Goal: Task Accomplishment & Management: Manage account settings

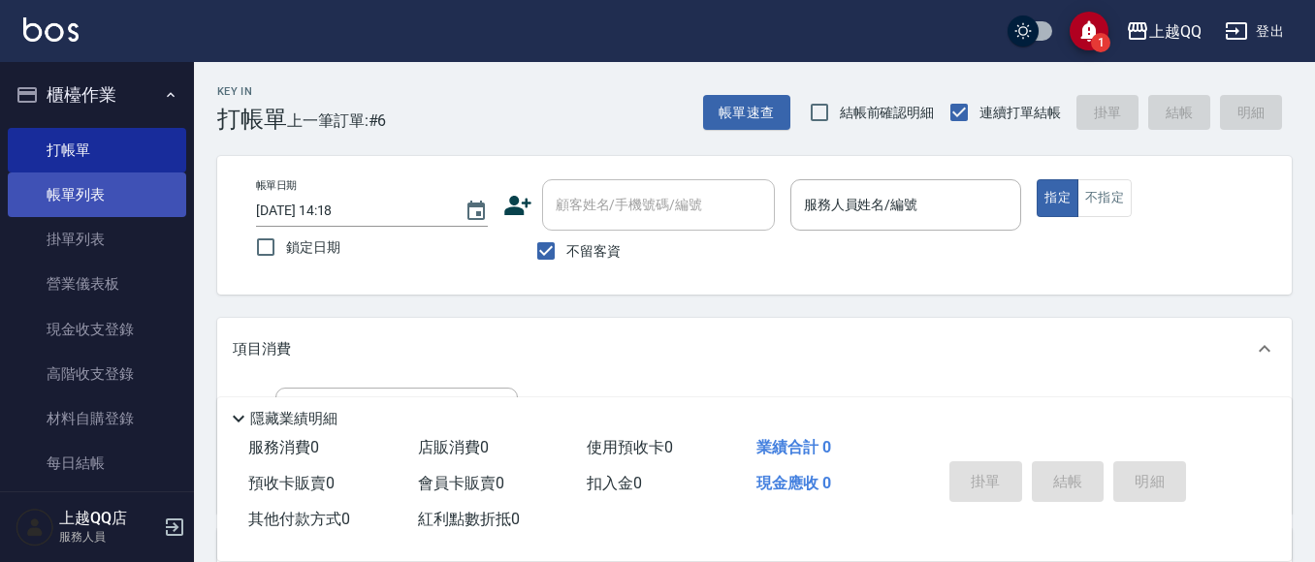
click at [50, 193] on link "帳單列表" at bounding box center [97, 195] width 178 height 45
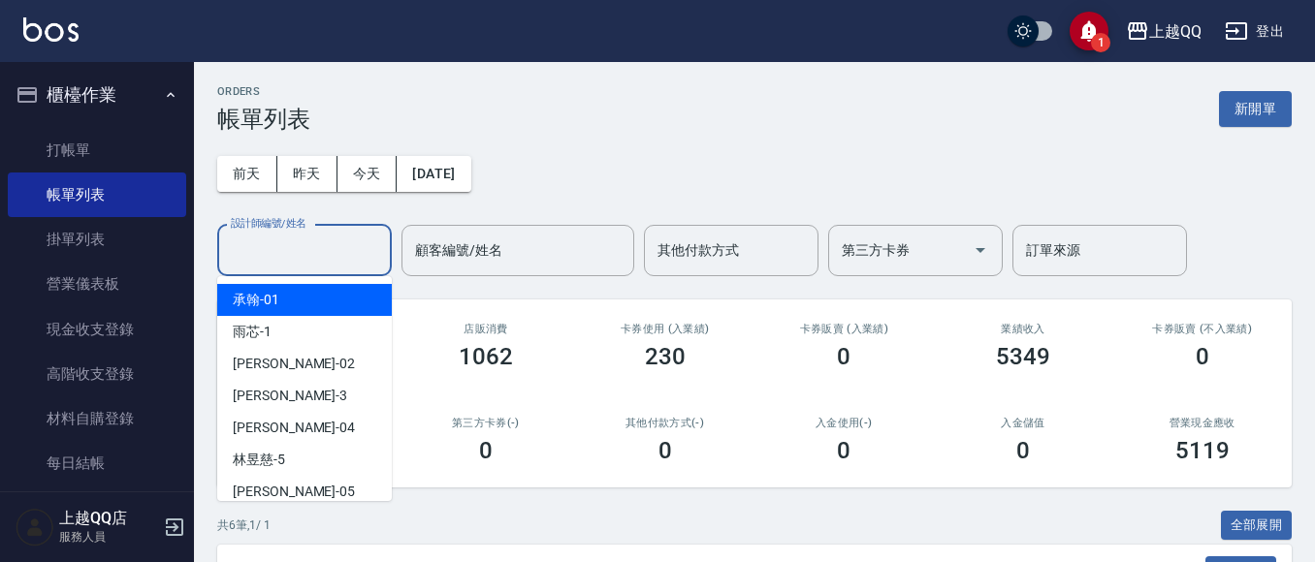
click at [305, 257] on input "設計師編號/姓名" at bounding box center [304, 251] width 157 height 34
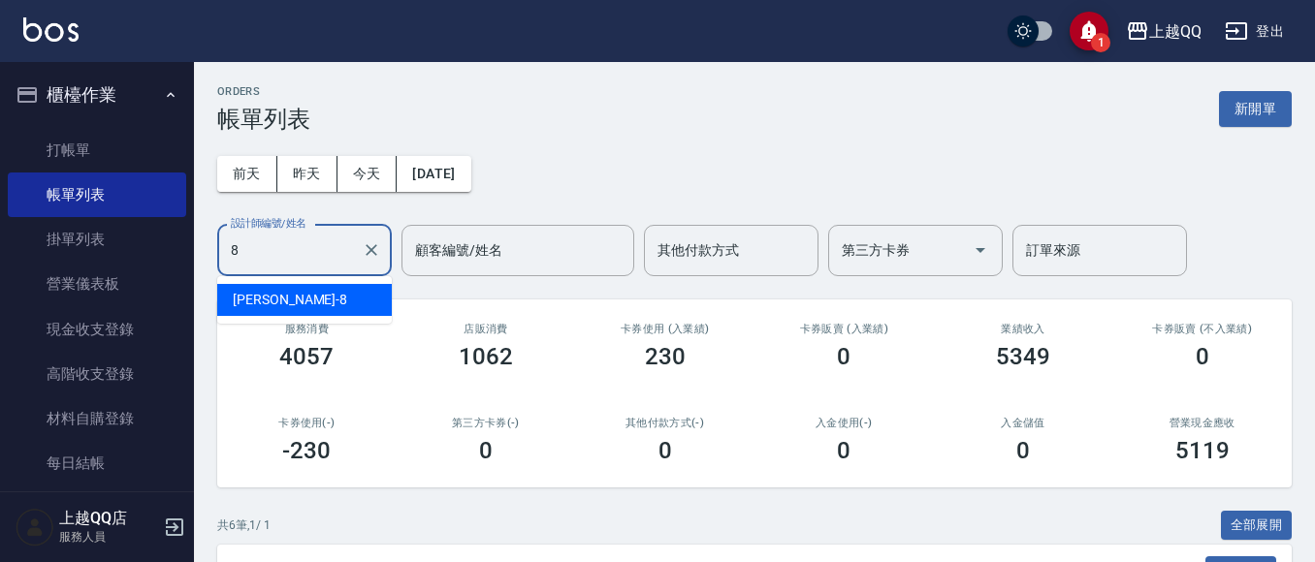
click at [307, 298] on div "[PERSON_NAME] -8" at bounding box center [304, 300] width 175 height 32
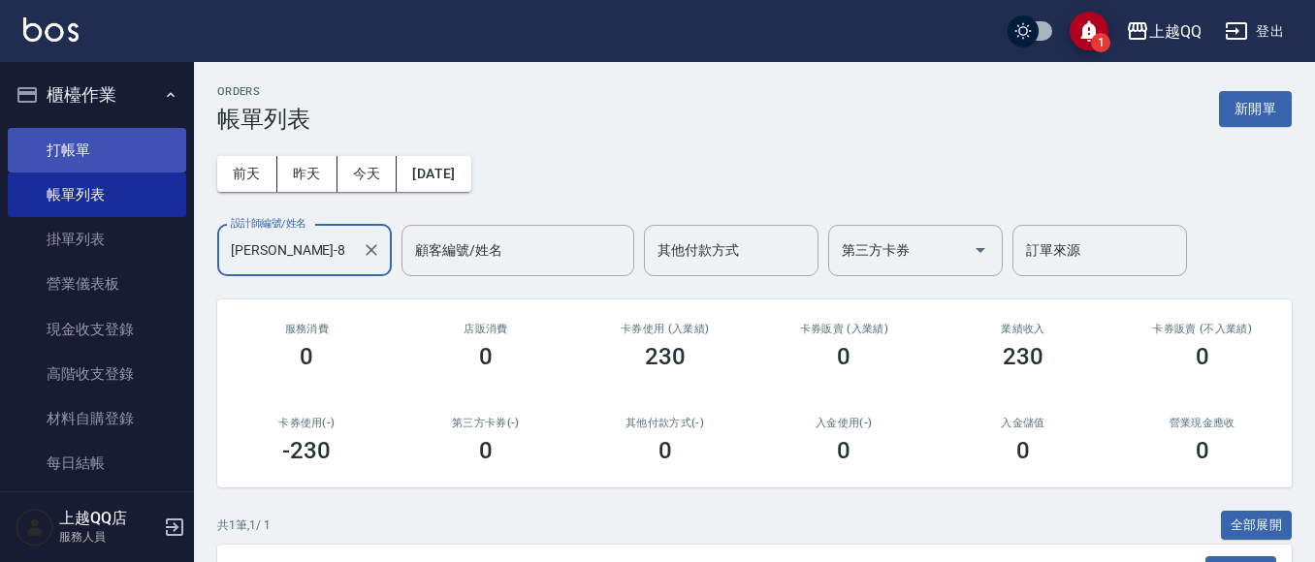
type input "[PERSON_NAME]-8"
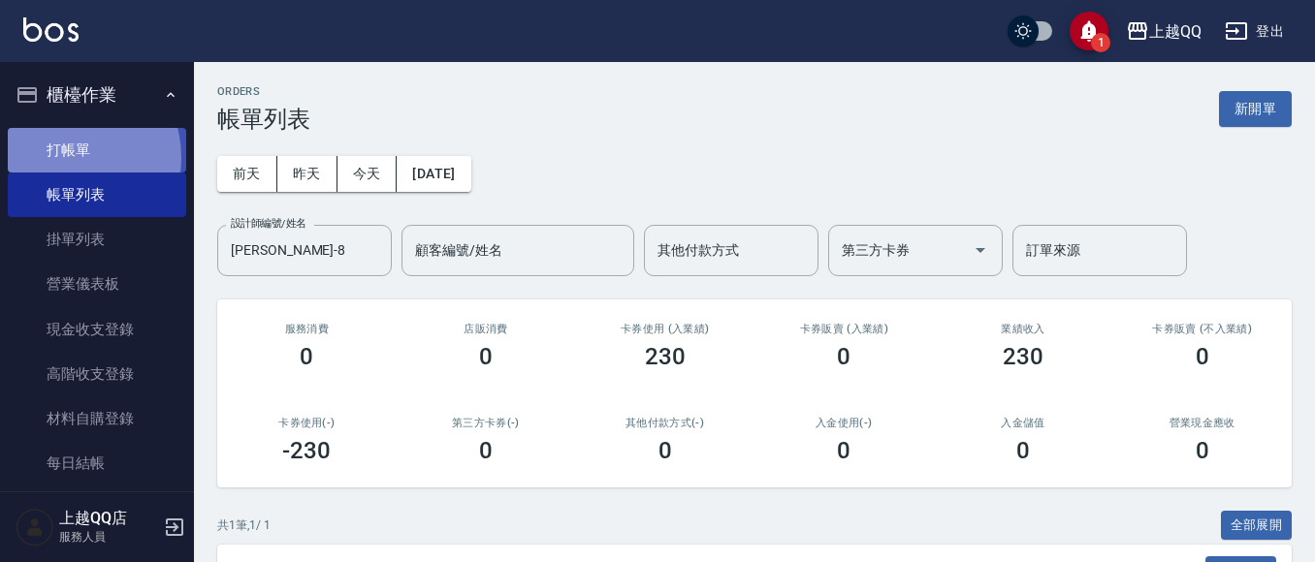
click at [67, 157] on link "打帳單" at bounding box center [97, 150] width 178 height 45
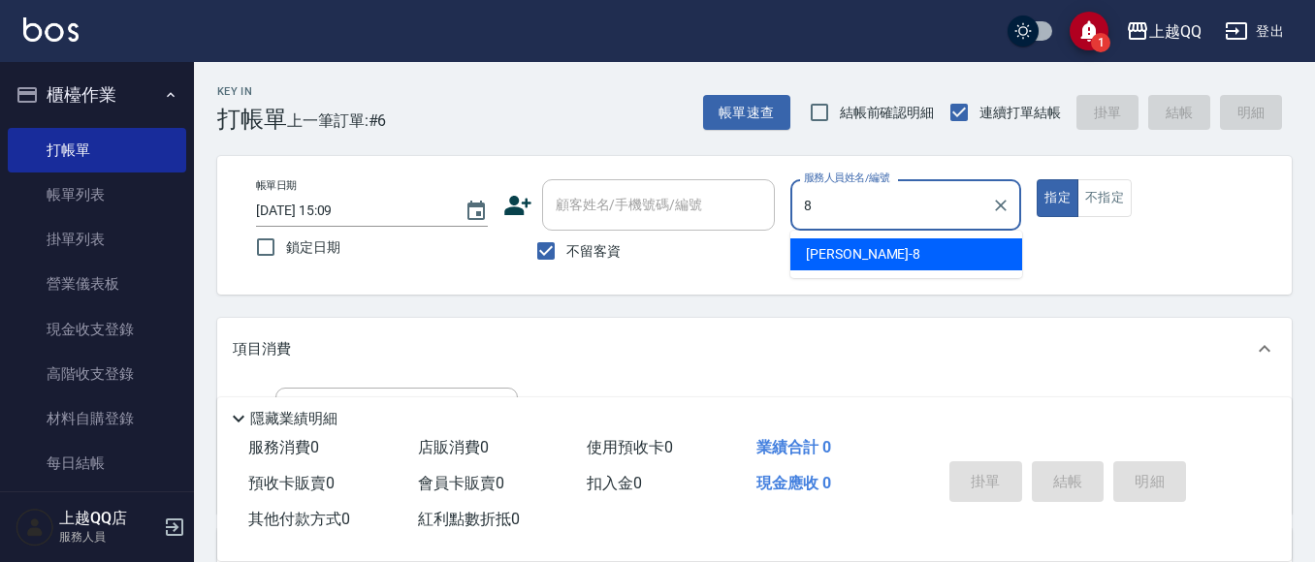
type input "8"
type button "true"
type input "[PERSON_NAME]-8"
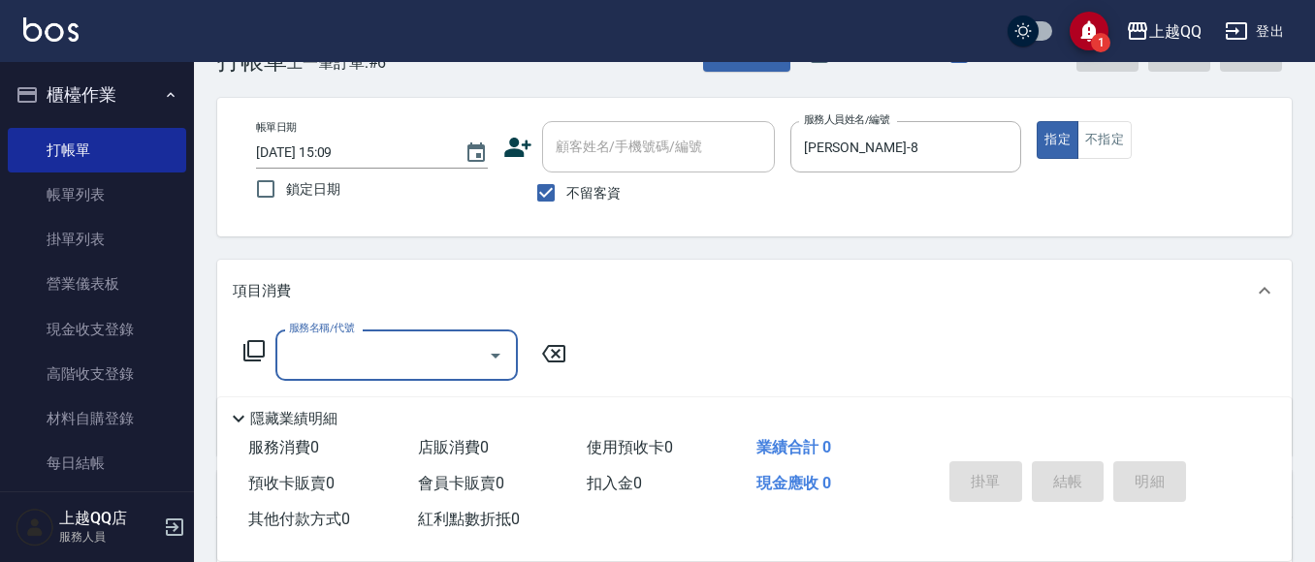
scroll to position [62, 0]
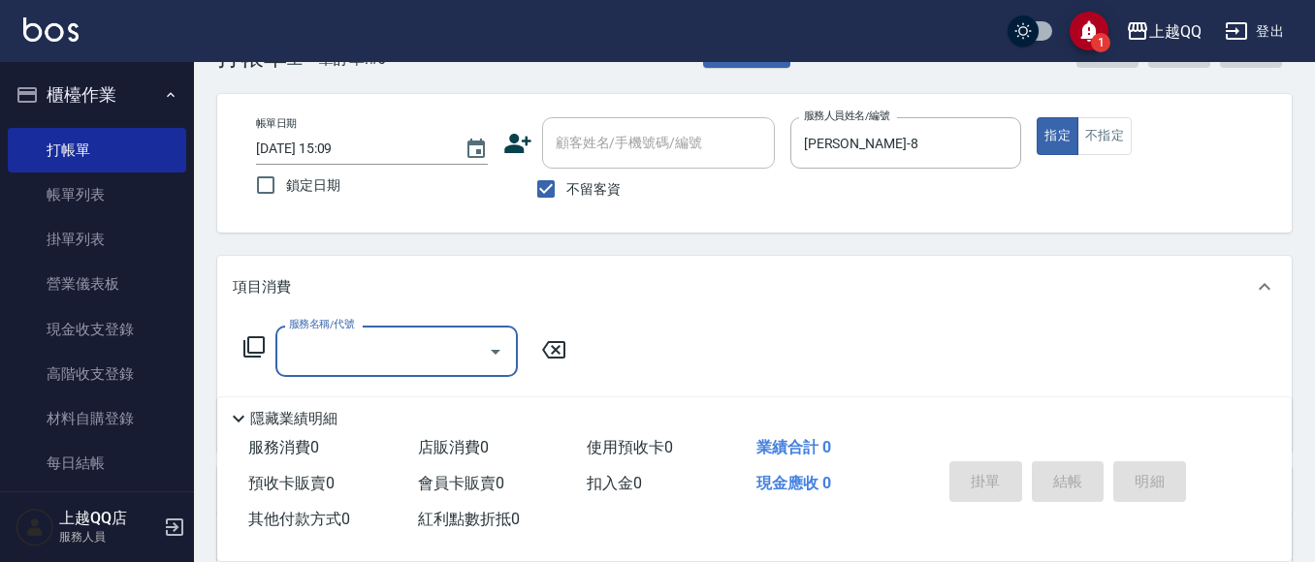
click at [259, 337] on icon at bounding box center [253, 346] width 21 height 21
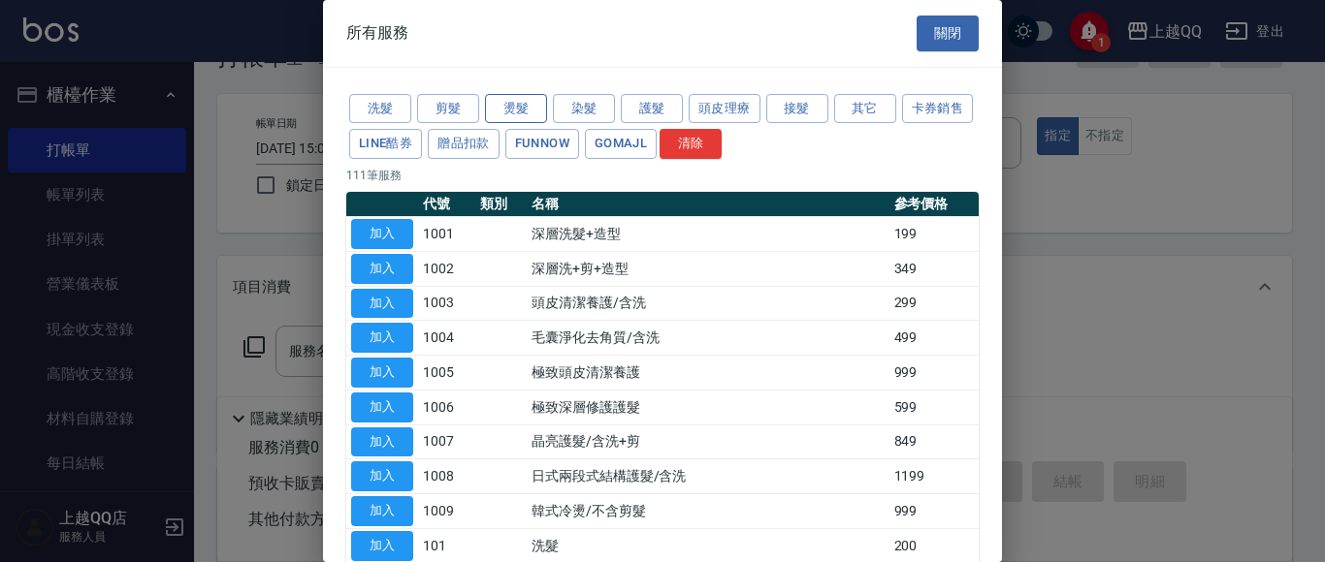
click at [522, 109] on button "燙髮" at bounding box center [516, 109] width 62 height 30
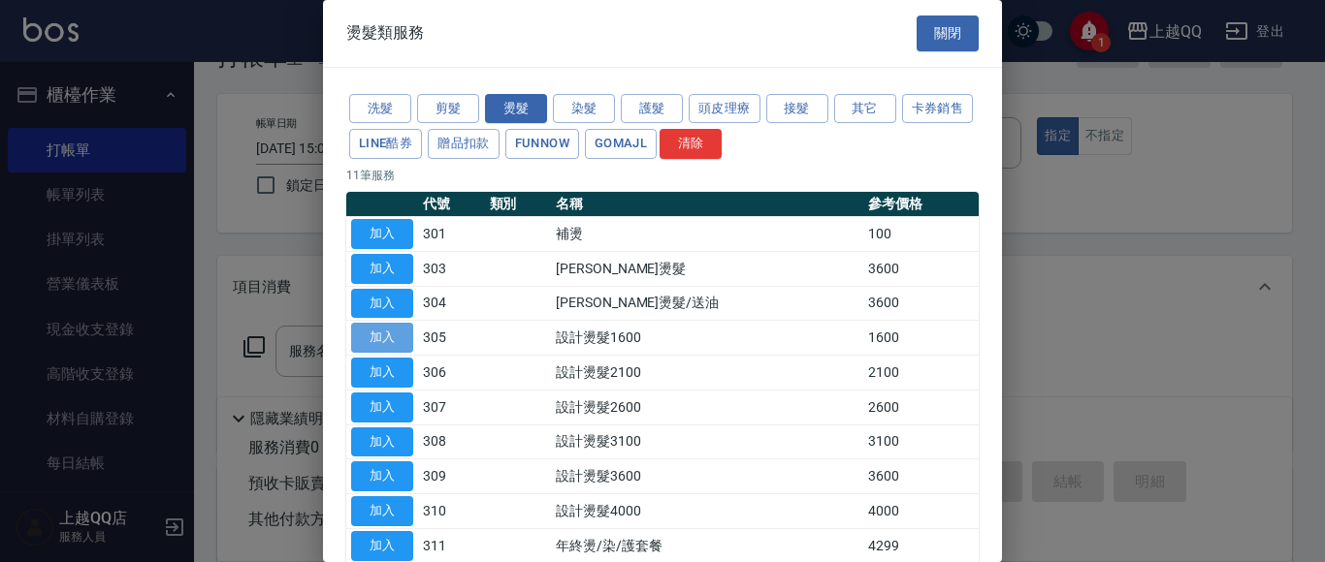
click at [373, 330] on button "加入" at bounding box center [382, 338] width 62 height 30
type input "設計燙髮1600(305)"
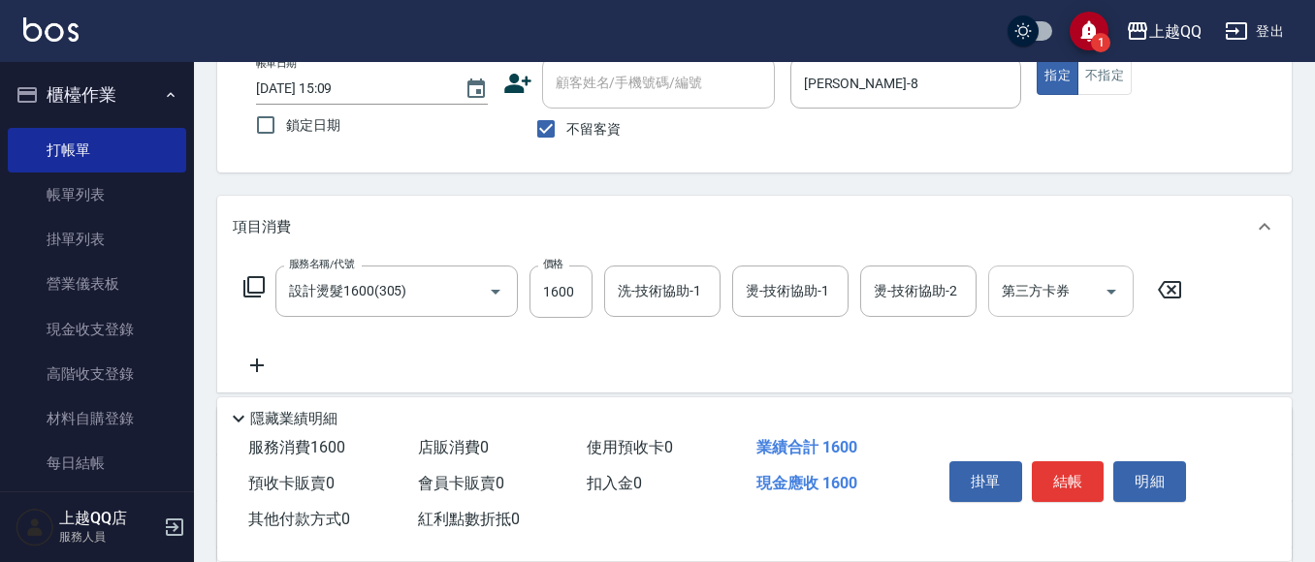
scroll to position [124, 0]
click at [258, 285] on icon at bounding box center [253, 284] width 23 height 23
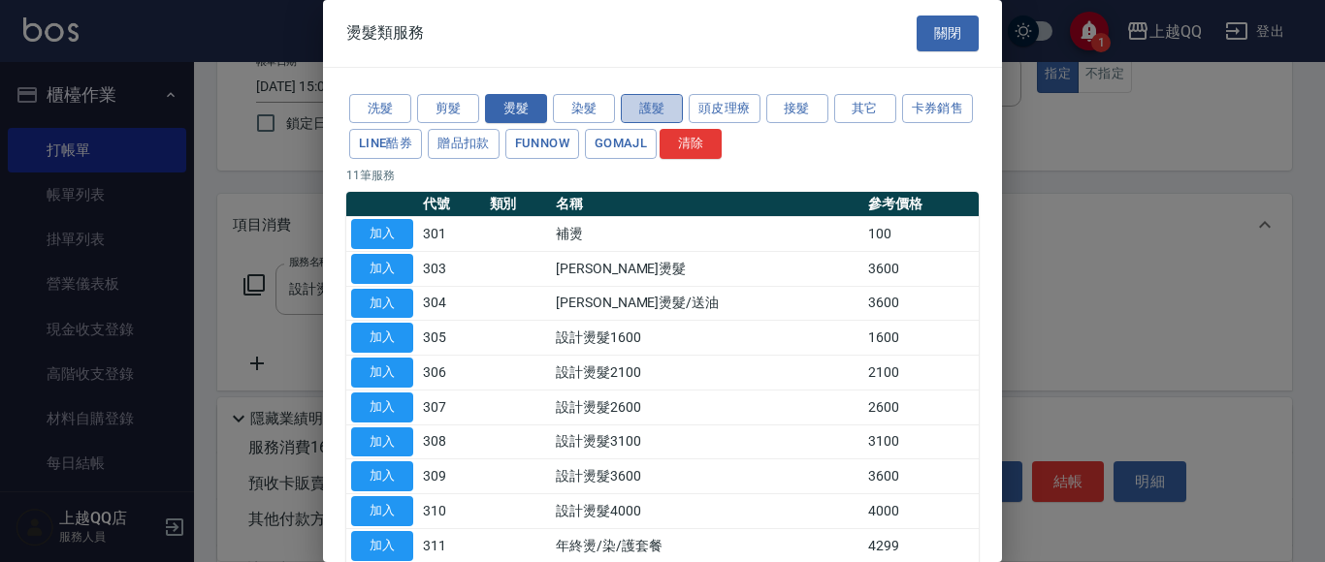
click at [659, 111] on button "護髮" at bounding box center [652, 109] width 62 height 30
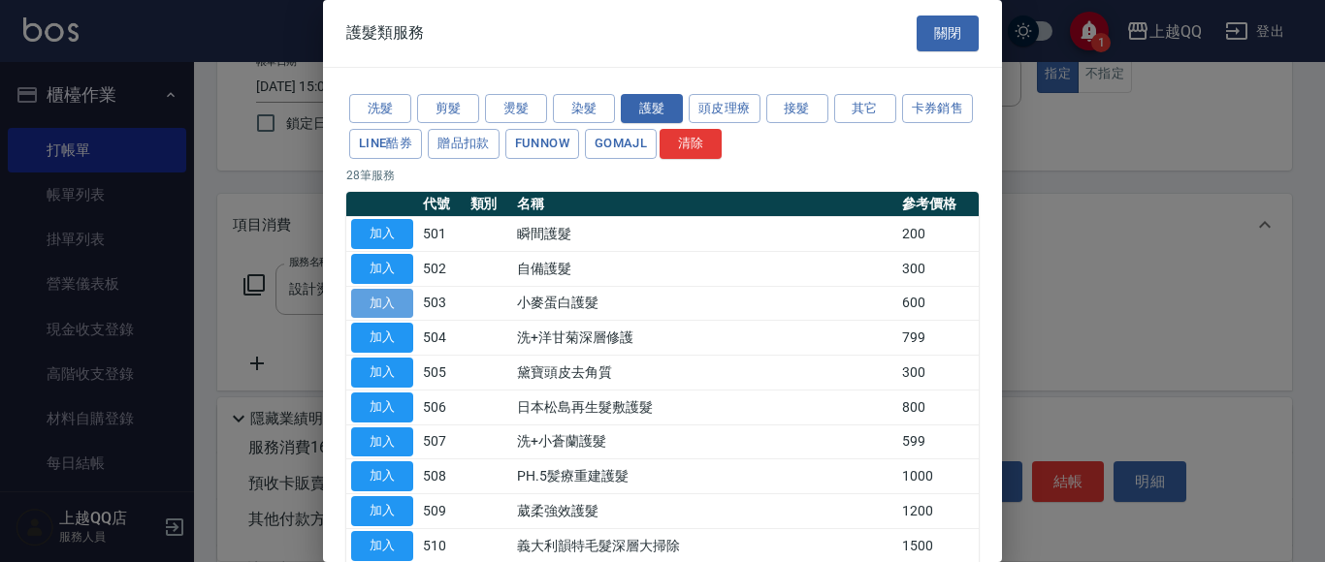
click at [384, 304] on button "加入" at bounding box center [382, 304] width 62 height 30
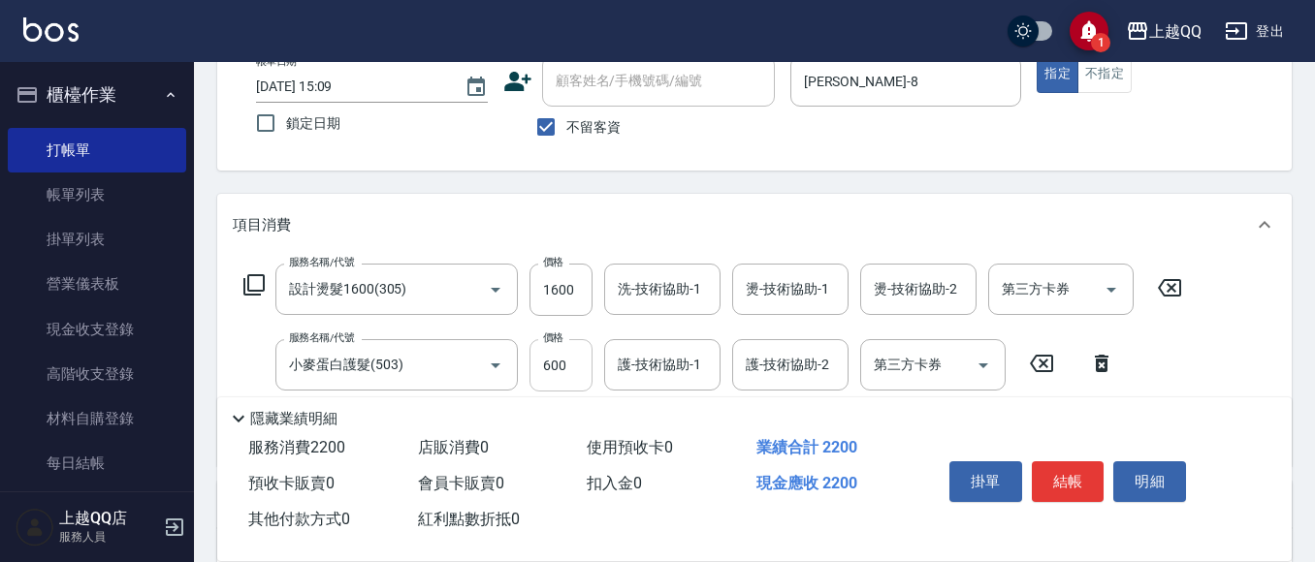
click at [575, 365] on input "600" at bounding box center [560, 365] width 63 height 52
type input "300"
click at [580, 296] on input "1600" at bounding box center [560, 290] width 63 height 52
type input "1299"
click at [615, 286] on input "洗-技術協助-1" at bounding box center [662, 289] width 99 height 34
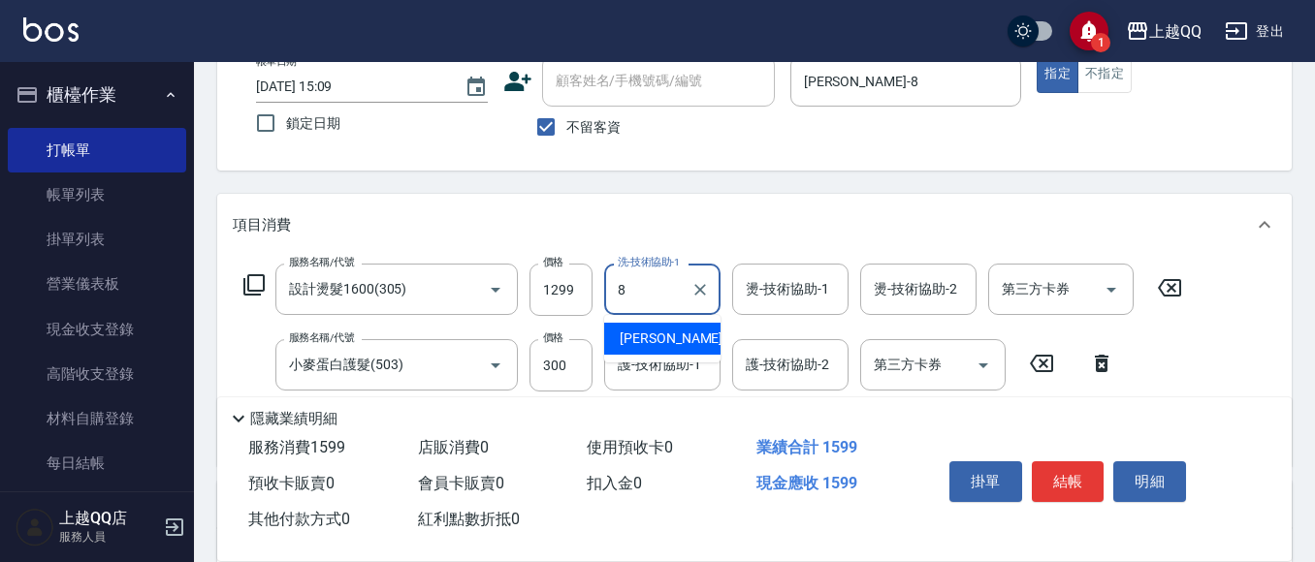
click at [639, 335] on span "[PERSON_NAME] -8" at bounding box center [677, 339] width 114 height 20
type input "[PERSON_NAME]-8"
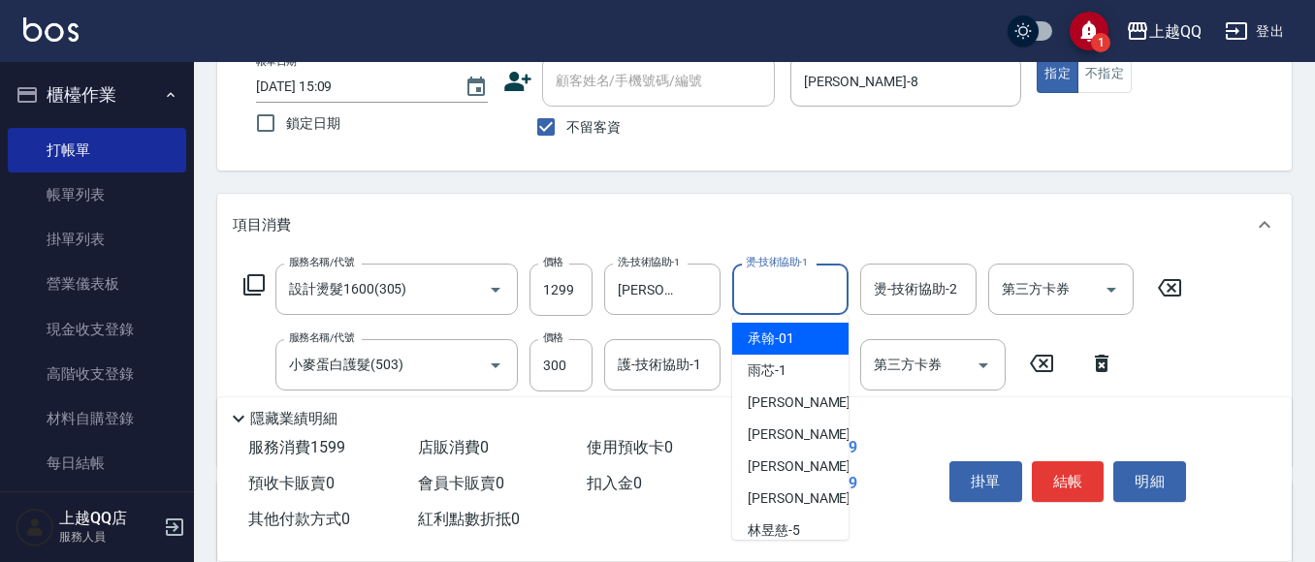
click at [759, 297] on input "燙-技術協助-1" at bounding box center [790, 289] width 99 height 34
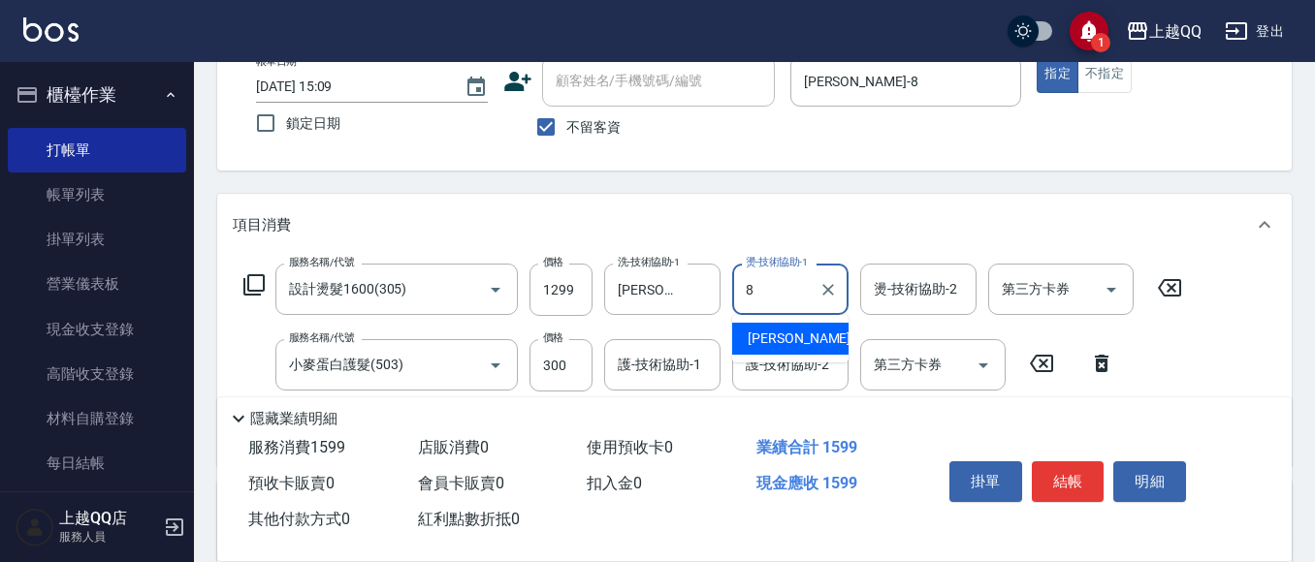
click at [772, 333] on span "[PERSON_NAME] -8" at bounding box center [805, 339] width 114 height 20
type input "[PERSON_NAME]-8"
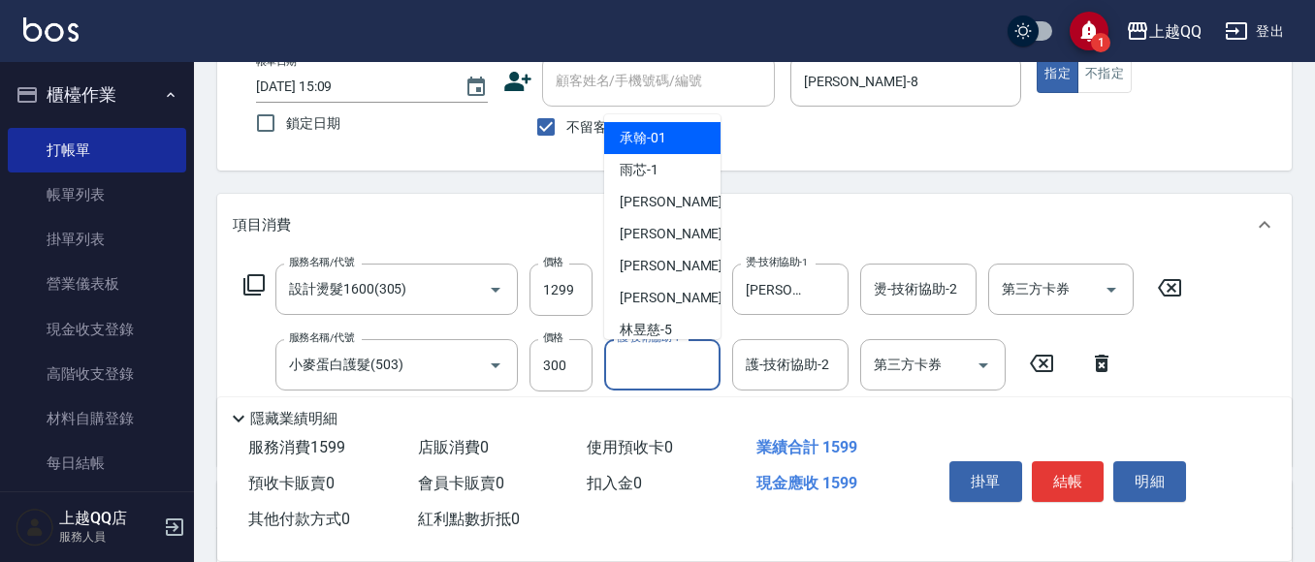
click at [663, 363] on div "護-技術協助-1 護-技術協助-1" at bounding box center [662, 364] width 116 height 51
type input "2"
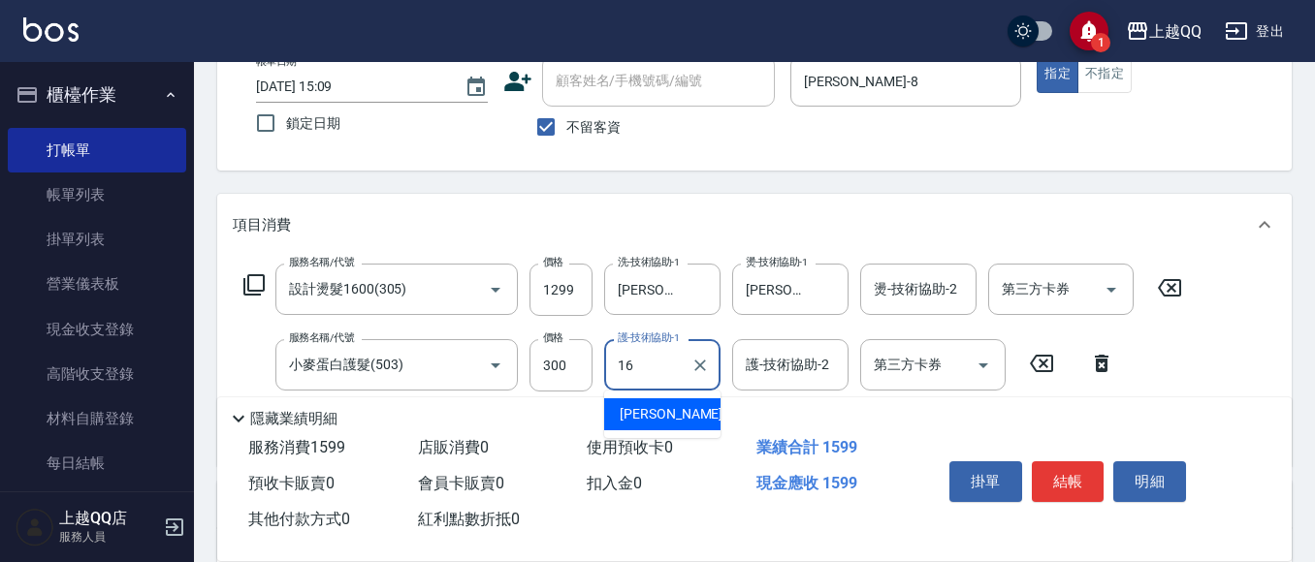
click at [667, 413] on div "[PERSON_NAME] -16" at bounding box center [662, 415] width 116 height 32
type input "[PERSON_NAME]-16"
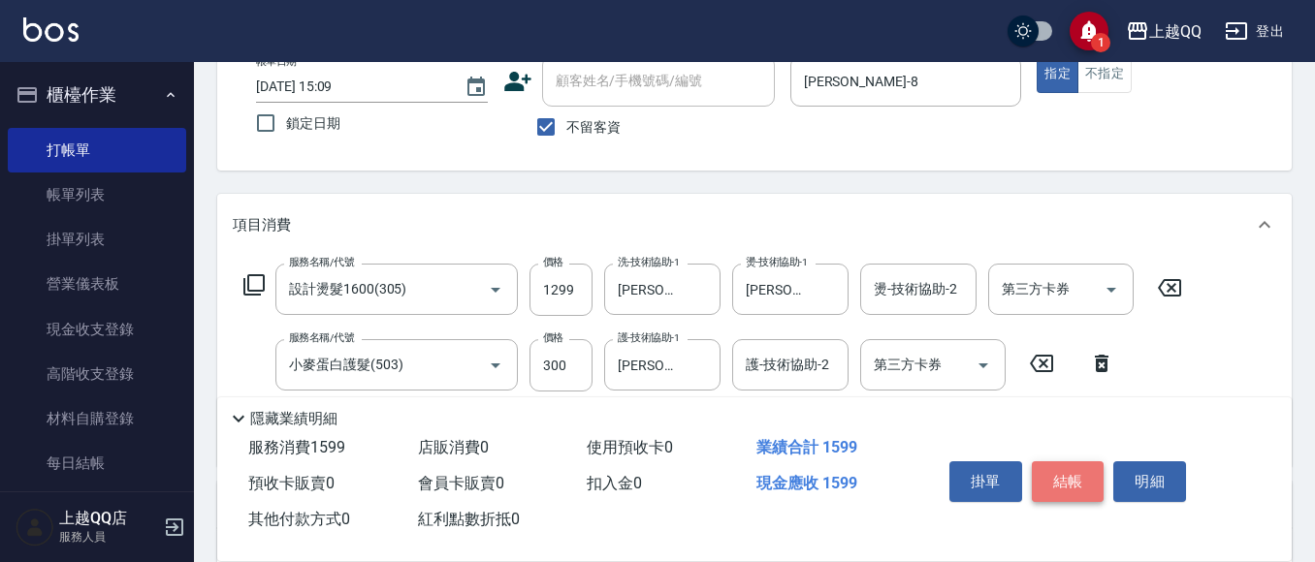
click at [1067, 462] on button "結帳" at bounding box center [1068, 482] width 73 height 41
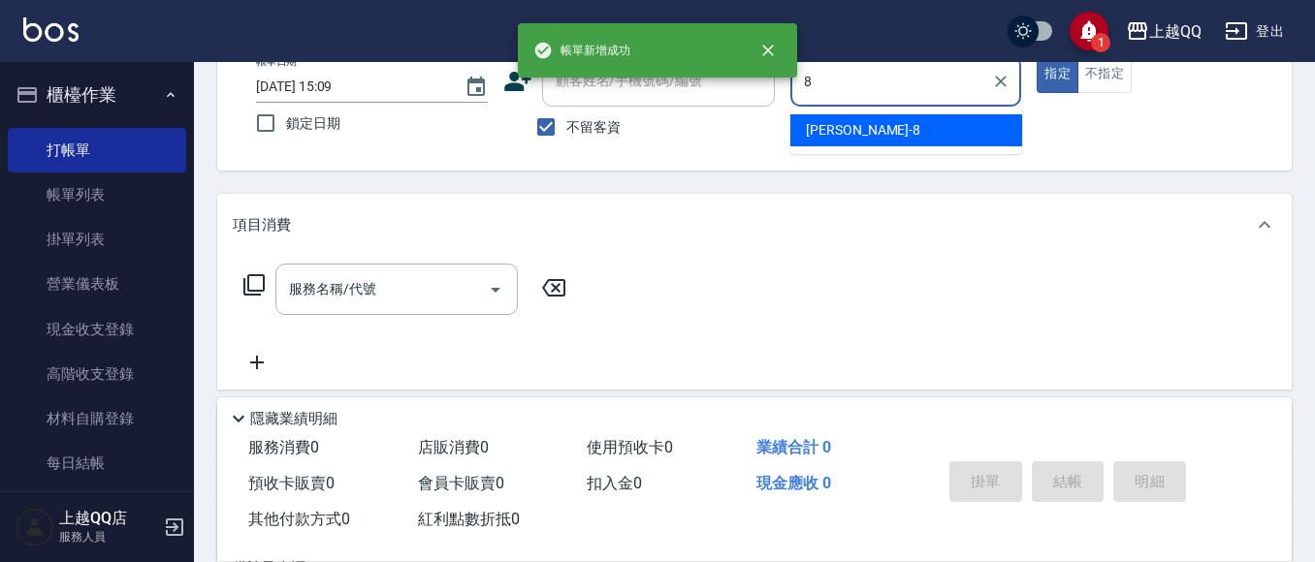
type input "[PERSON_NAME]-8"
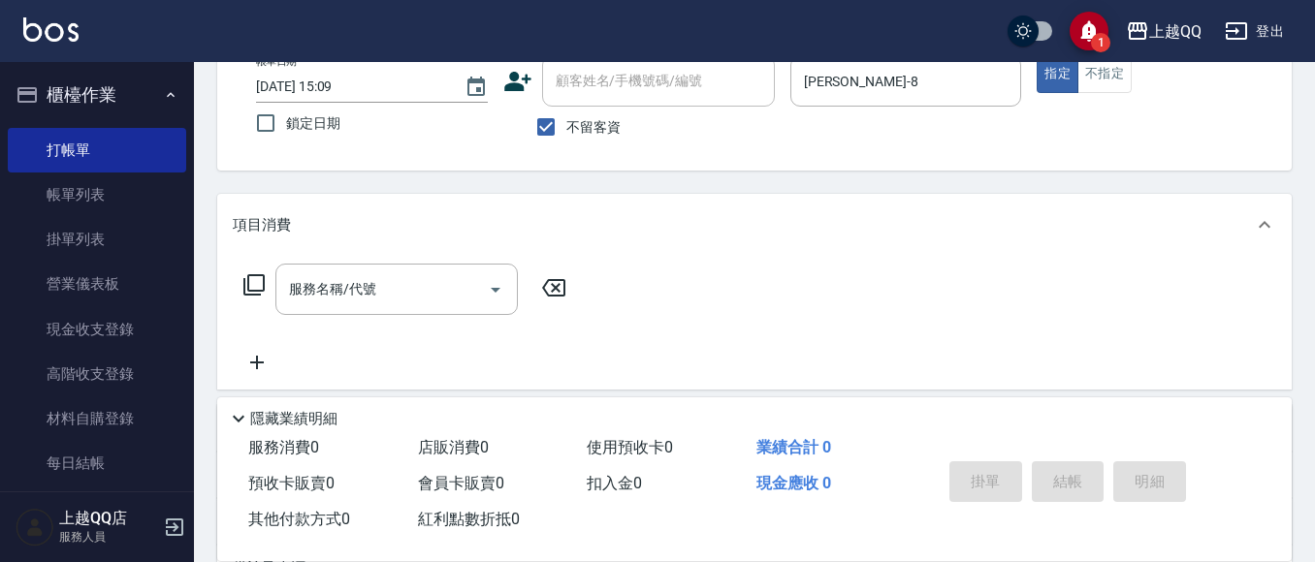
click at [258, 290] on icon at bounding box center [253, 284] width 23 height 23
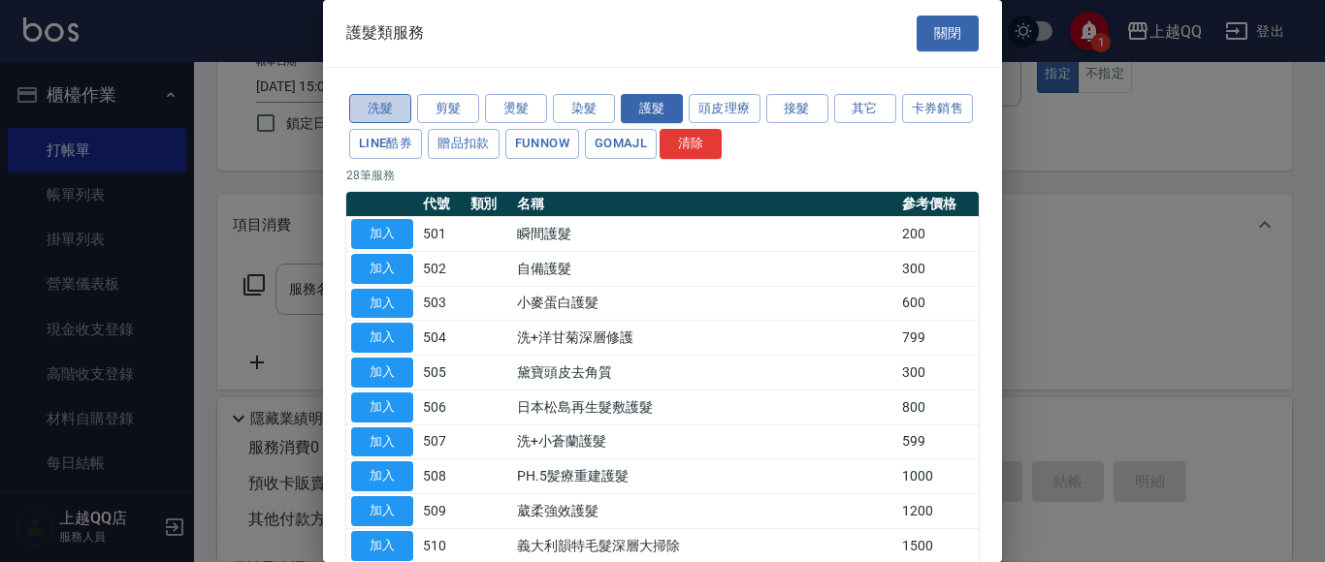
click at [355, 106] on button "洗髮" at bounding box center [380, 109] width 62 height 30
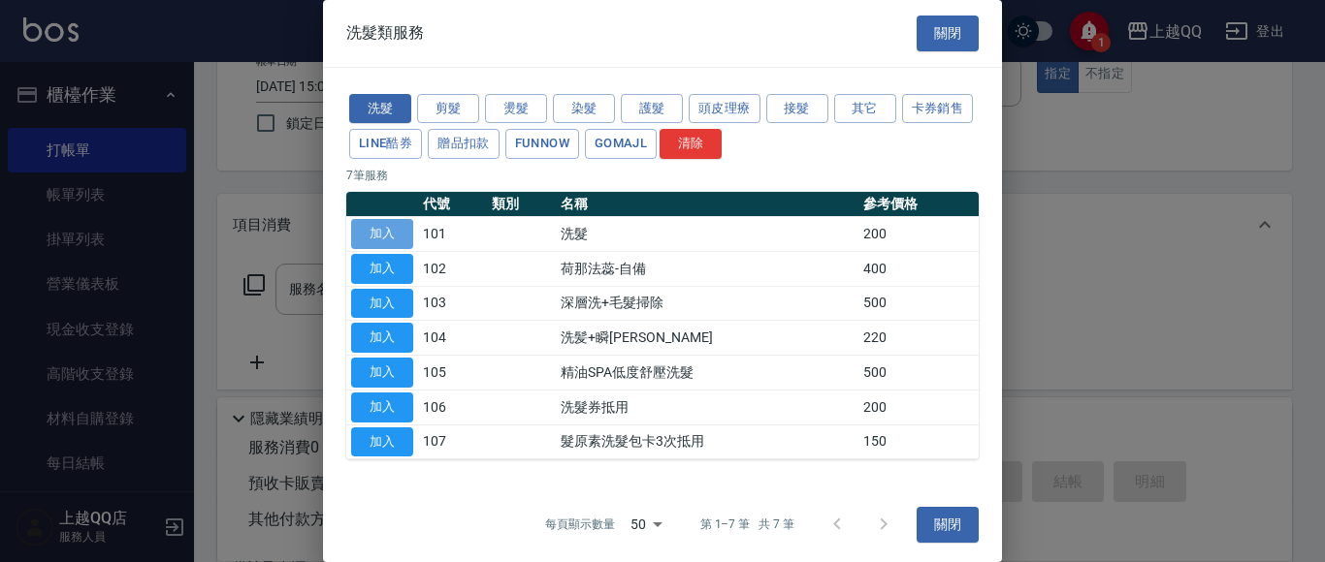
click at [361, 234] on button "加入" at bounding box center [382, 234] width 62 height 30
type input "洗髮(101)"
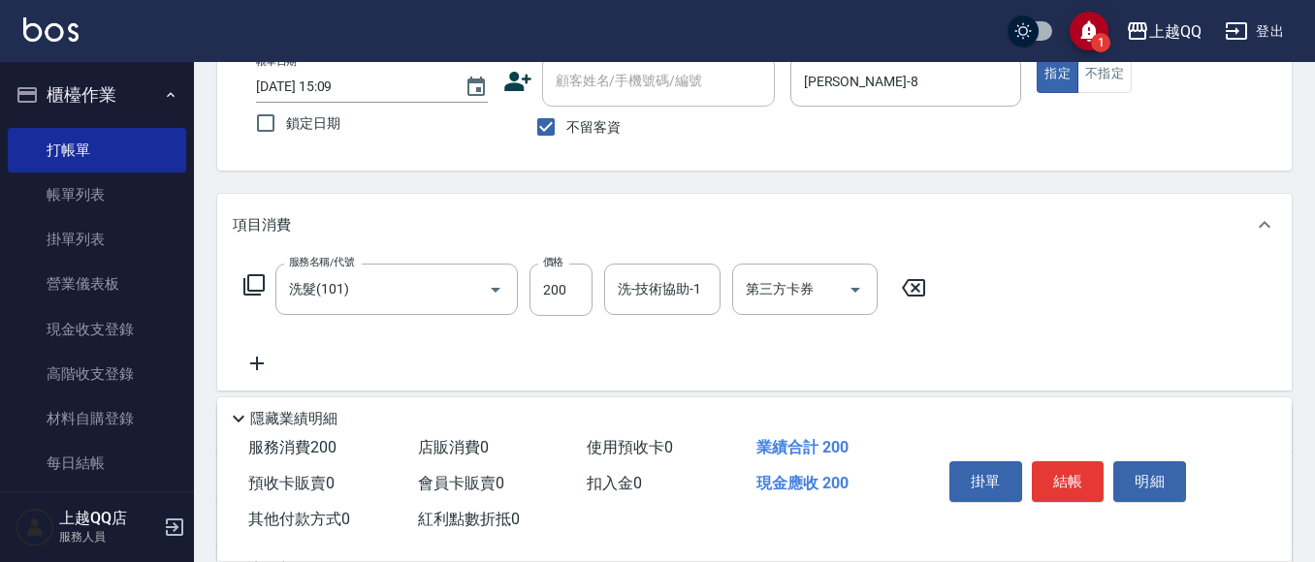
click at [237, 286] on div "服務名稱/代號 洗髮(101) 服務名稱/代號 價格 200 價格 洗-技術協助-1 洗-技術協助-1 第三方卡券 第三方卡券" at bounding box center [585, 290] width 705 height 52
click at [246, 284] on icon at bounding box center [253, 284] width 23 height 23
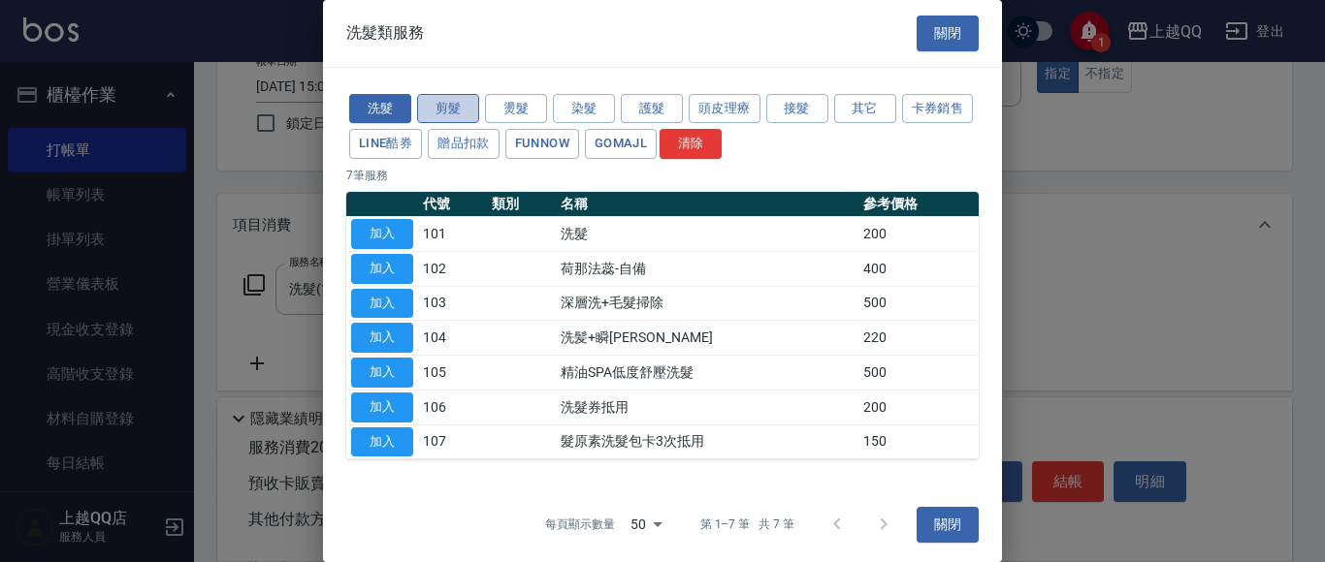
click at [422, 107] on button "剪髮" at bounding box center [448, 109] width 62 height 30
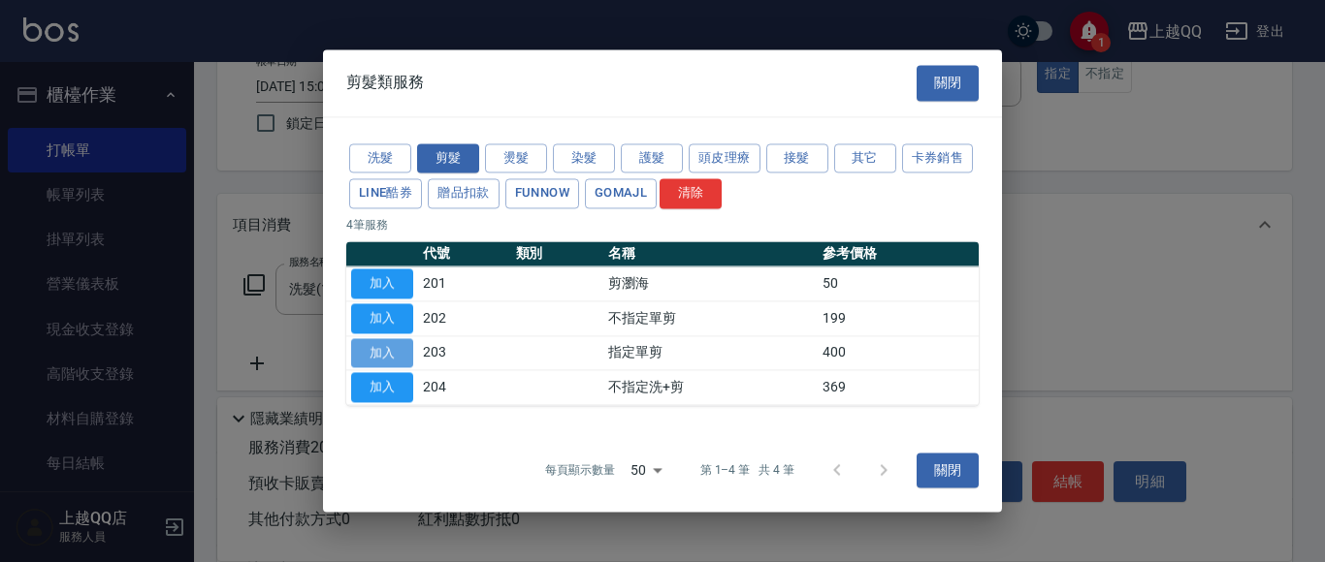
click at [367, 351] on button "加入" at bounding box center [382, 353] width 62 height 30
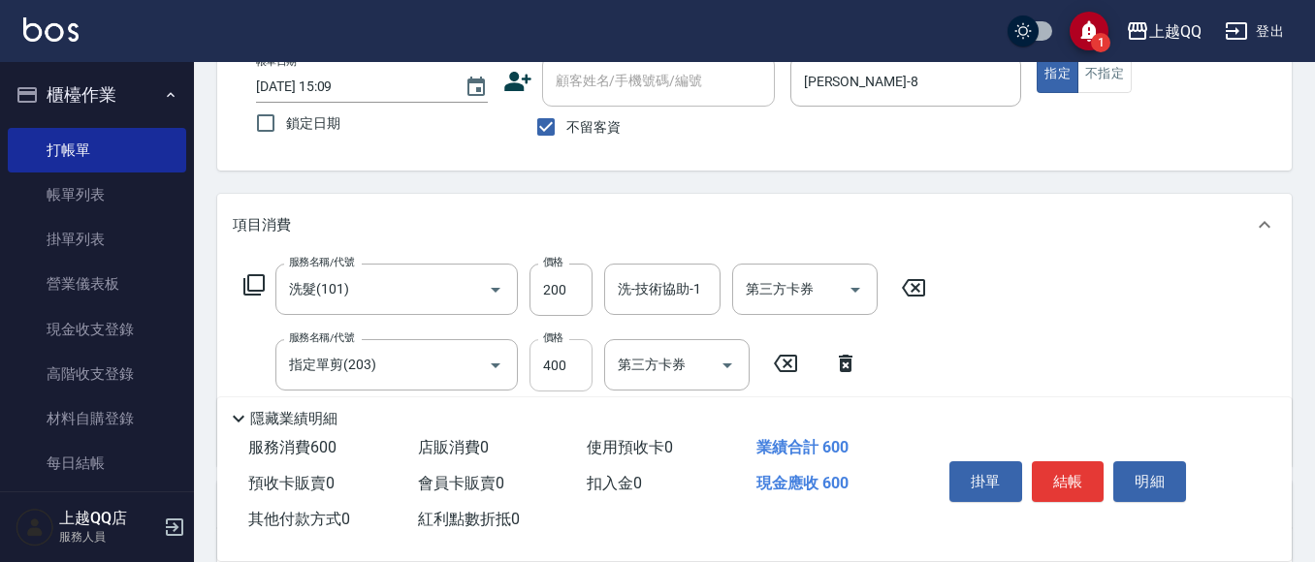
click at [572, 367] on input "400" at bounding box center [560, 365] width 63 height 52
type input "280"
click at [573, 297] on input "200" at bounding box center [560, 290] width 63 height 52
type input "250"
click at [630, 301] on input "洗-技術協助-1" at bounding box center [662, 289] width 99 height 34
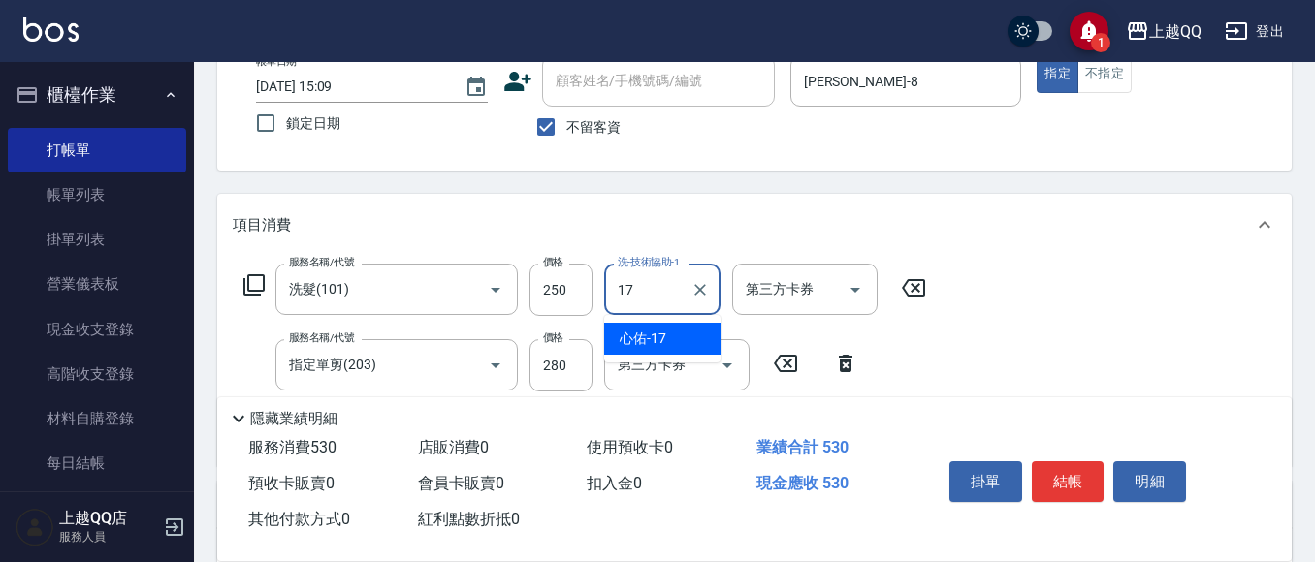
click at [642, 342] on span "心佑 -17" at bounding box center [643, 339] width 47 height 20
type input "心佑-17"
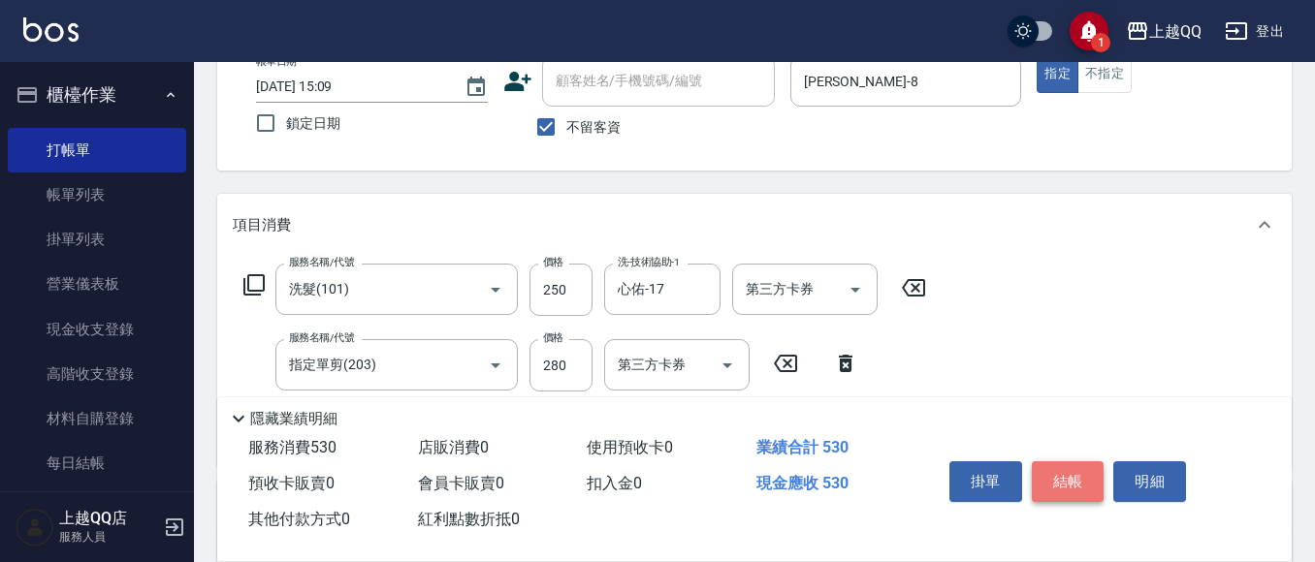
click at [1062, 480] on button "結帳" at bounding box center [1068, 482] width 73 height 41
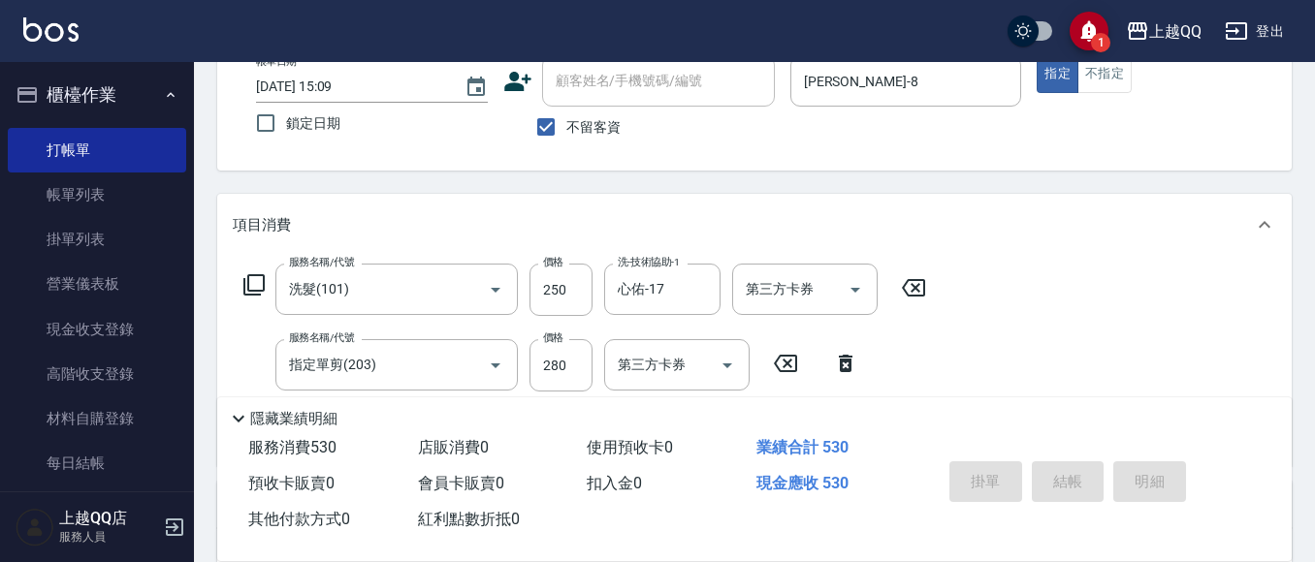
type input "[DATE] 15:10"
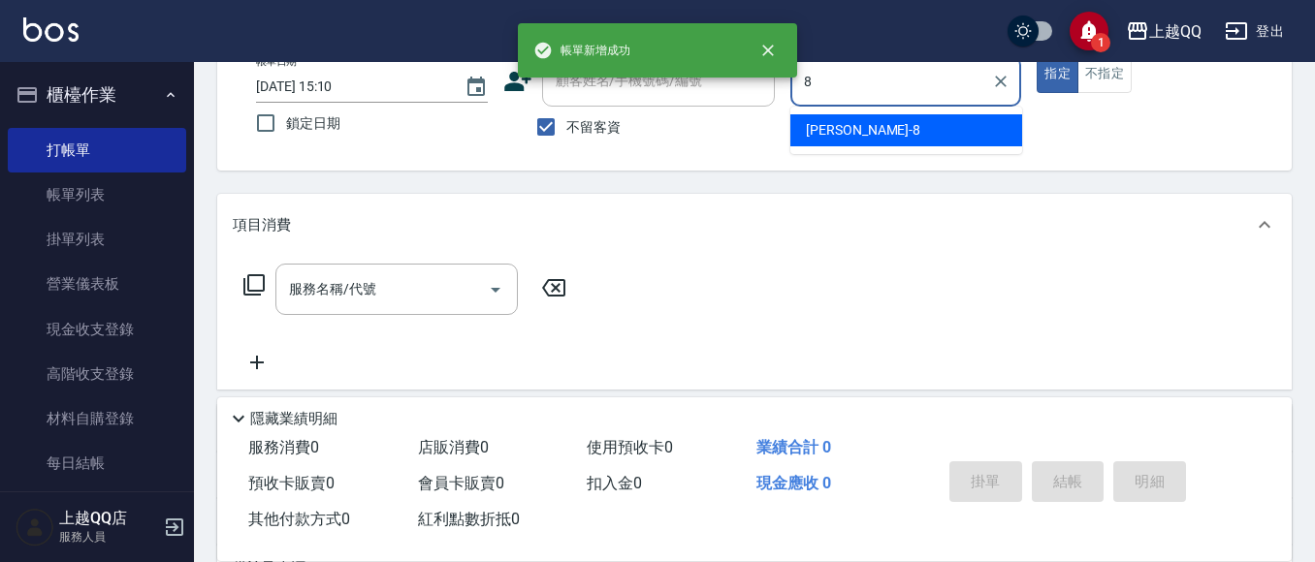
type input "[PERSON_NAME]-8"
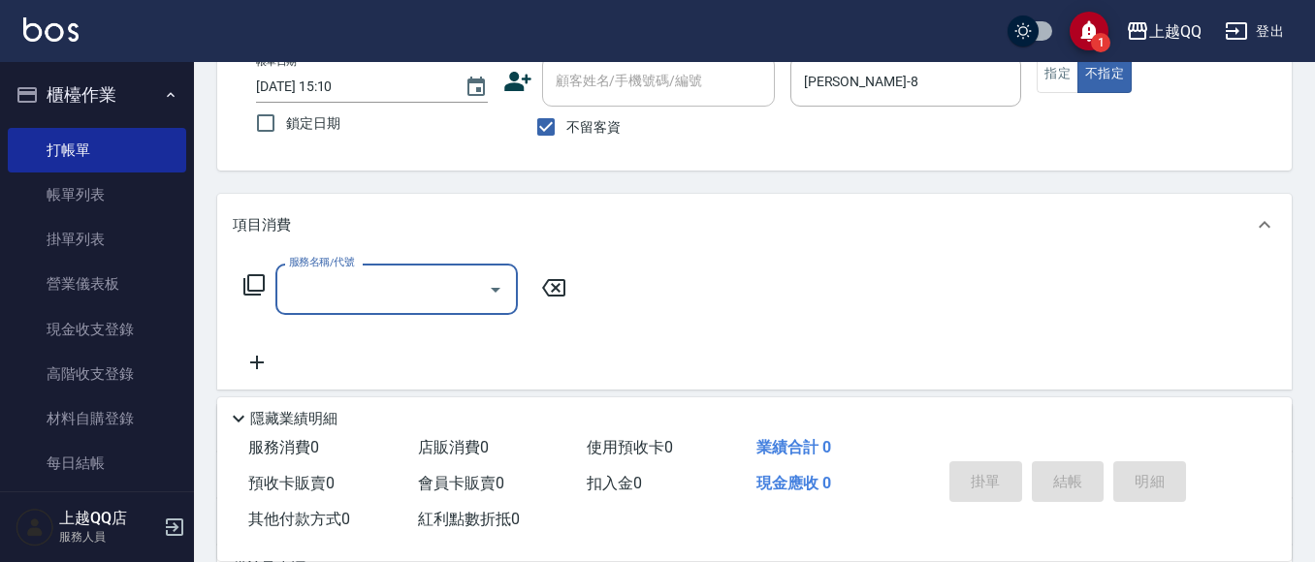
click at [262, 290] on icon at bounding box center [253, 284] width 23 height 23
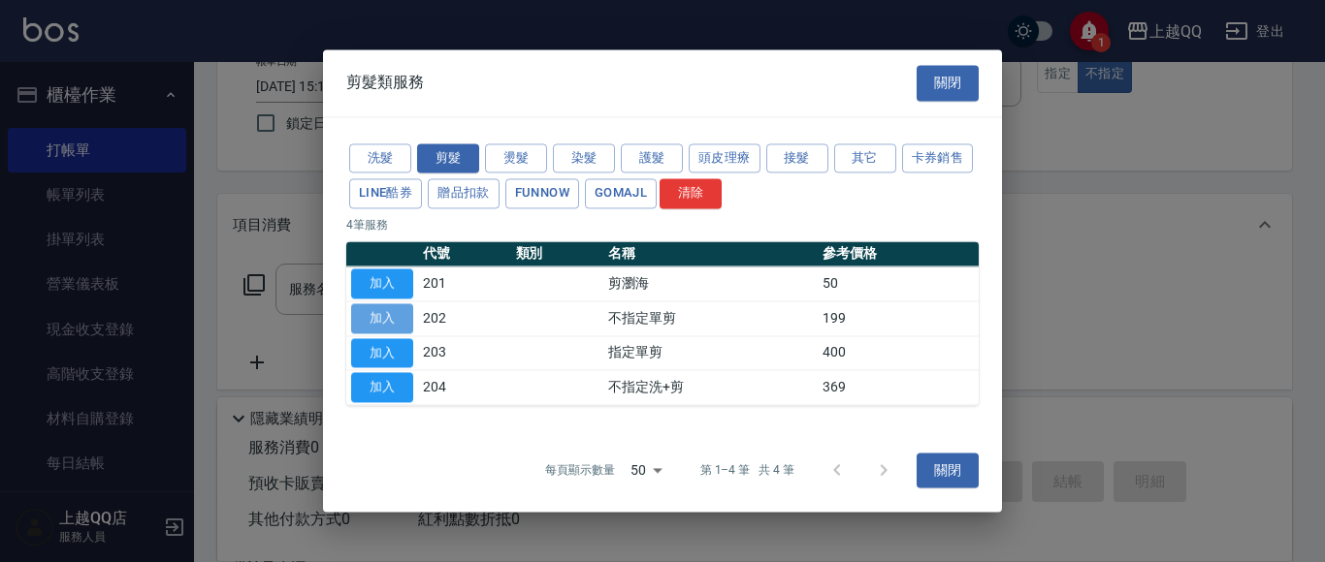
click at [365, 315] on button "加入" at bounding box center [382, 318] width 62 height 30
type input "不指定單剪(202)"
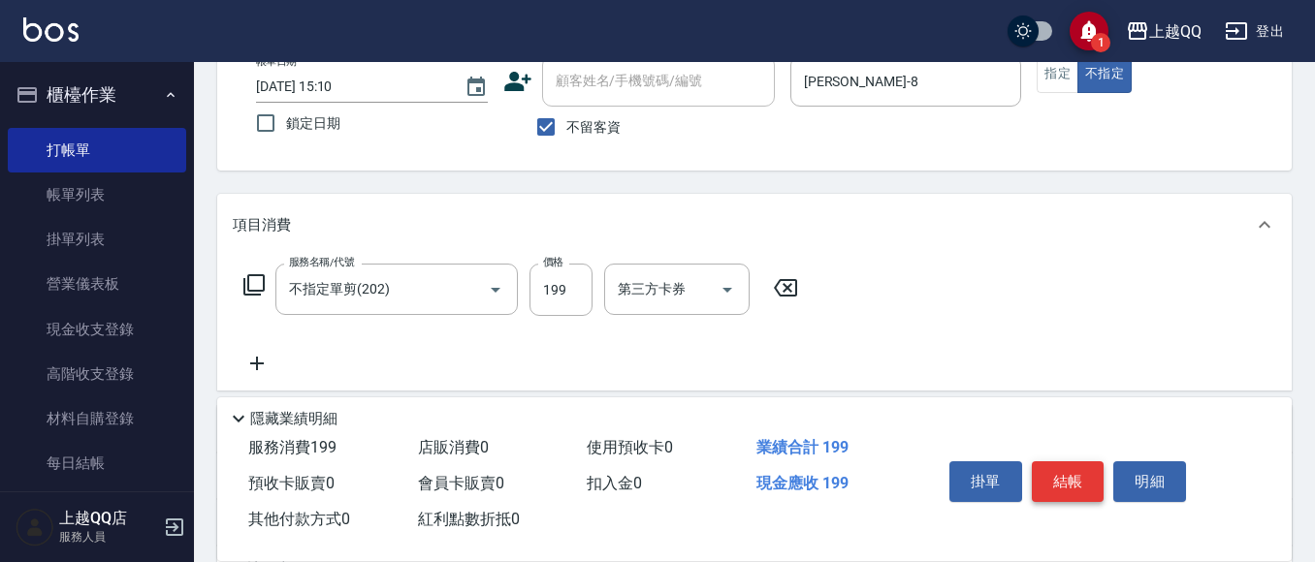
click at [1042, 468] on button "結帳" at bounding box center [1068, 482] width 73 height 41
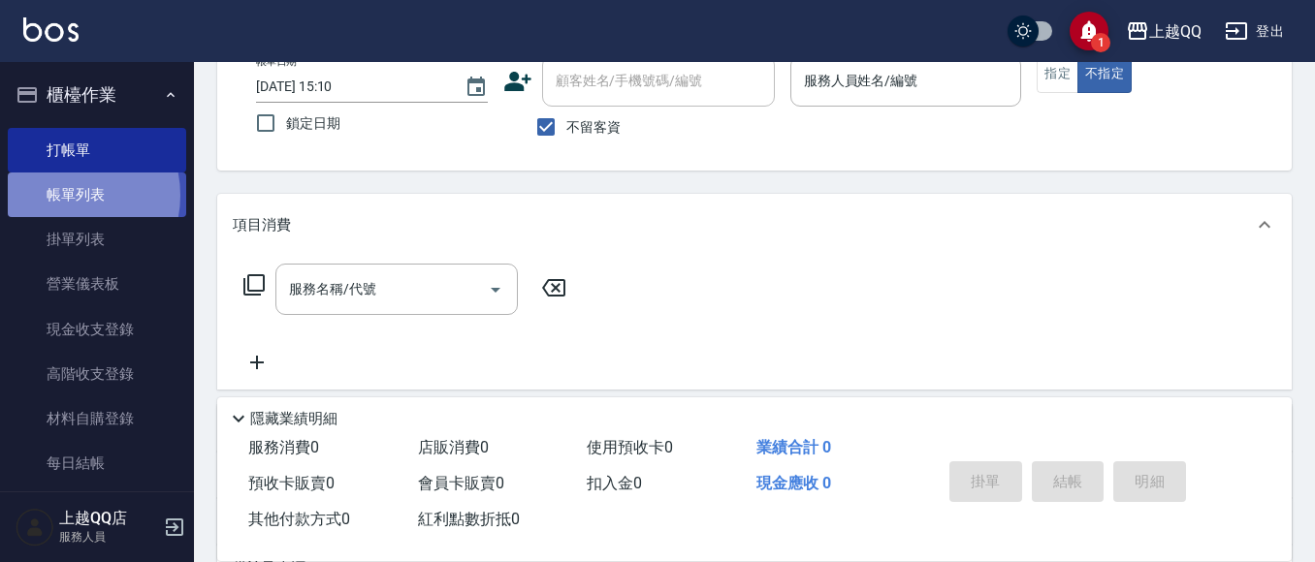
click at [61, 196] on link "帳單列表" at bounding box center [97, 195] width 178 height 45
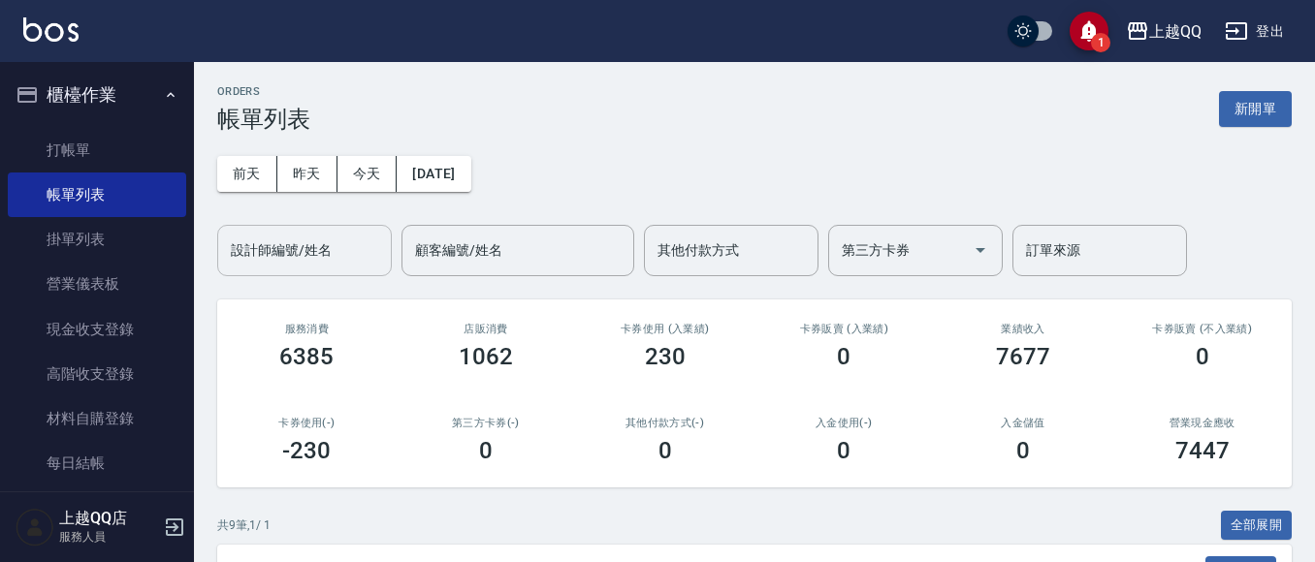
click at [260, 253] on input "設計師編號/姓名" at bounding box center [304, 251] width 157 height 34
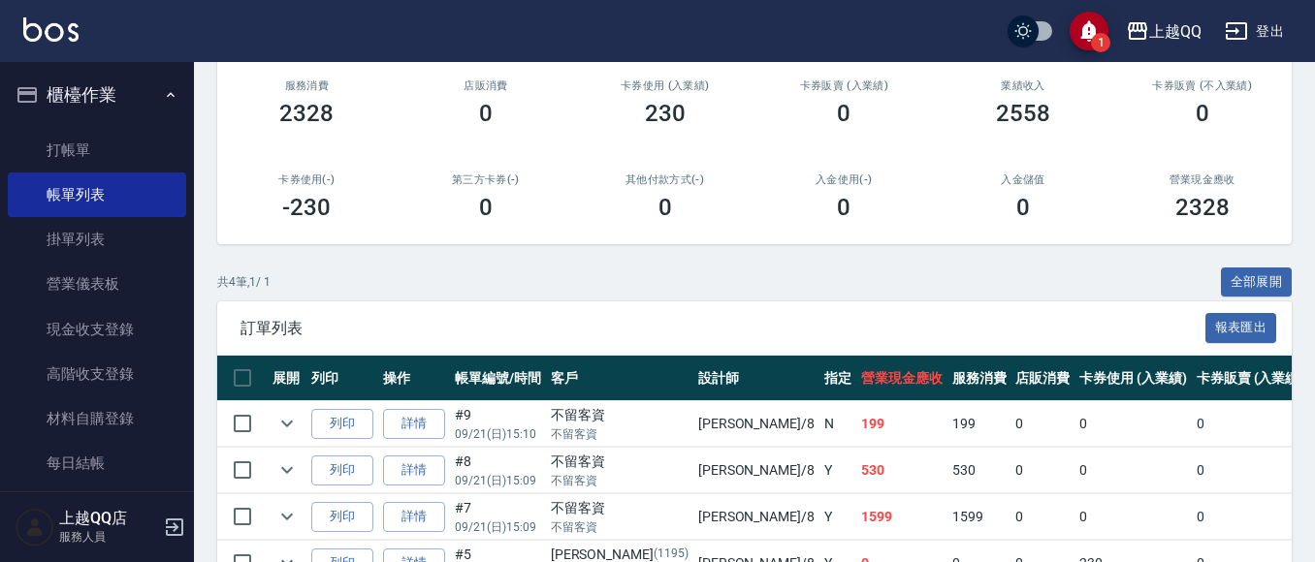
scroll to position [361, 0]
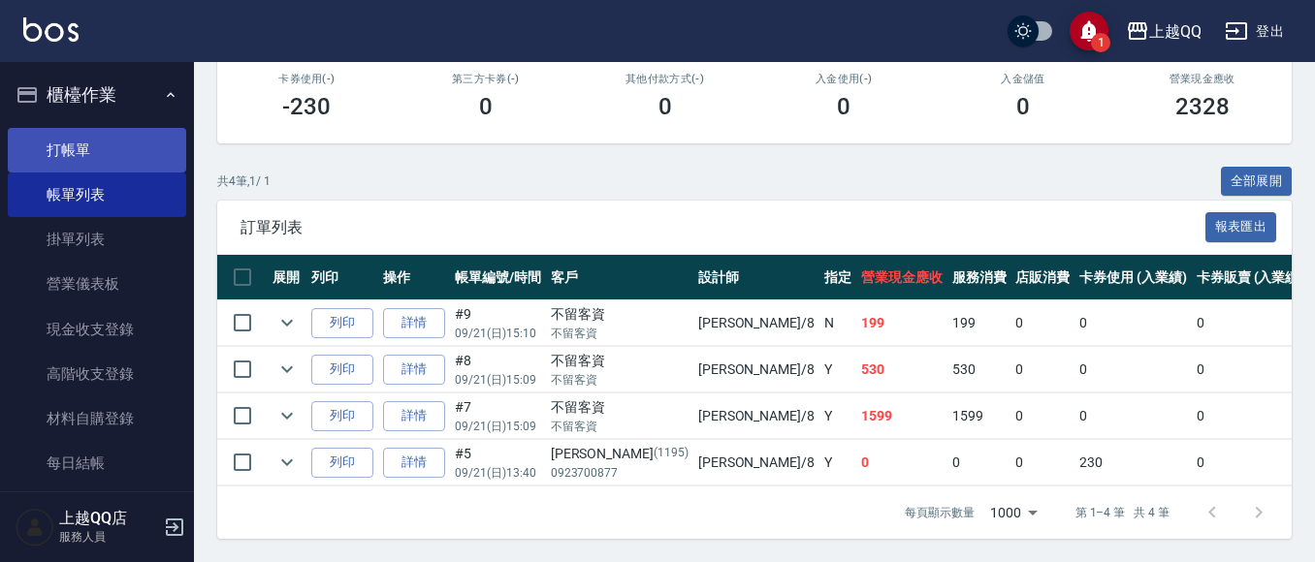
type input "[PERSON_NAME]-8"
click at [68, 148] on link "打帳單" at bounding box center [97, 150] width 178 height 45
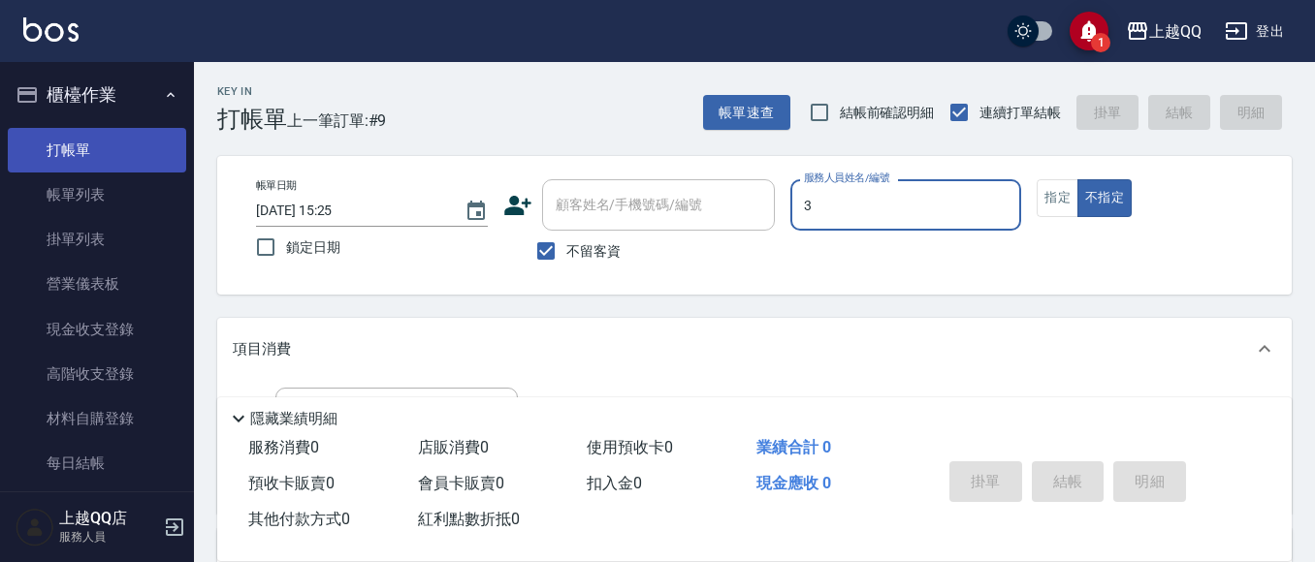
type input "佩怡-3"
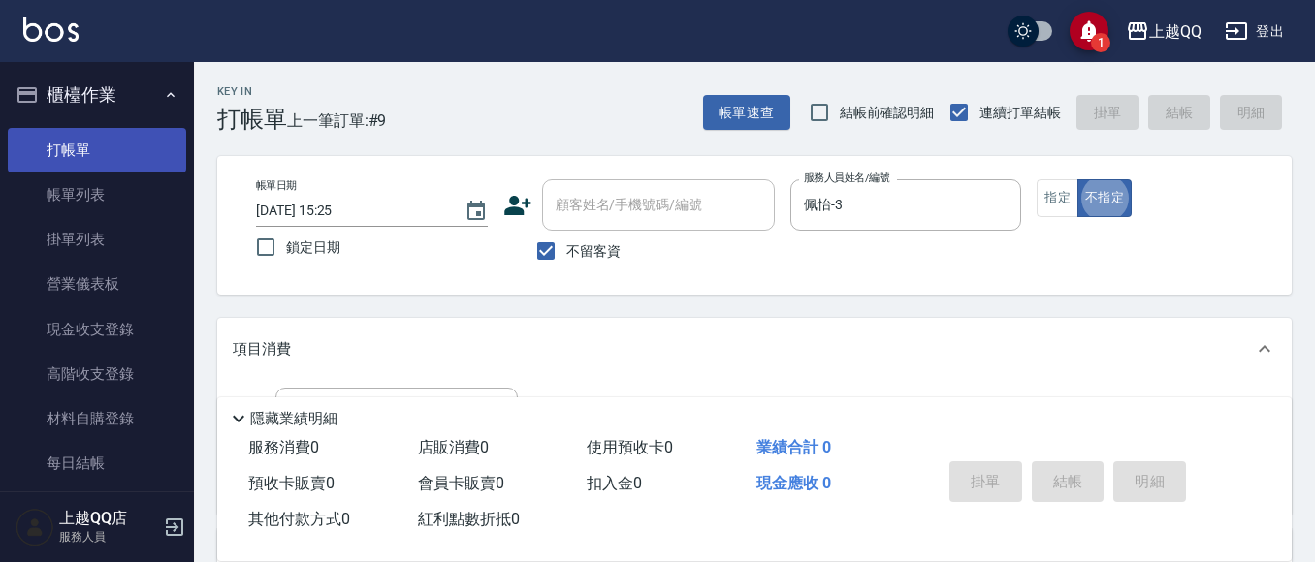
type button "false"
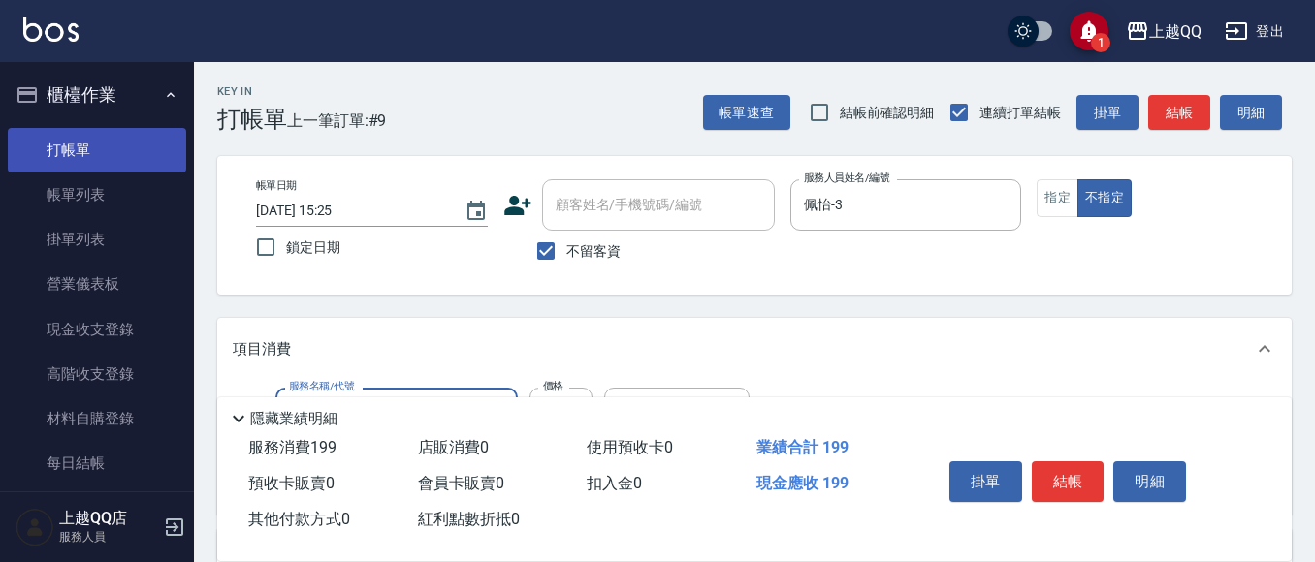
type input "不指定單剪(202)"
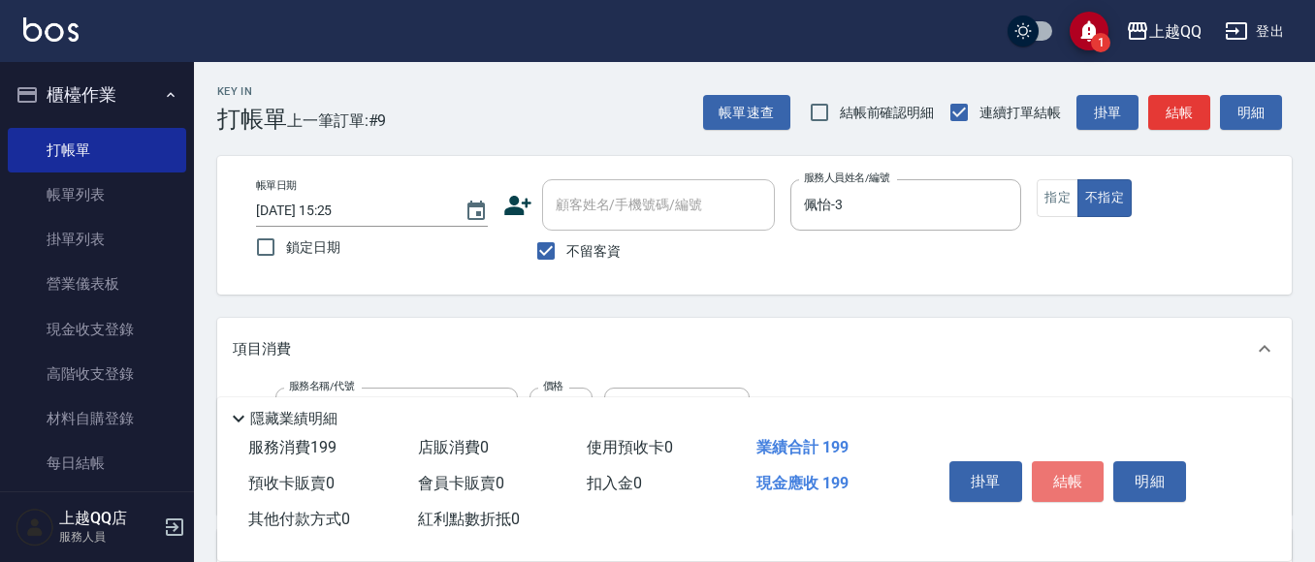
click at [1061, 476] on button "結帳" at bounding box center [1068, 482] width 73 height 41
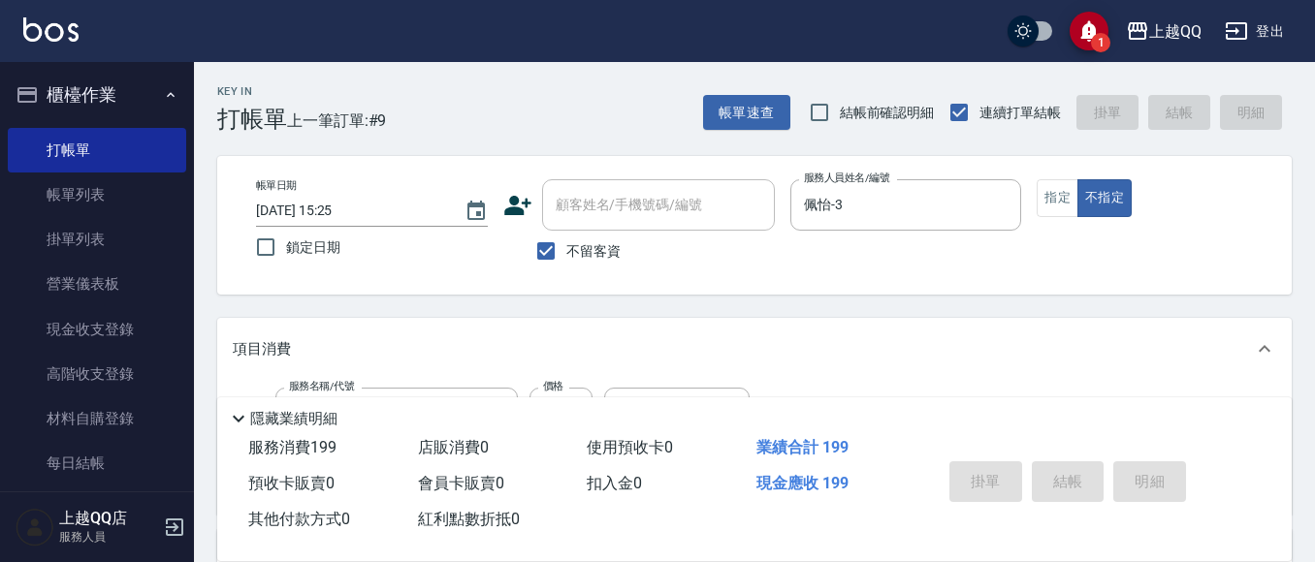
type input "[DATE] 15:38"
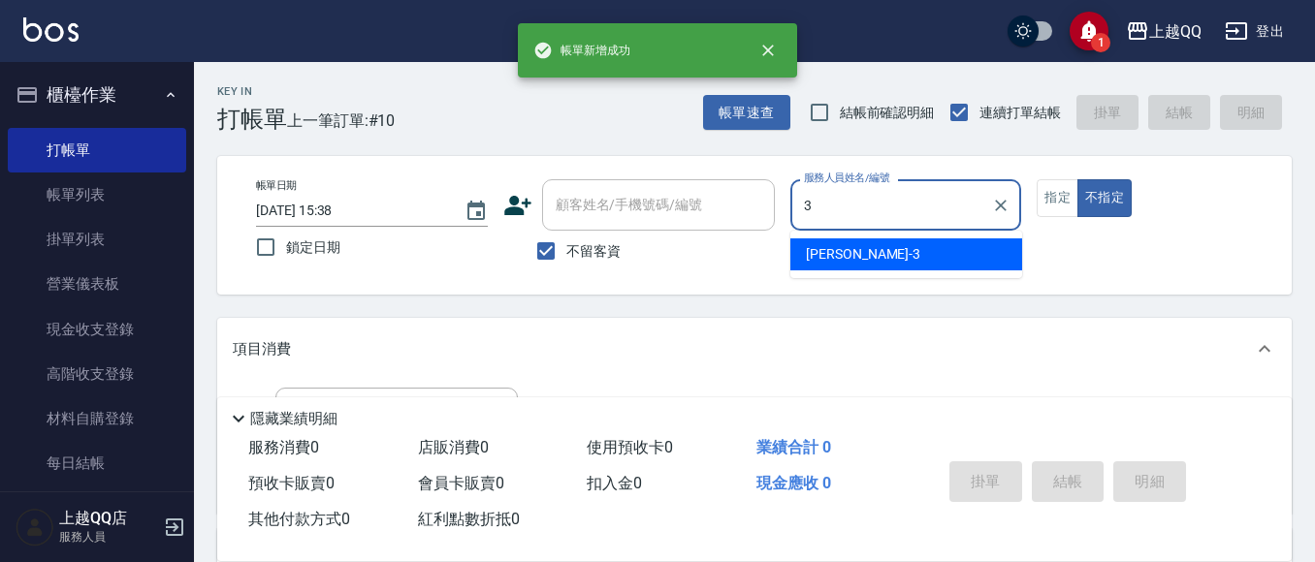
type input "佩怡-3"
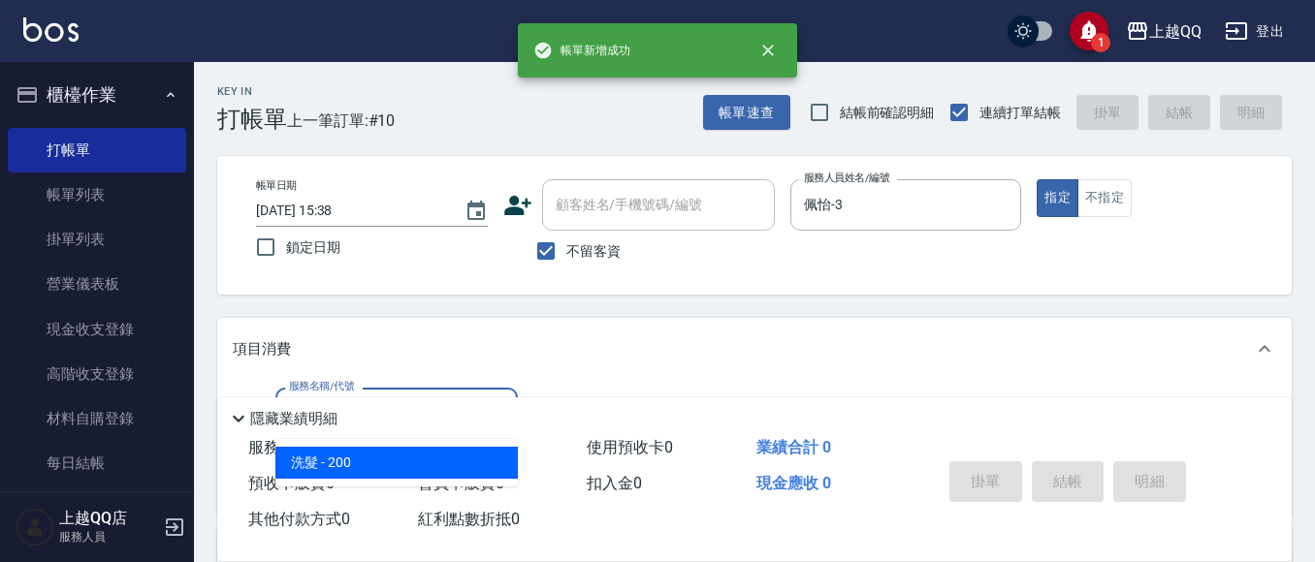
type input "洗髮(101)"
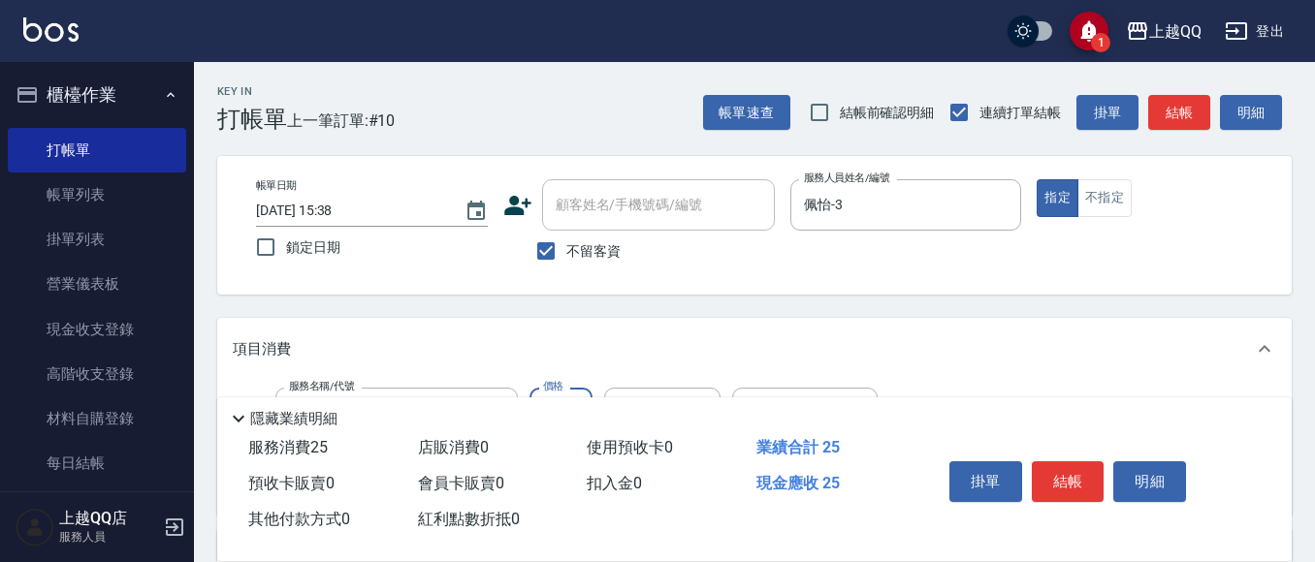
type input "250"
type input "佩怡-3"
click at [1090, 474] on button "結帳" at bounding box center [1068, 482] width 73 height 41
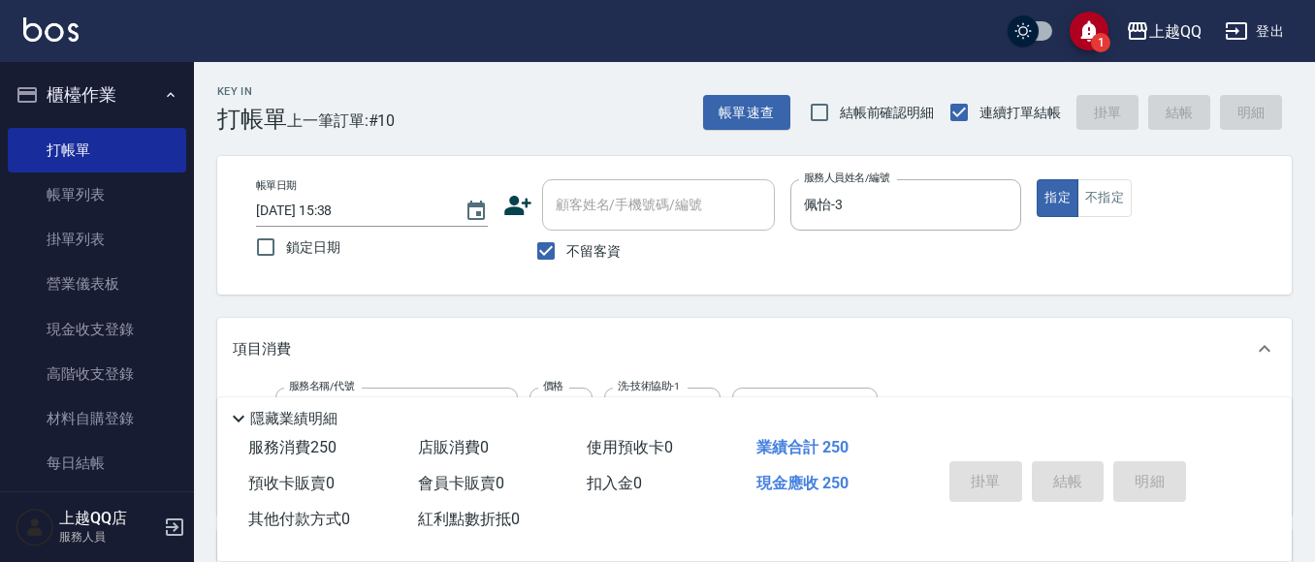
type input "[DATE] 15:39"
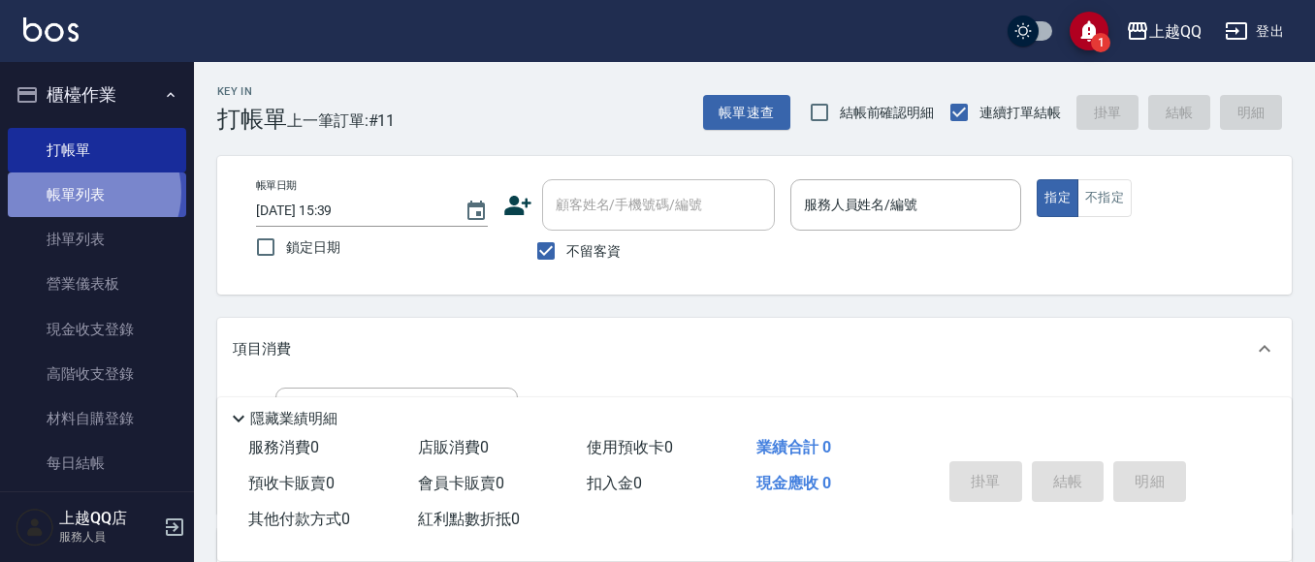
click at [89, 193] on link "帳單列表" at bounding box center [97, 195] width 178 height 45
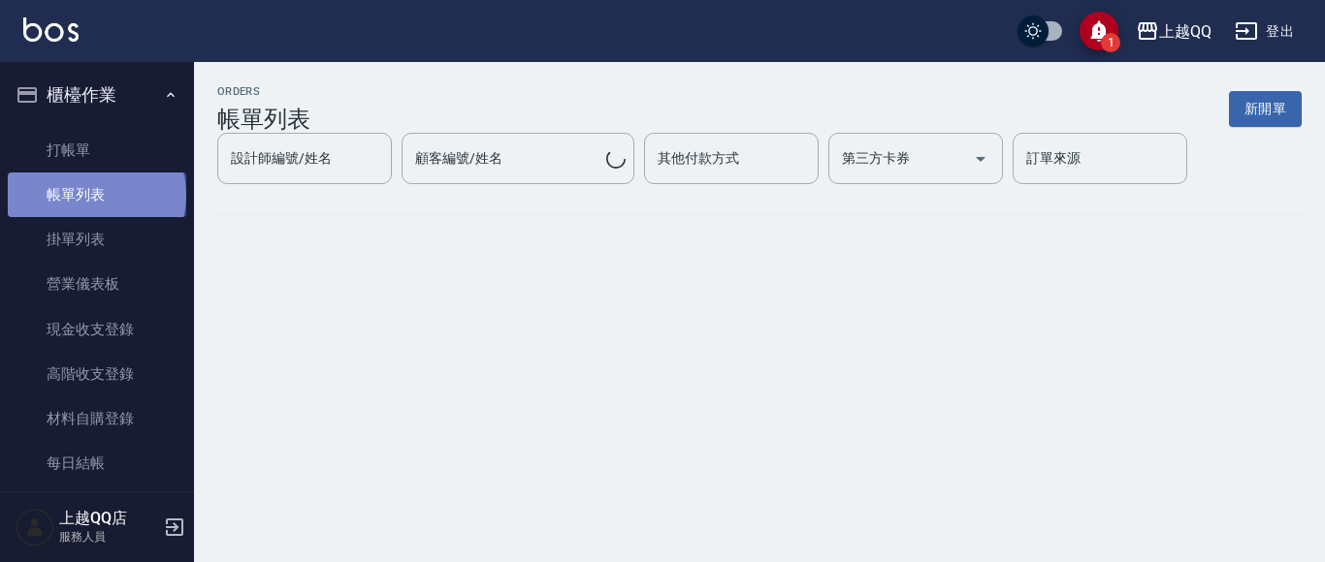
click at [95, 195] on link "帳單列表" at bounding box center [97, 195] width 178 height 45
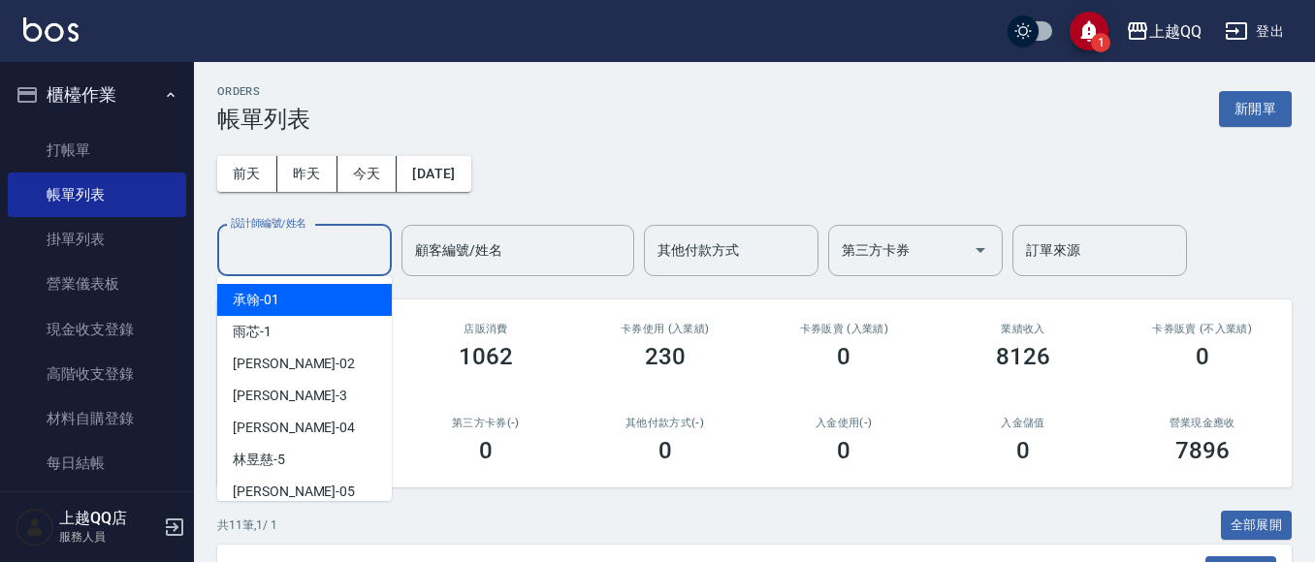
click at [251, 254] on input "設計師編號/姓名" at bounding box center [304, 251] width 157 height 34
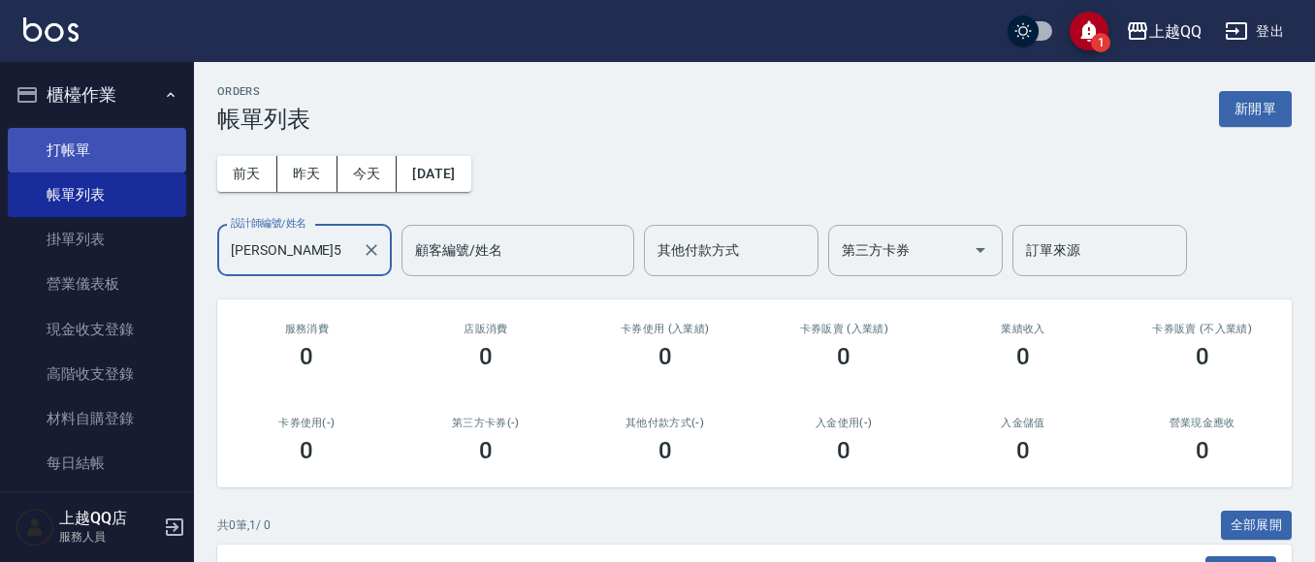
type input "[PERSON_NAME]5"
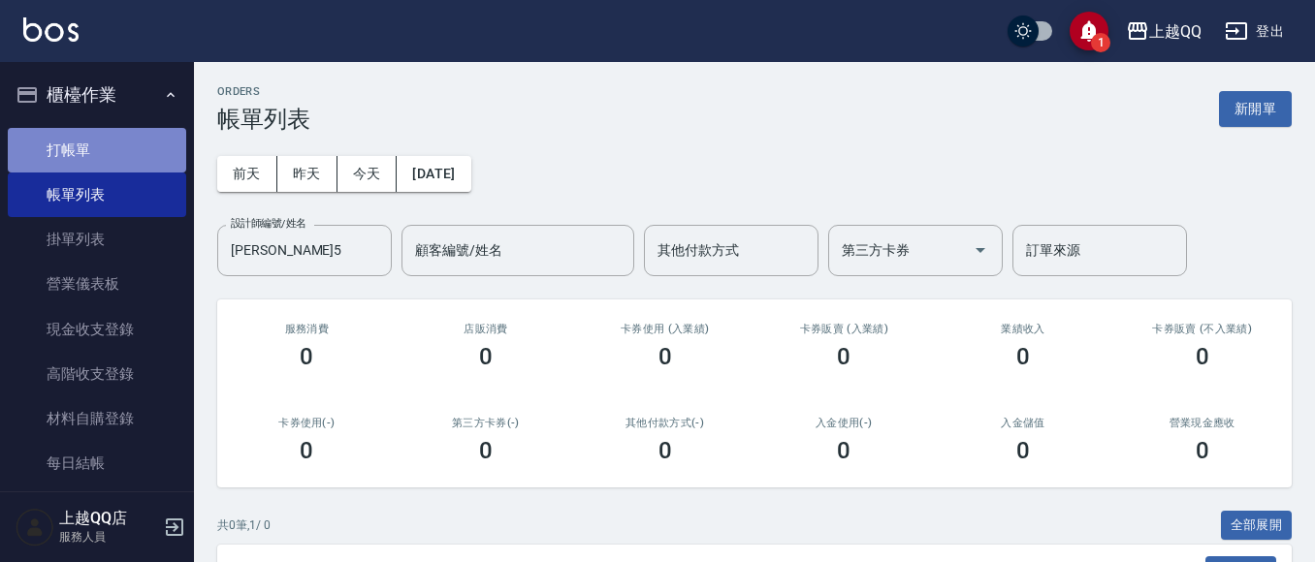
click at [153, 160] on link "打帳單" at bounding box center [97, 150] width 178 height 45
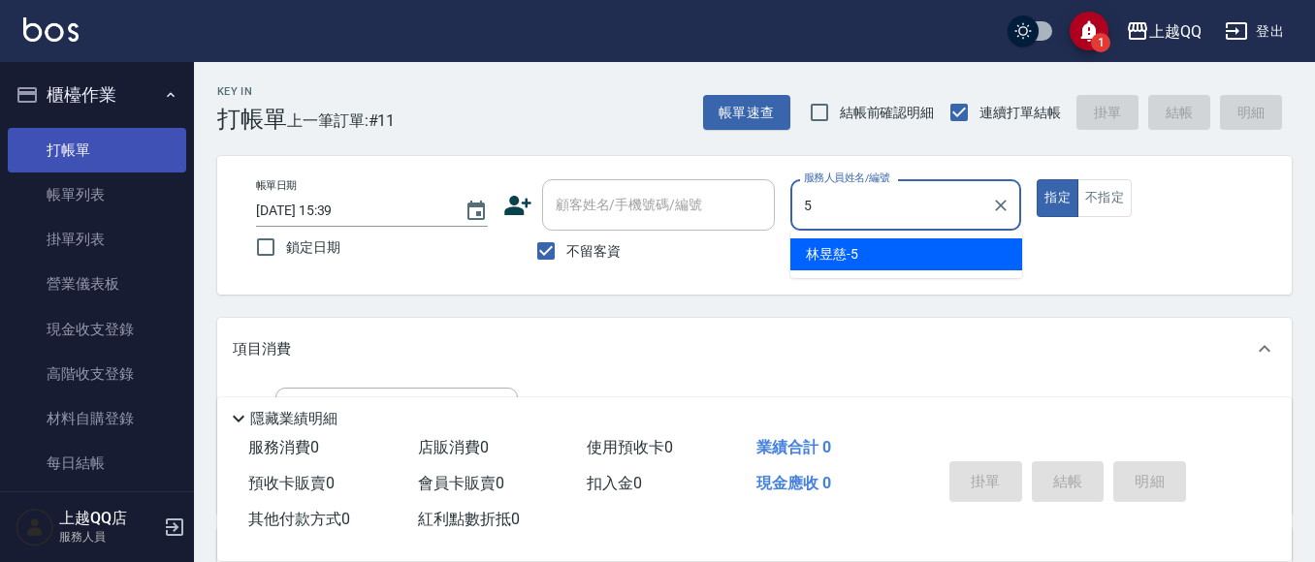
type input "[PERSON_NAME]5"
type button "true"
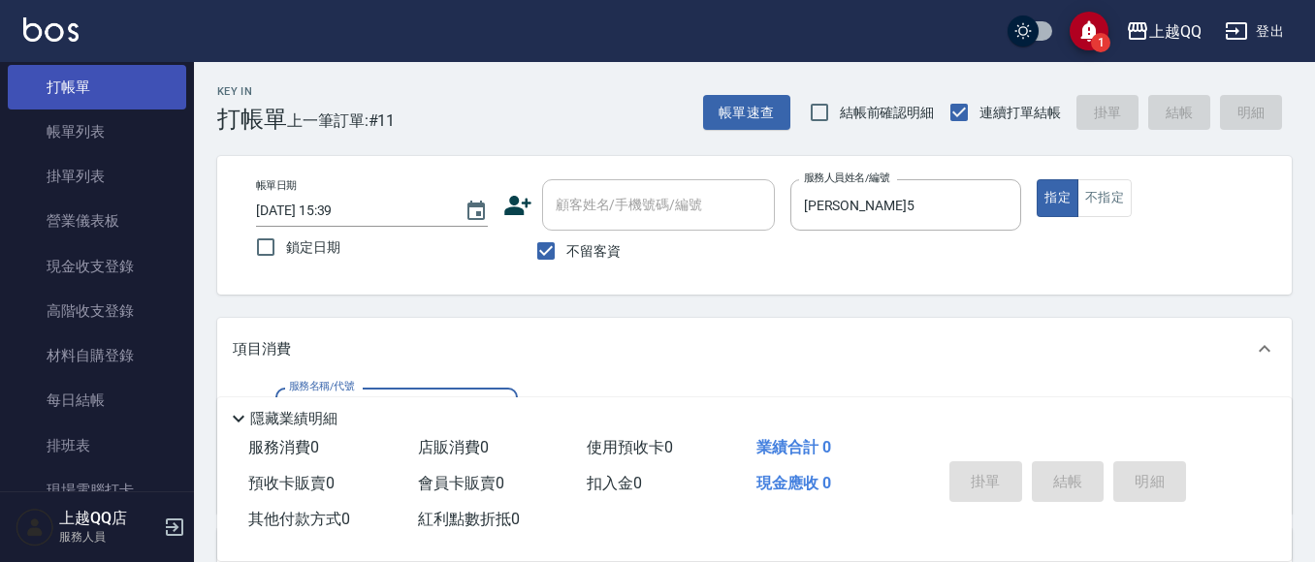
scroll to position [97, 0]
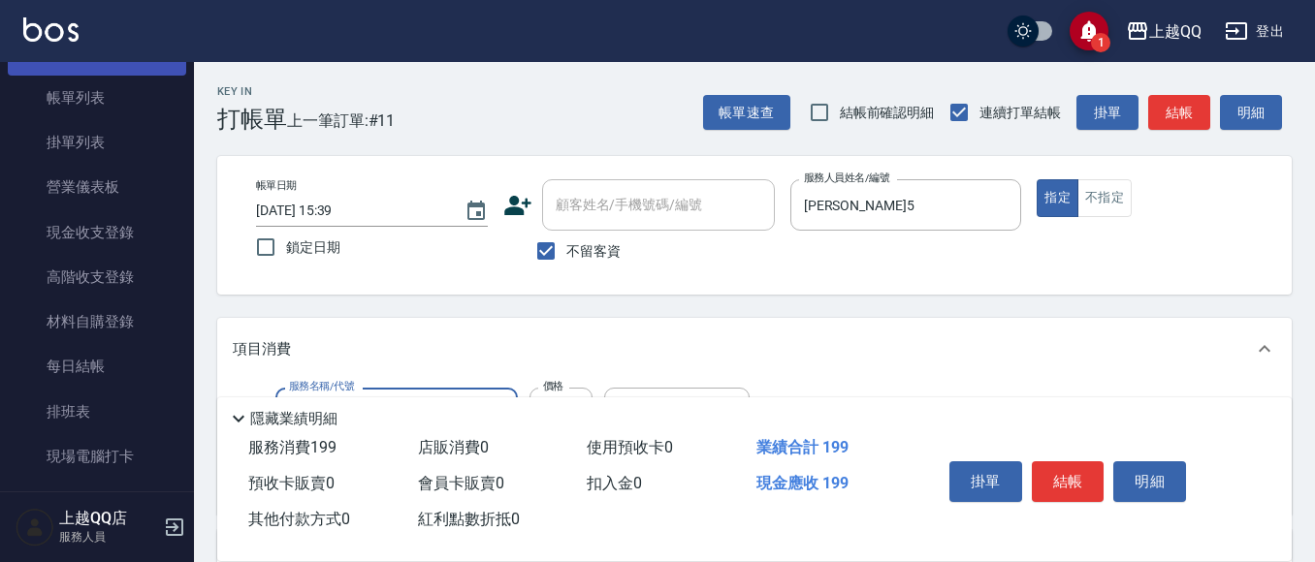
type input "不指定單剪(202)"
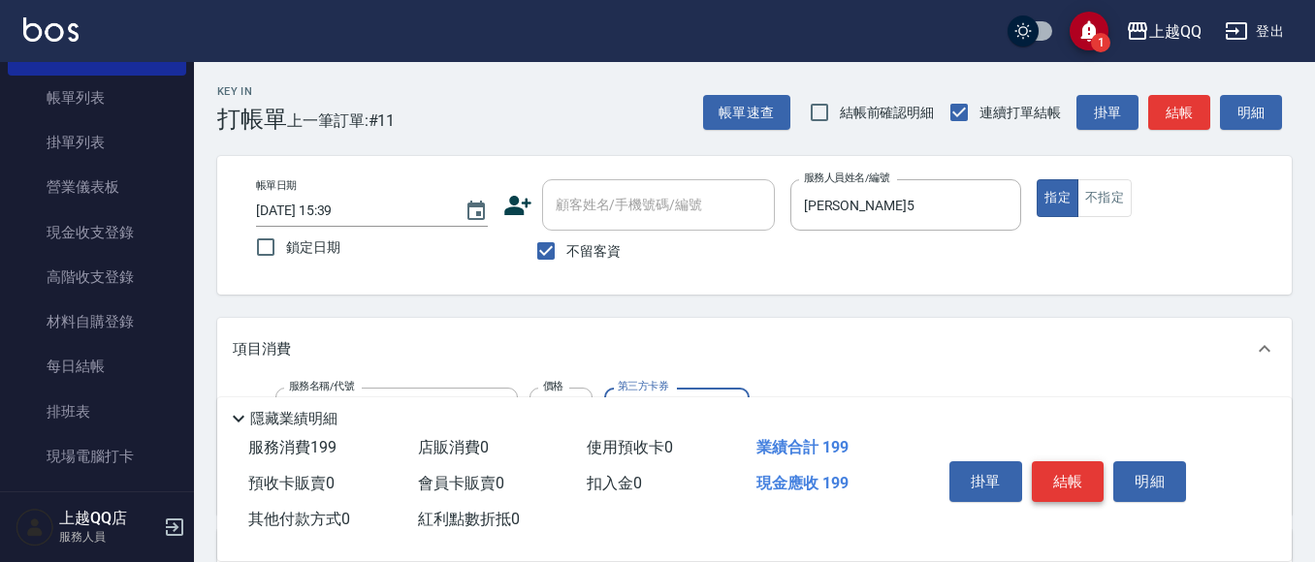
click at [1059, 480] on button "結帳" at bounding box center [1068, 482] width 73 height 41
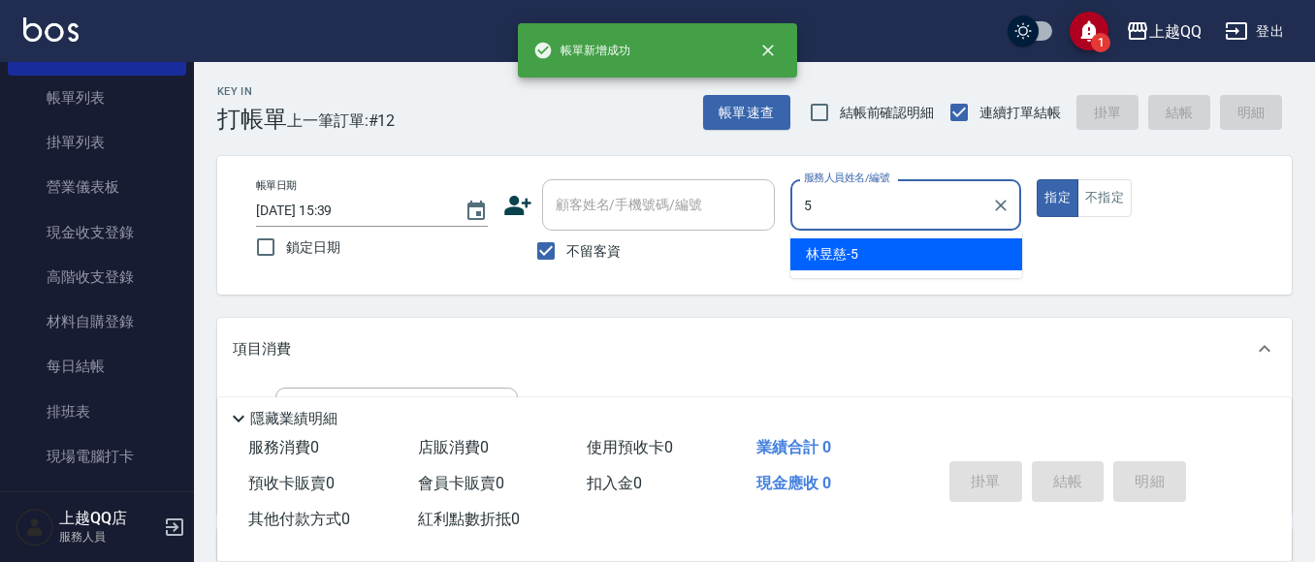
type input "[PERSON_NAME]5"
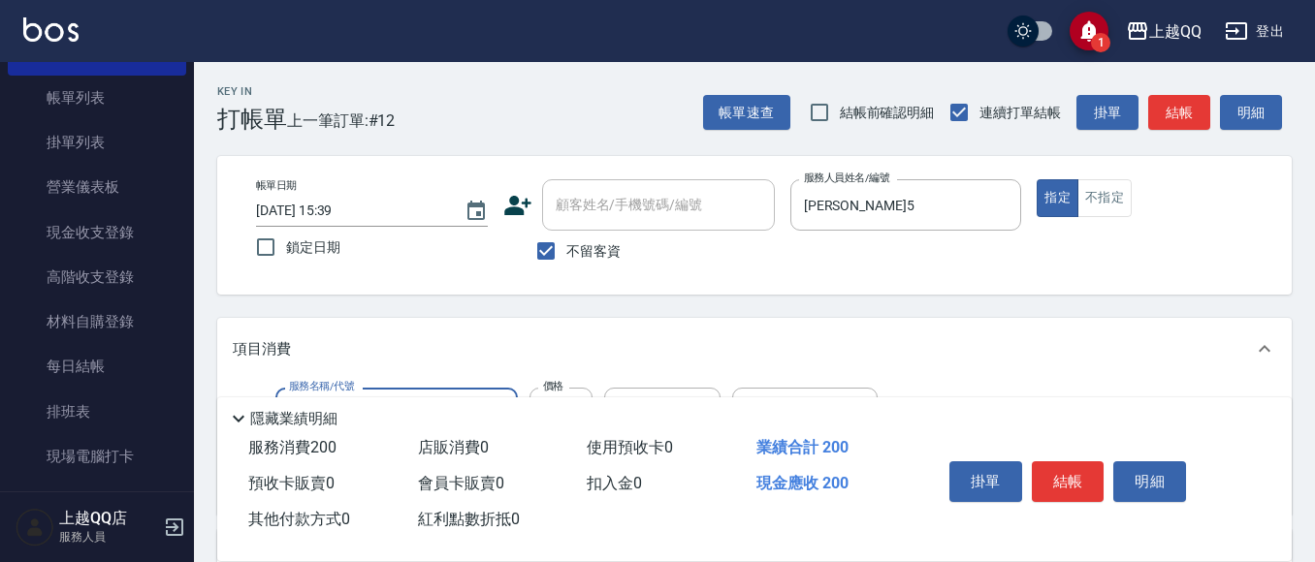
type input "洗髮(101)"
type input "230"
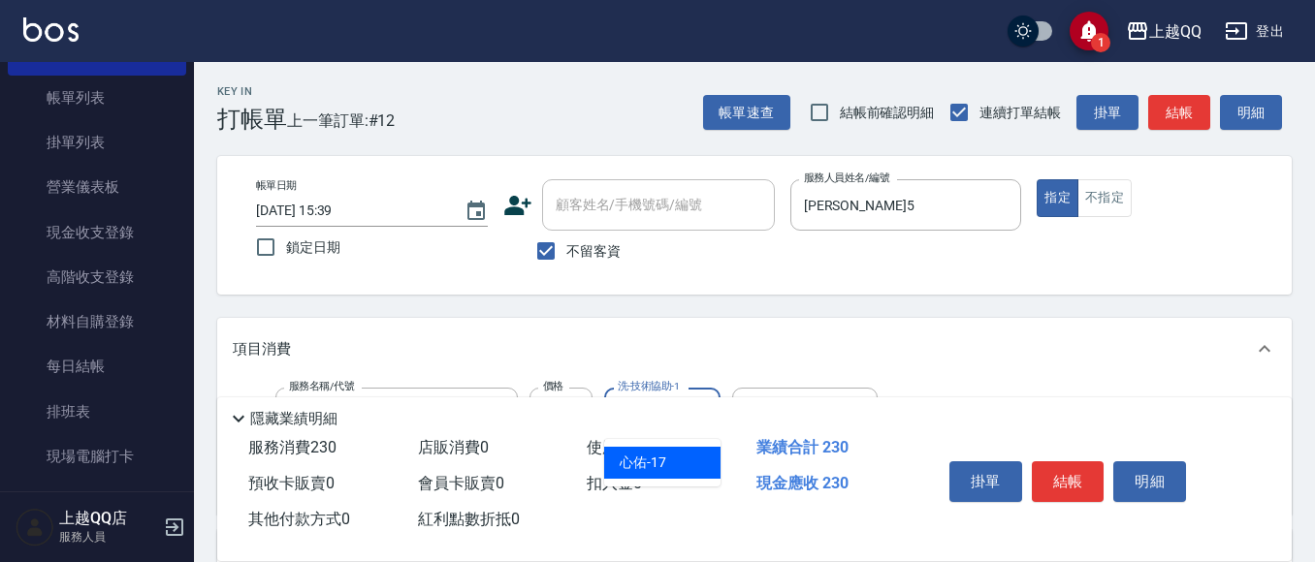
type input "心佑-17"
type input "不指定單剪(202)"
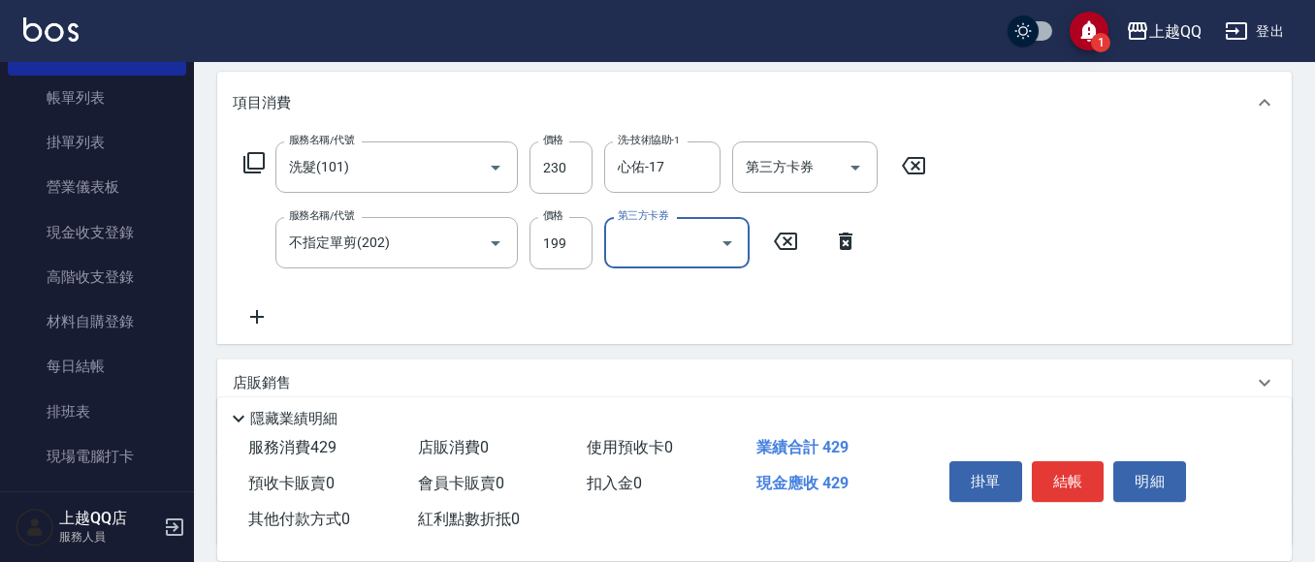
scroll to position [291, 0]
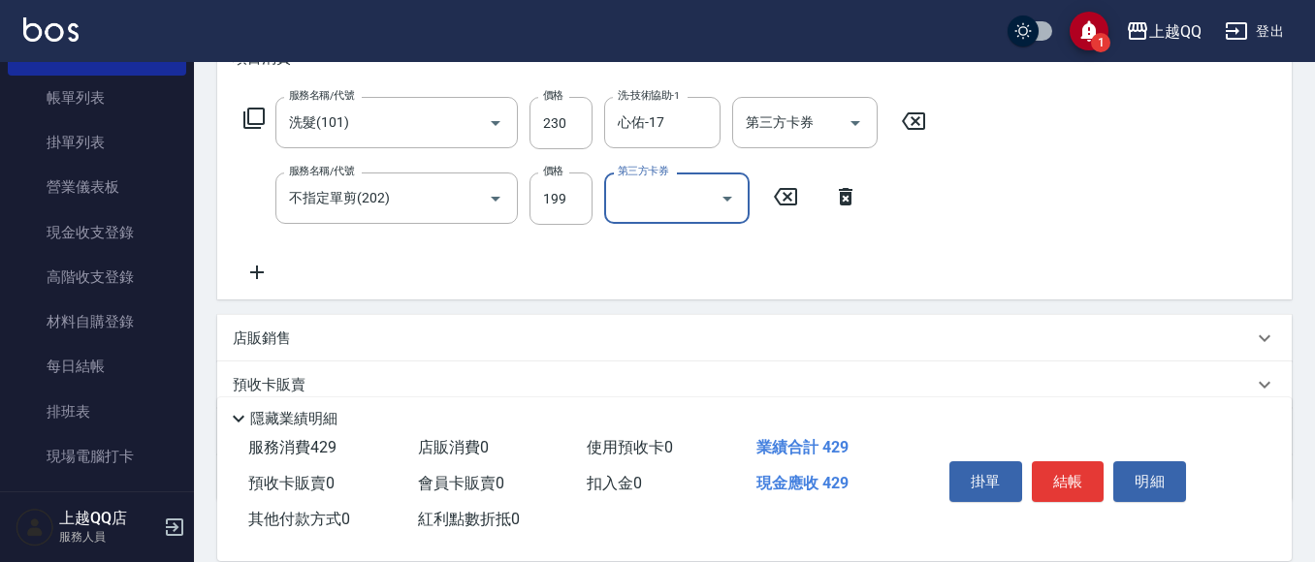
drag, startPoint x: 1068, startPoint y: 485, endPoint x: 1025, endPoint y: 490, distance: 42.9
click at [1068, 480] on button "結帳" at bounding box center [1068, 482] width 73 height 41
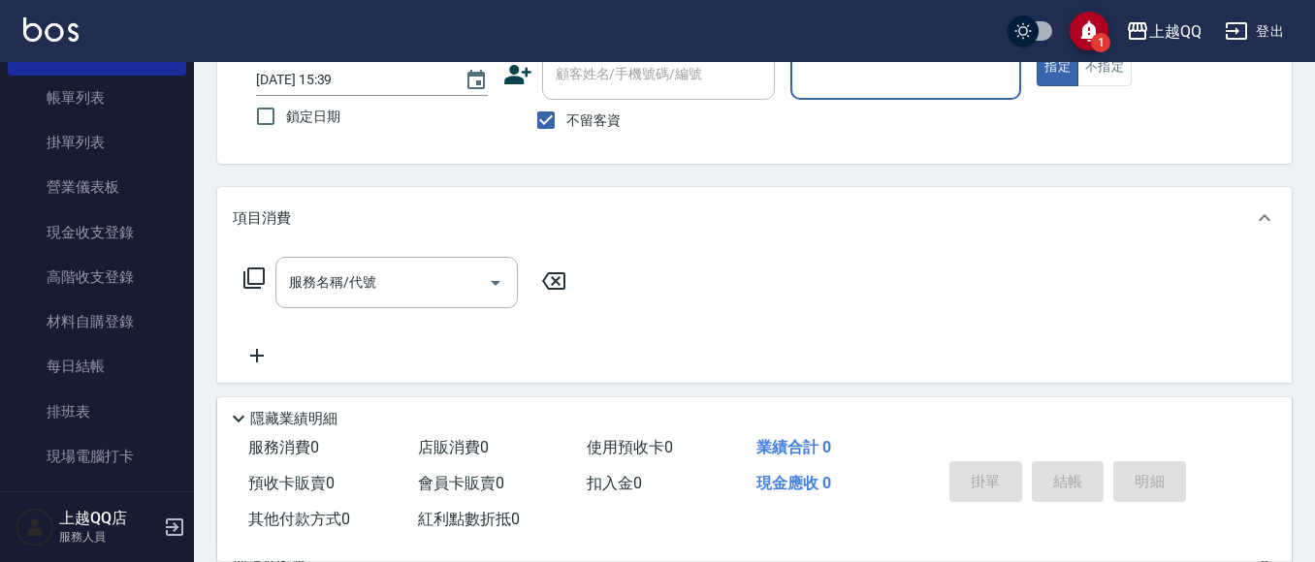
scroll to position [97, 0]
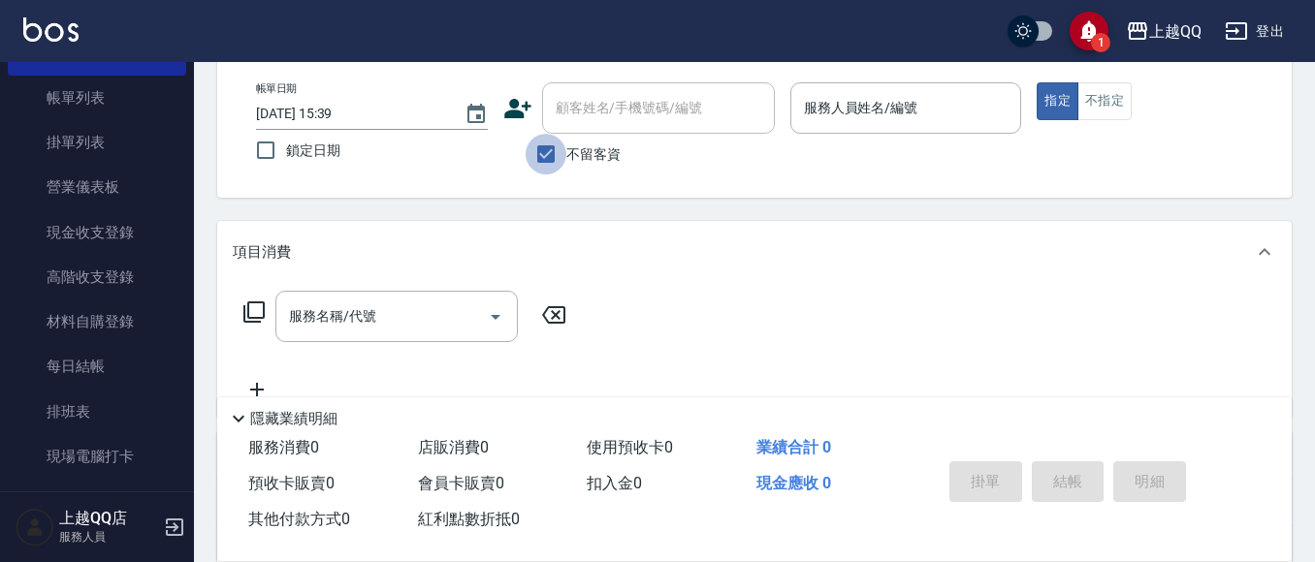
click at [530, 150] on input "不留客資" at bounding box center [546, 154] width 41 height 41
checkbox input "false"
click at [565, 126] on div "顧客姓名/手機號碼/編號" at bounding box center [658, 107] width 233 height 51
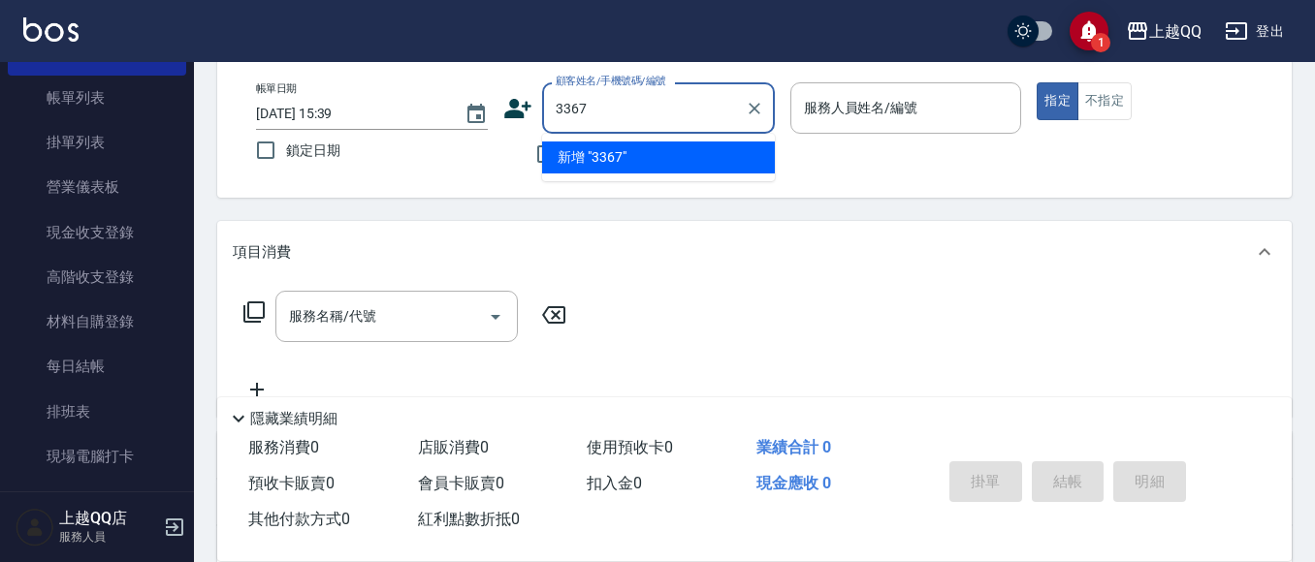
click at [1037, 82] on button "指定" at bounding box center [1058, 101] width 42 height 38
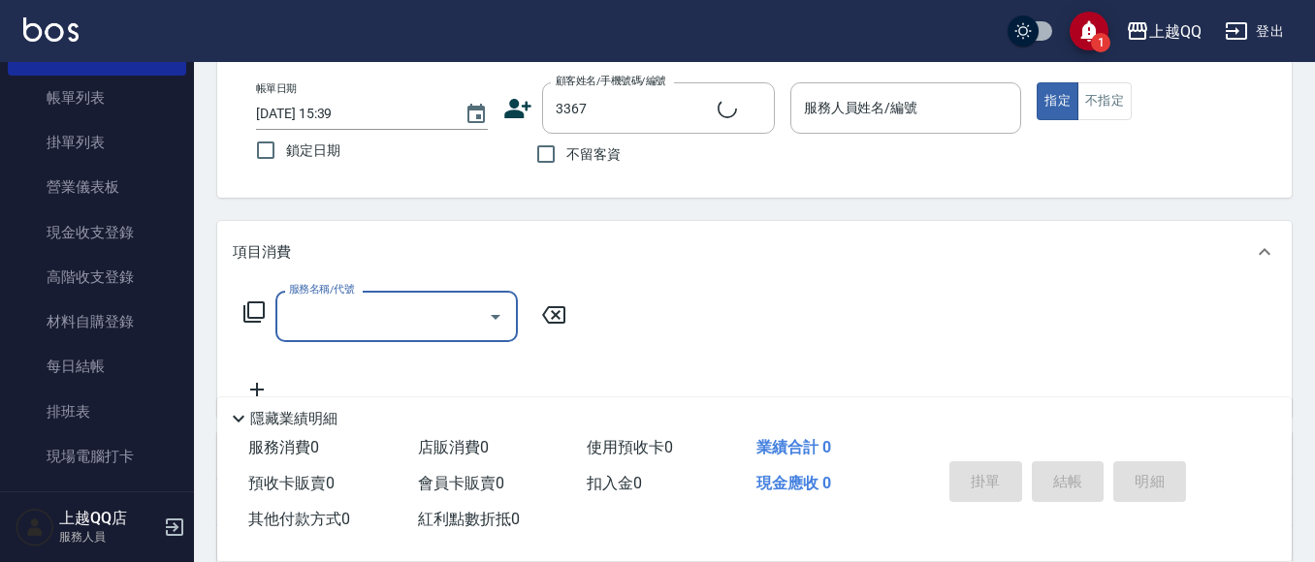
type input "[PERSON_NAME]/0918280535/3367"
type input "欣樺-6"
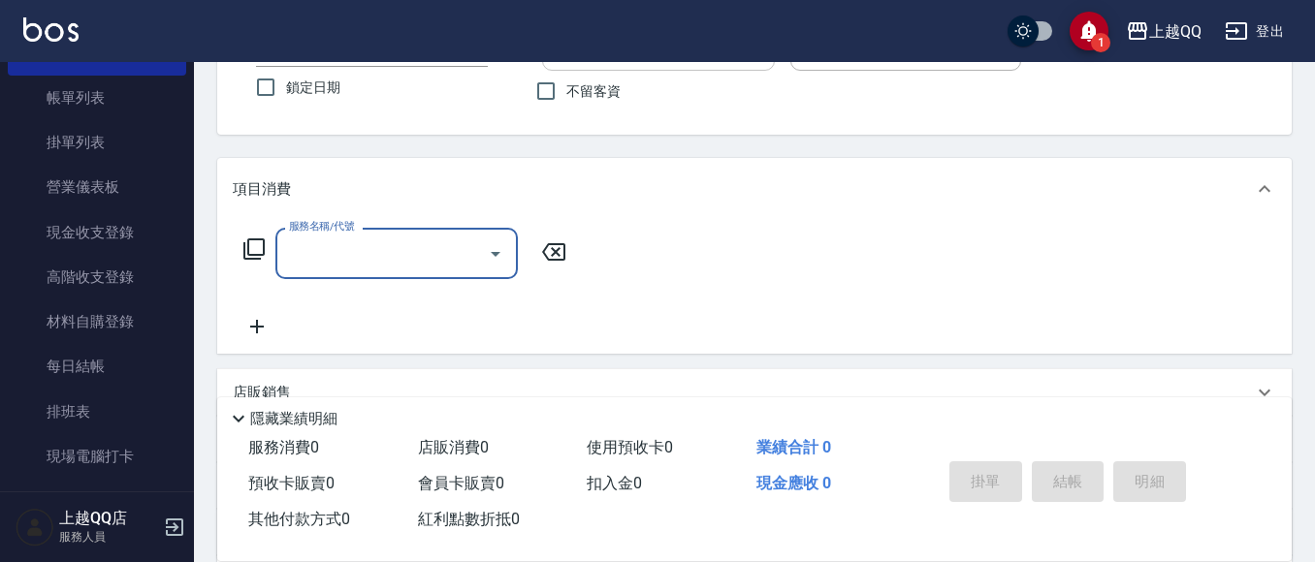
scroll to position [194, 0]
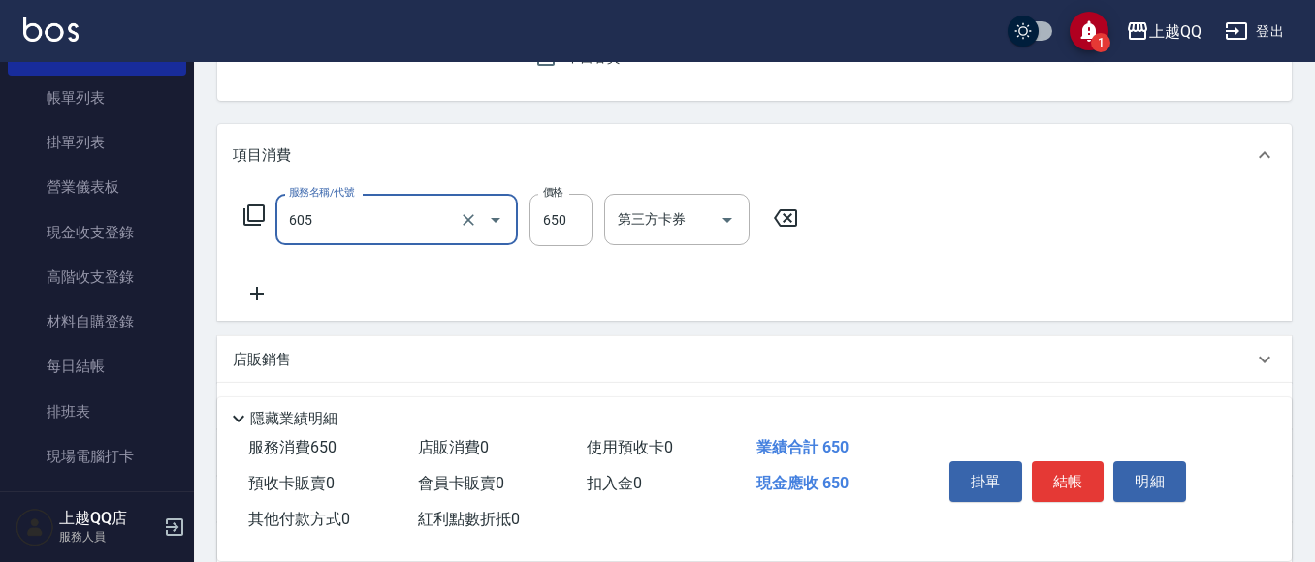
type input "[PERSON_NAME]頭皮冰鎮舒活洗髮(605)"
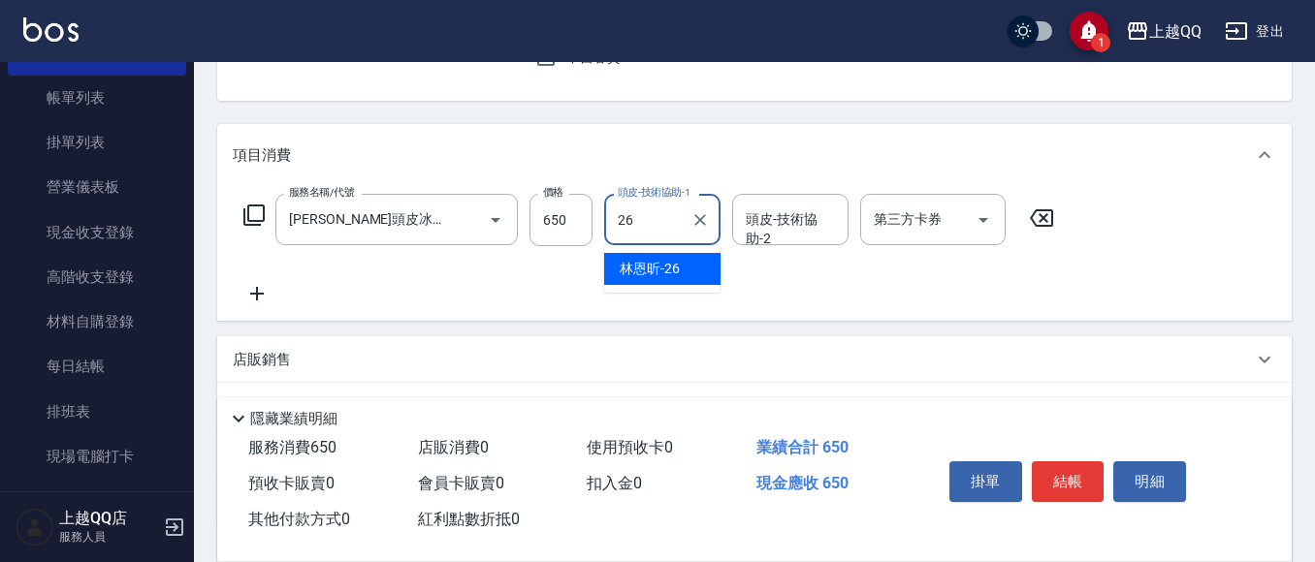
type input "林恩昕-26"
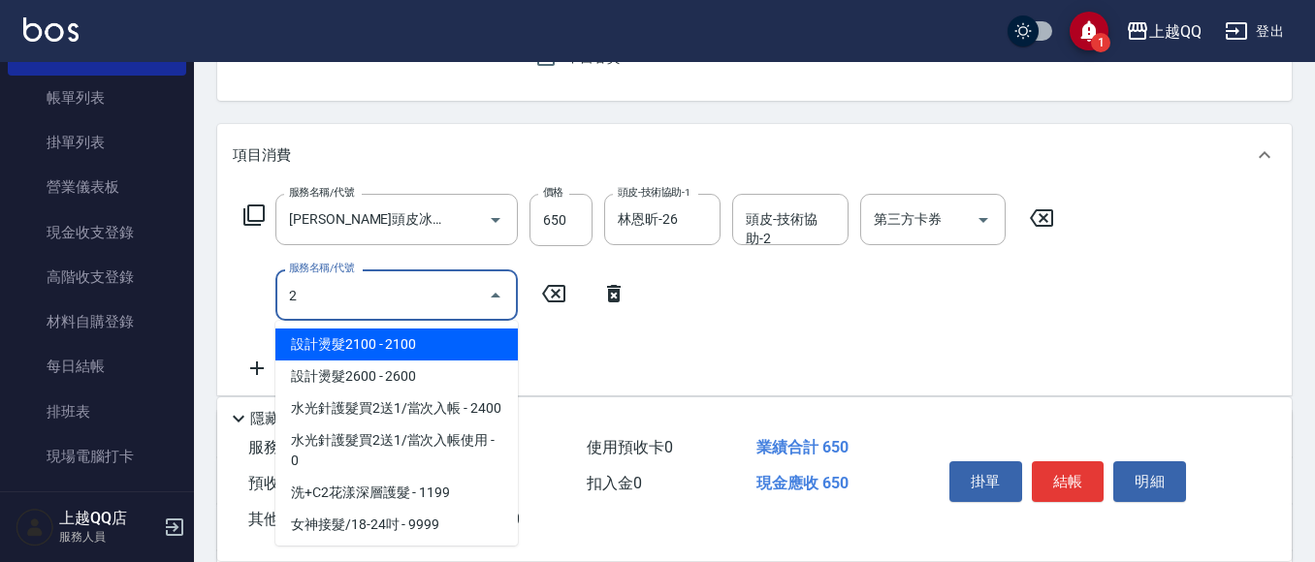
scroll to position [0, 0]
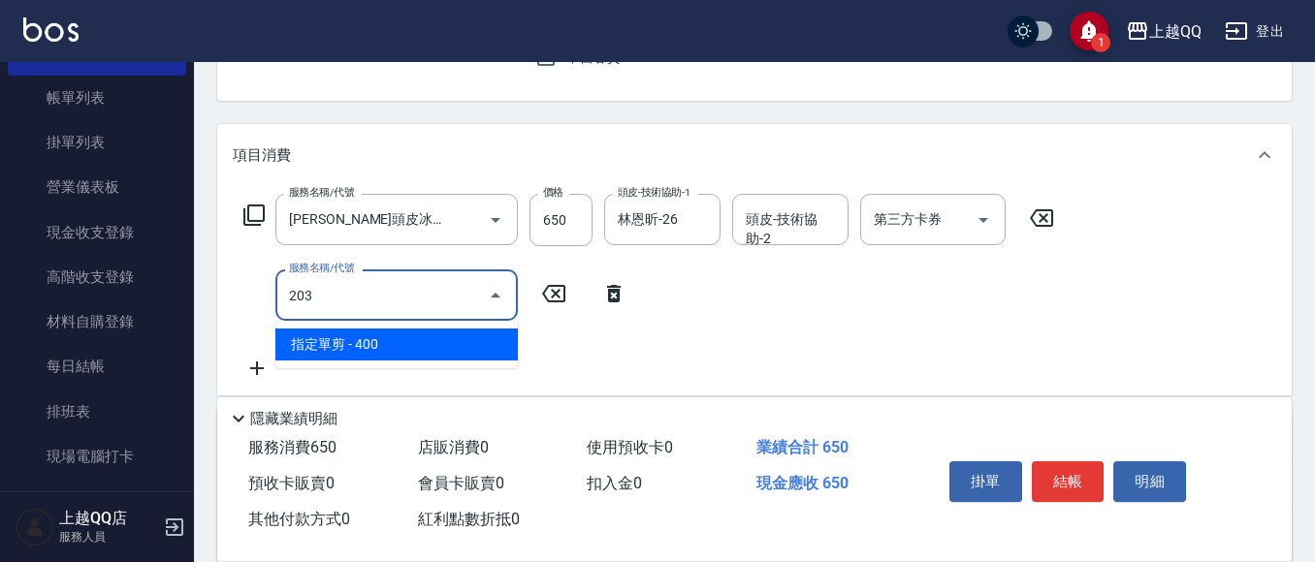
type input "指定單剪(203)"
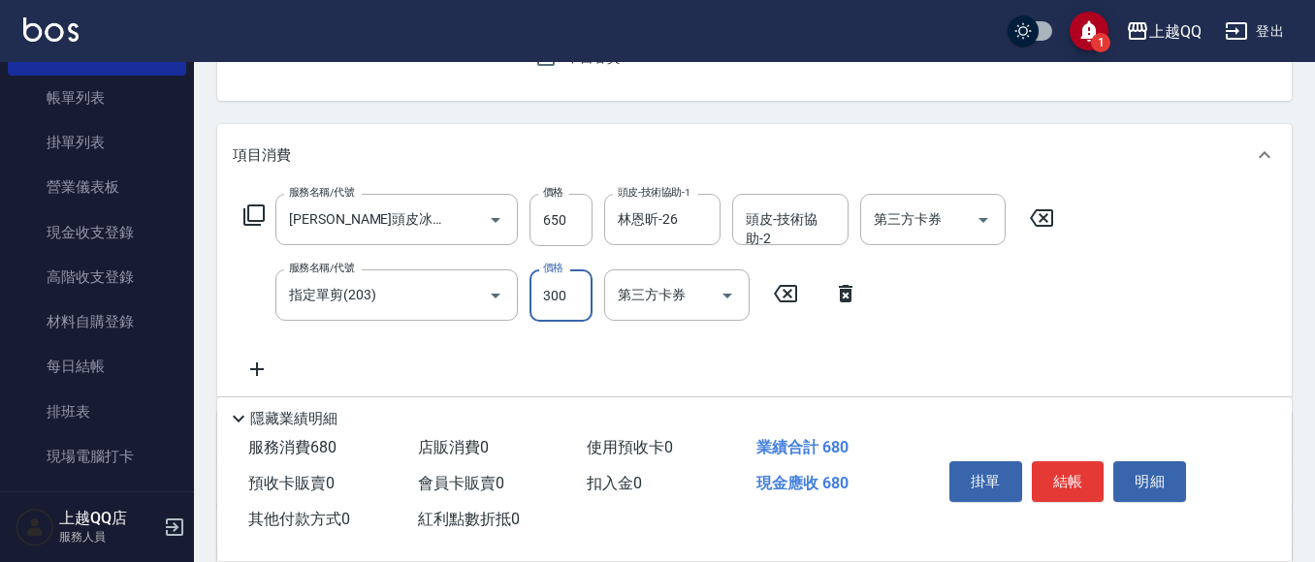
type input "300"
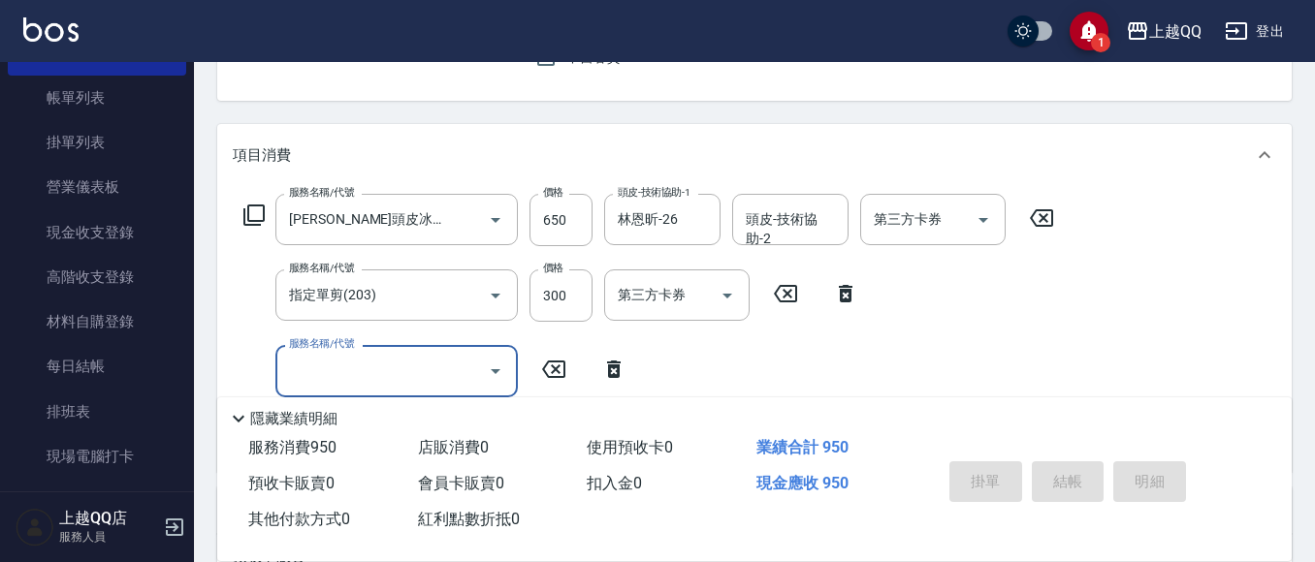
type input "[DATE] 16:05"
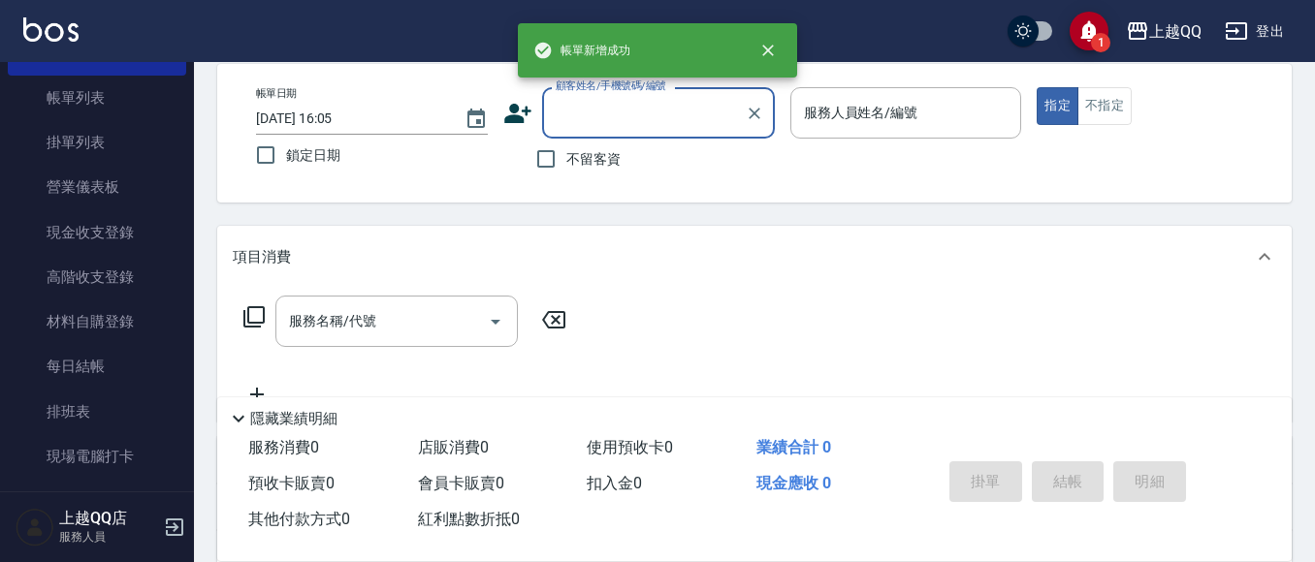
scroll to position [91, 0]
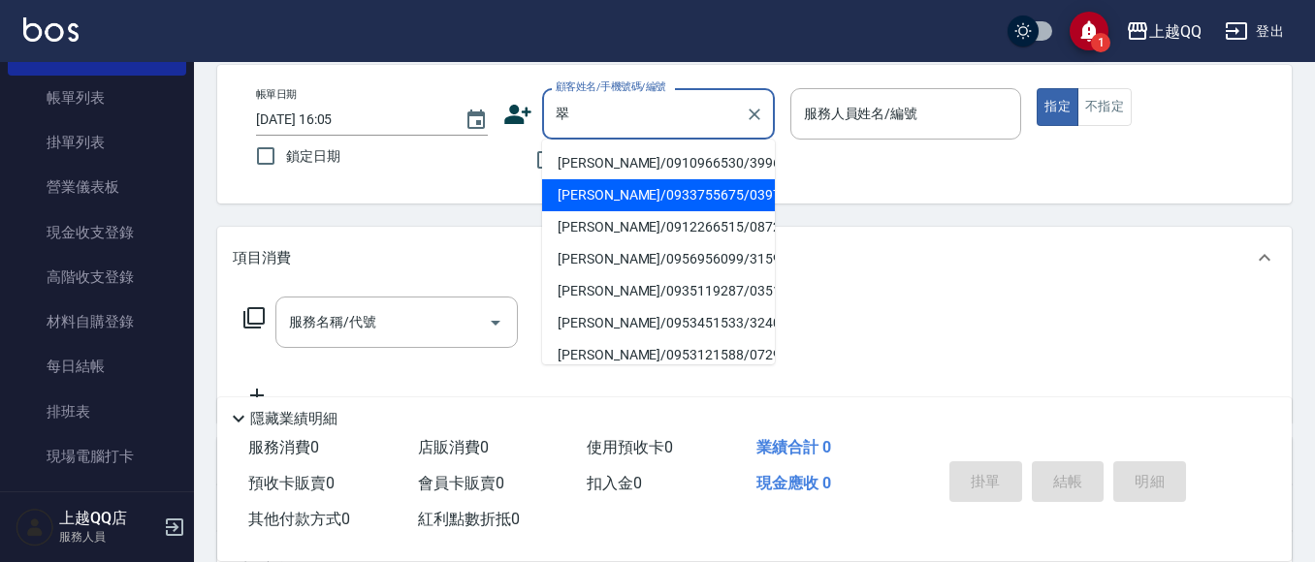
click at [604, 191] on li "[PERSON_NAME]/0933755675/0397" at bounding box center [658, 195] width 233 height 32
type input "[PERSON_NAME]/0933755675/0397"
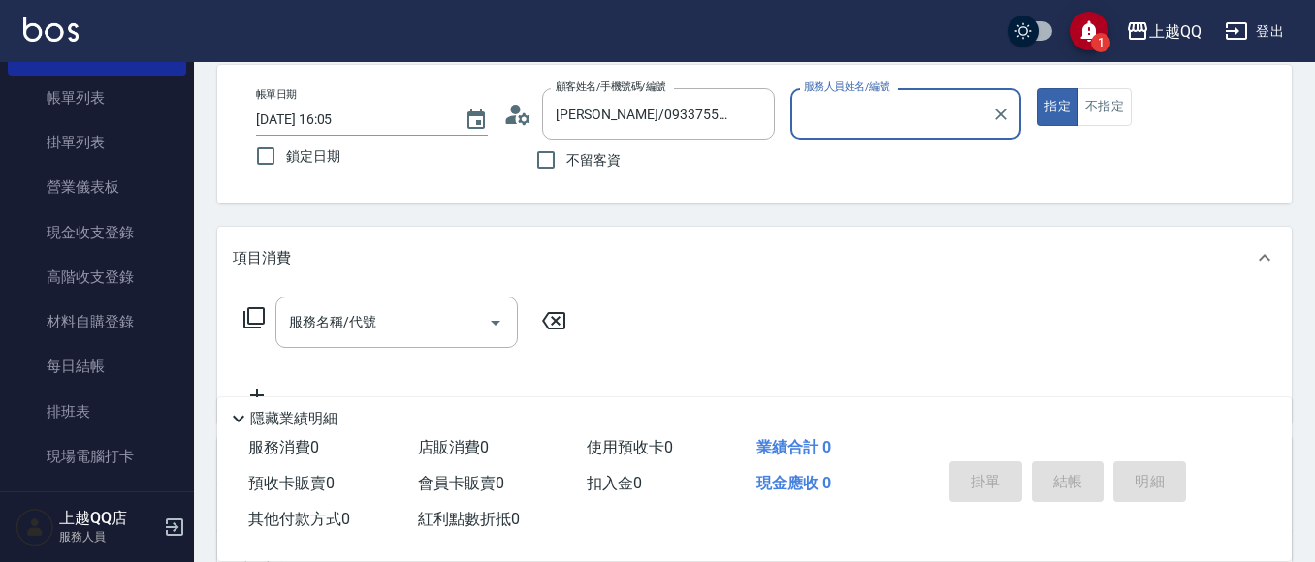
type input "欣樺-6"
click at [447, 322] on input "服務名稱/代號" at bounding box center [382, 322] width 196 height 34
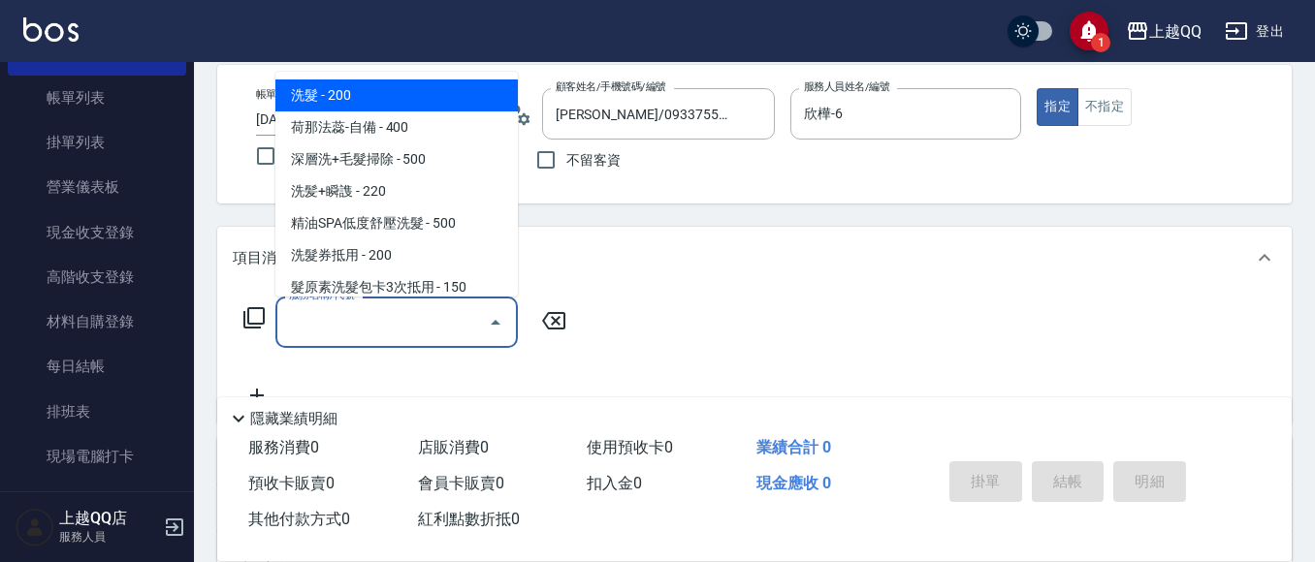
type input "1"
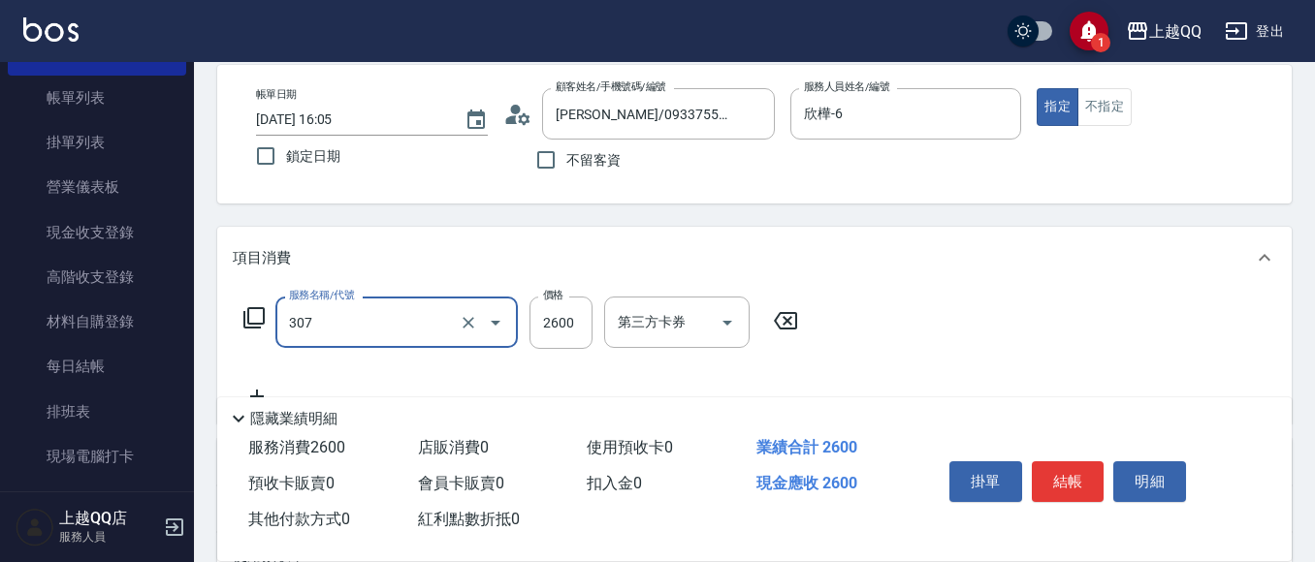
type input "設計燙髮2600(307)"
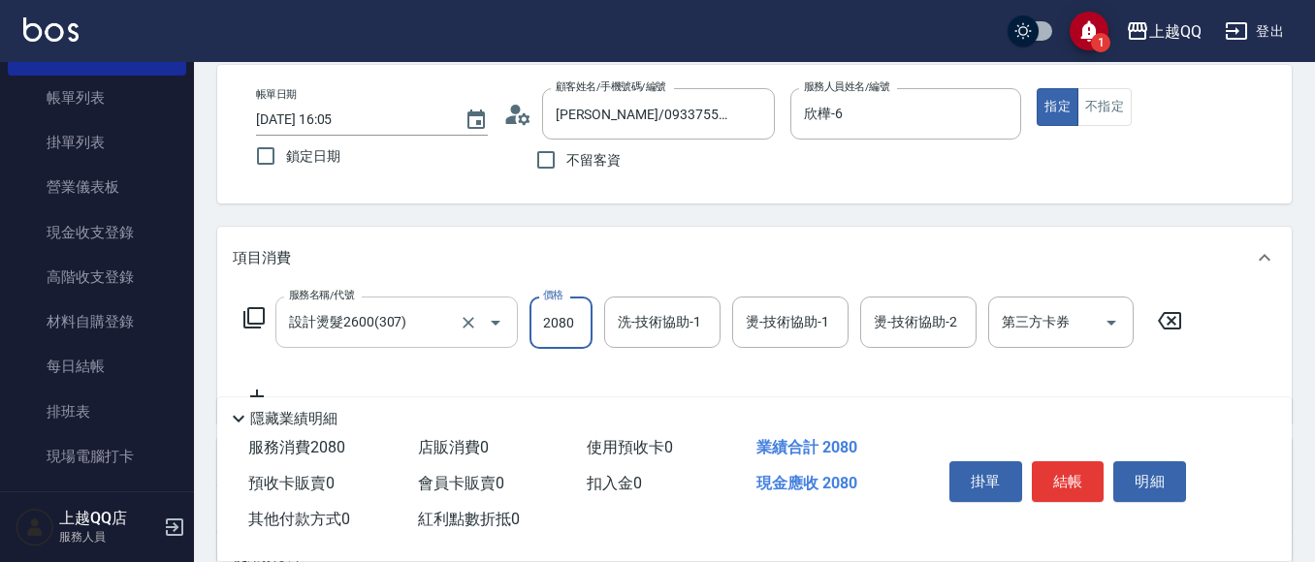
type input "2080"
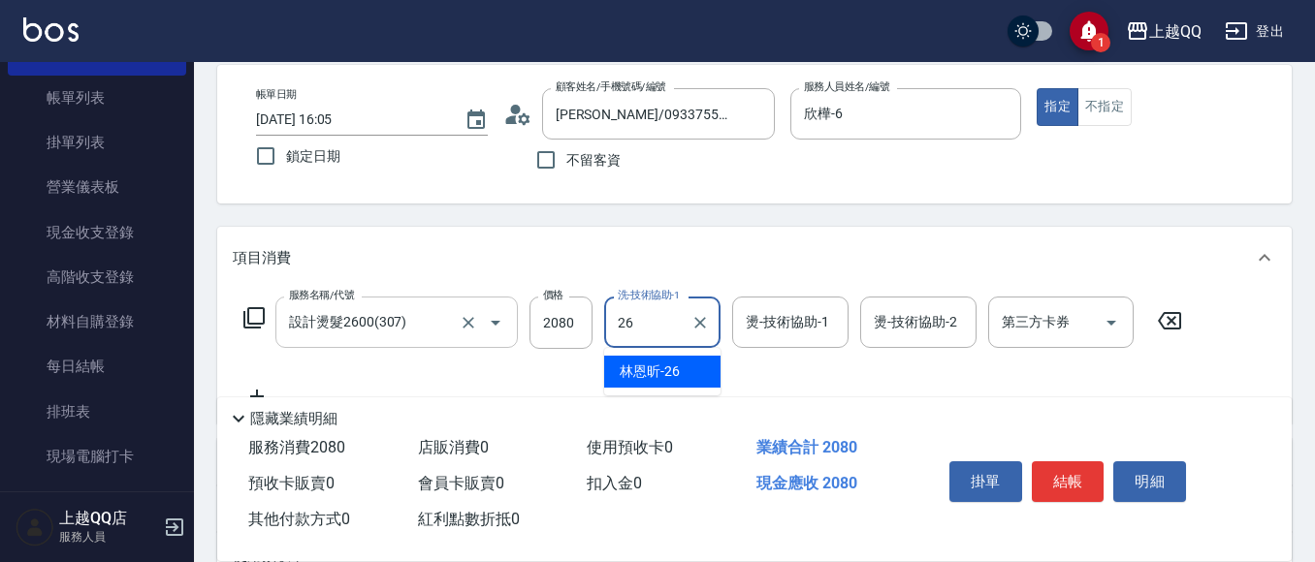
type input "林恩昕-26"
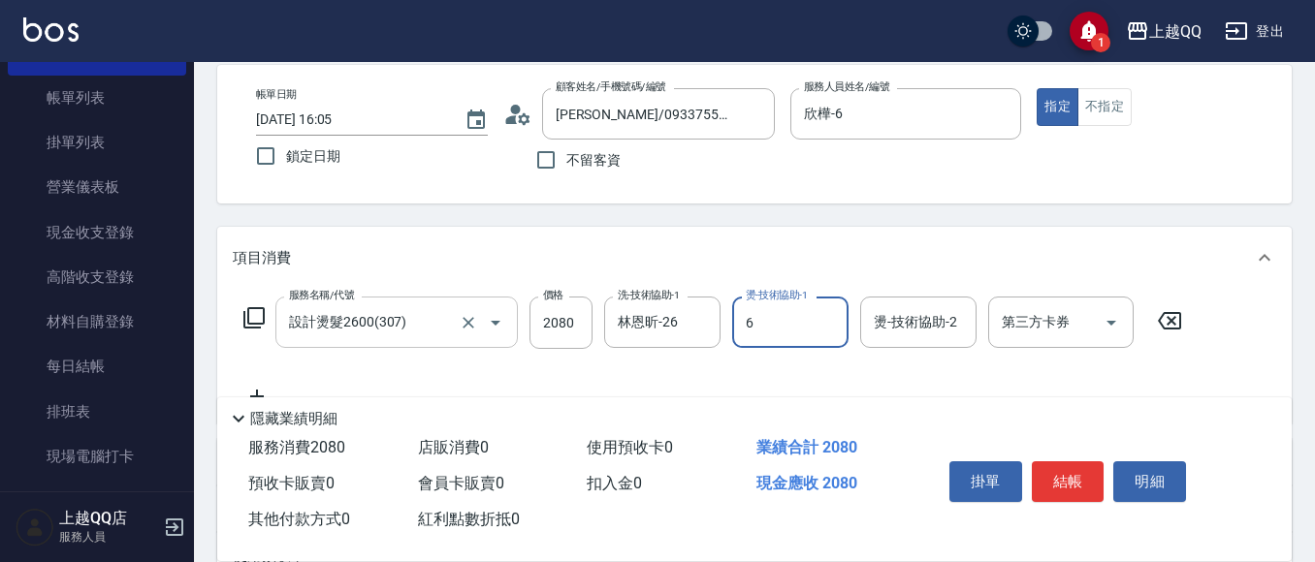
type input "欣樺-6"
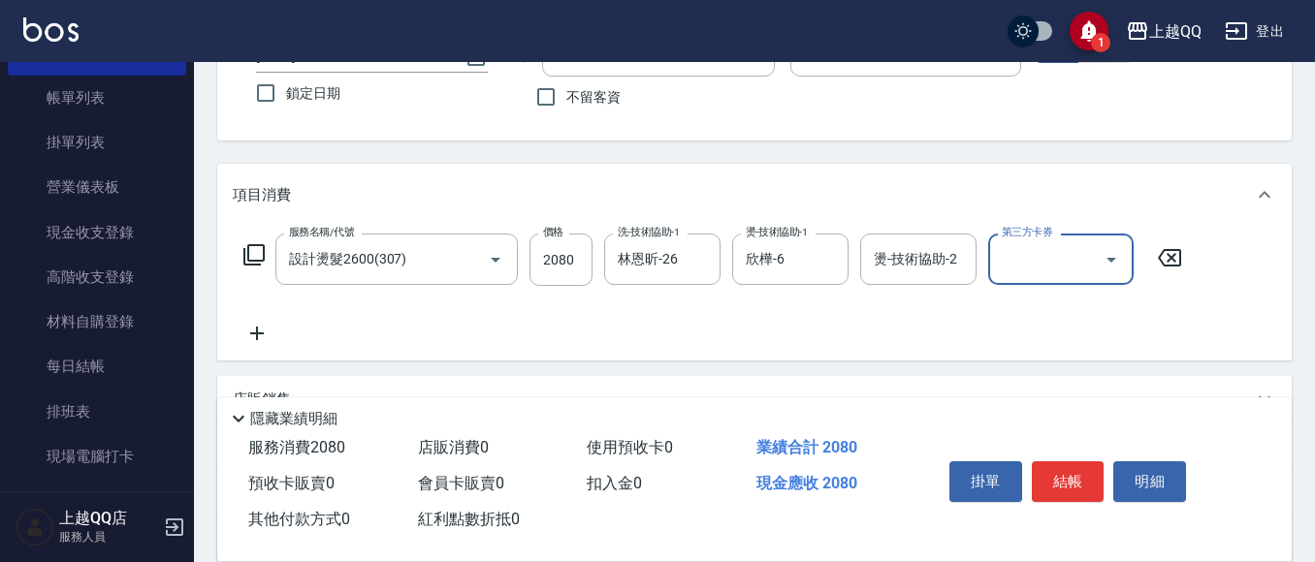
scroll to position [188, 0]
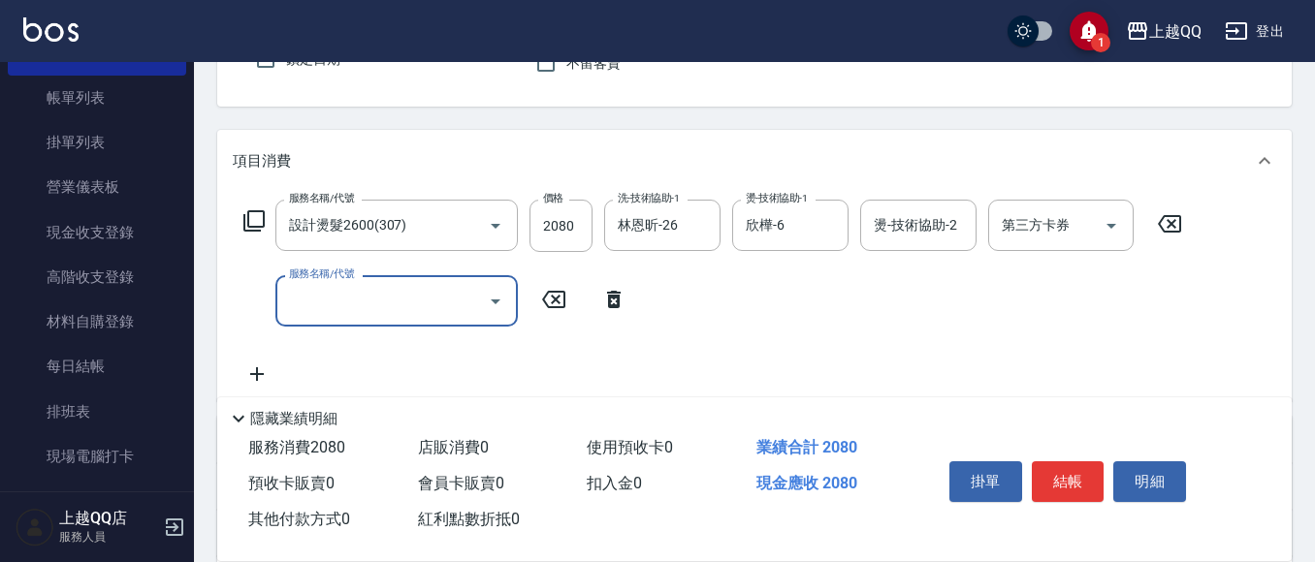
type input "4"
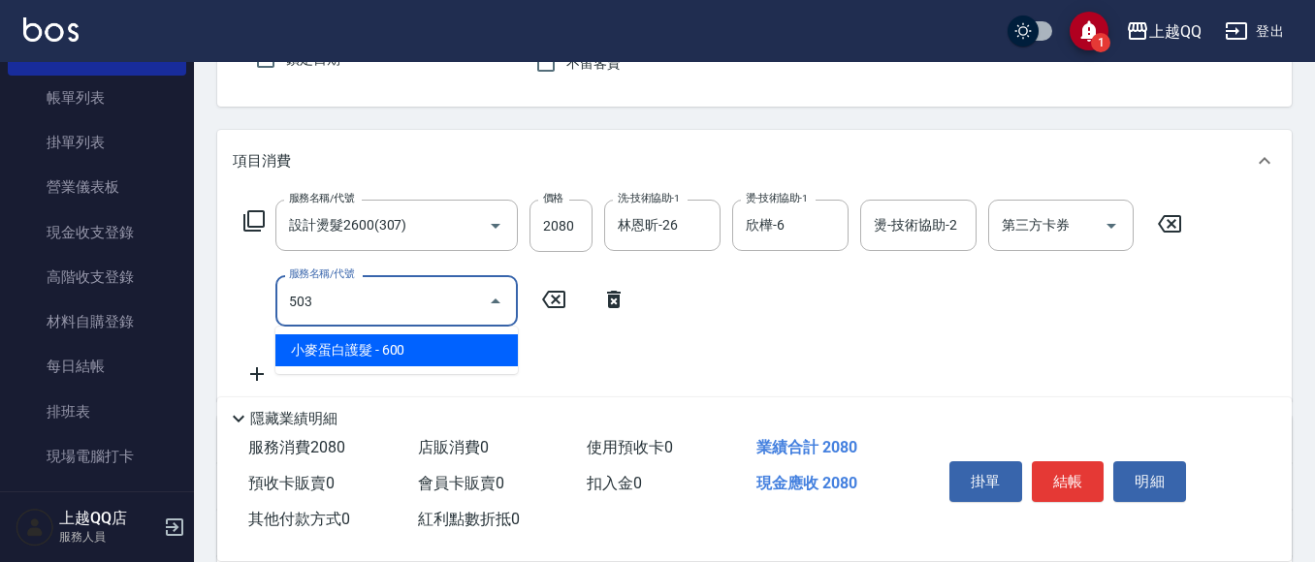
type input "小麥蛋白護髮(503)"
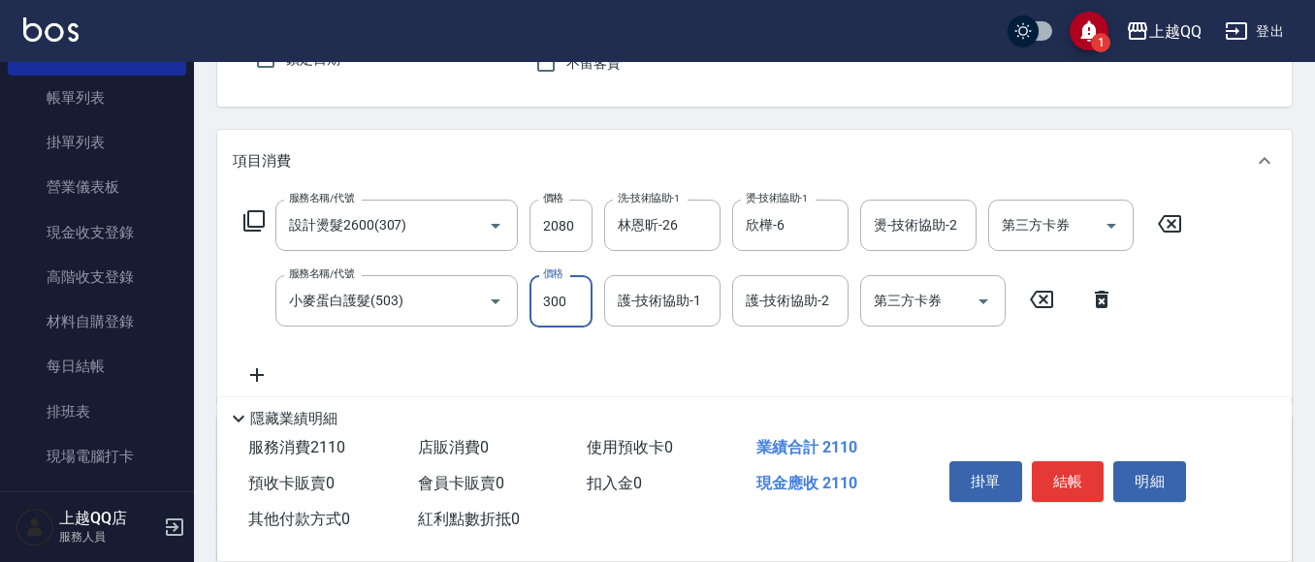
type input "300"
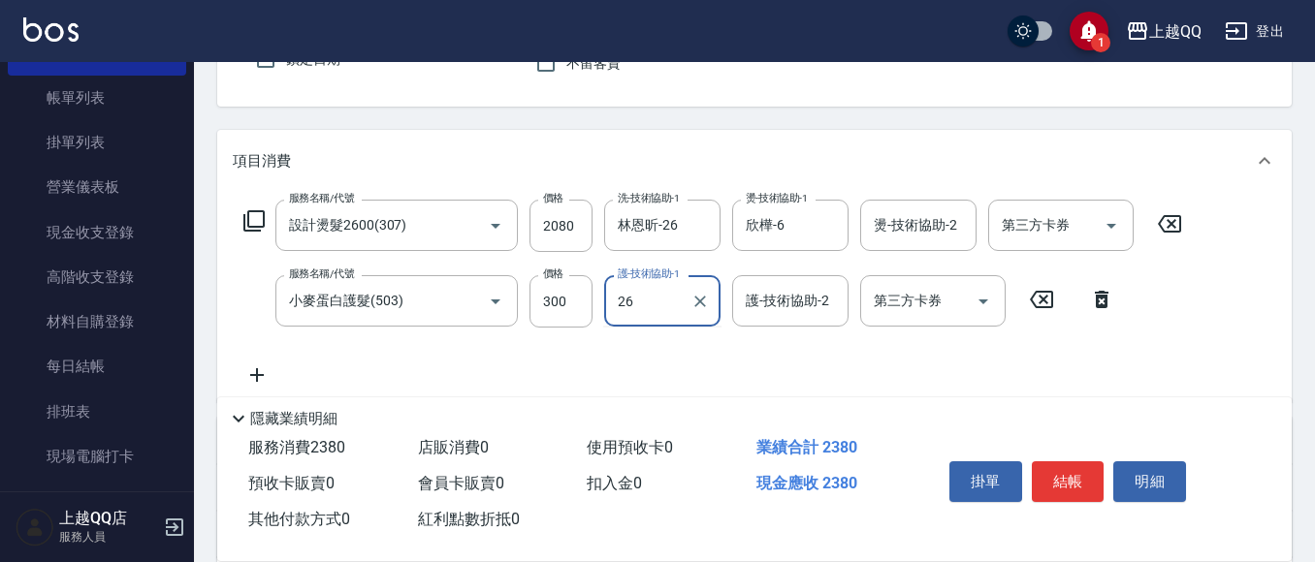
type input "林恩昕-26"
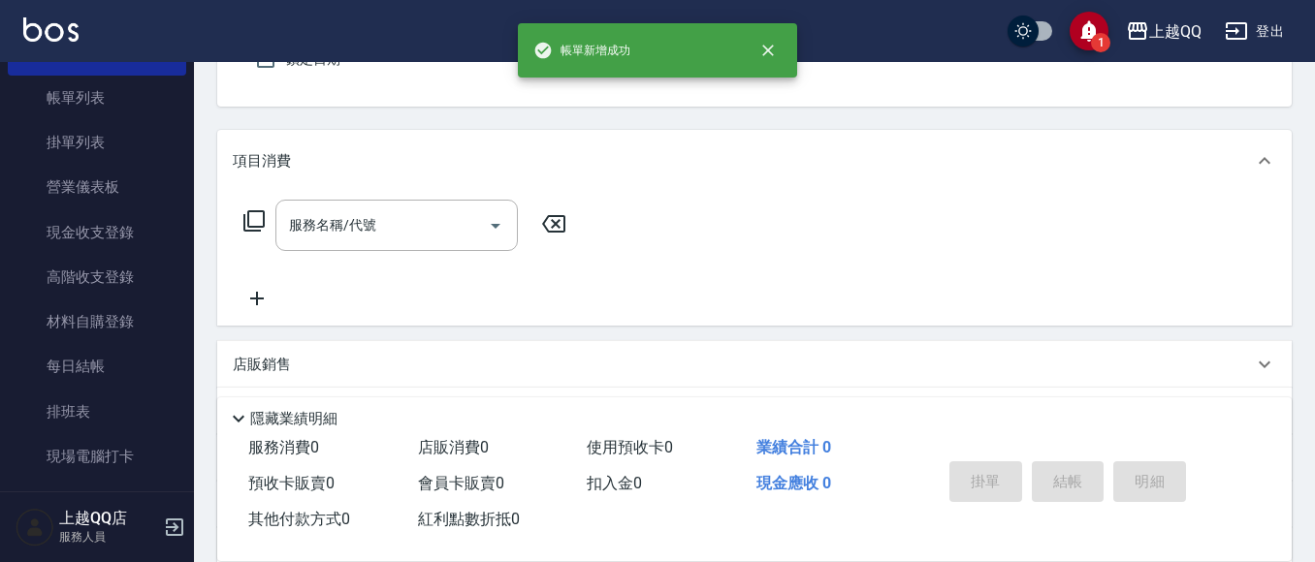
scroll to position [91, 0]
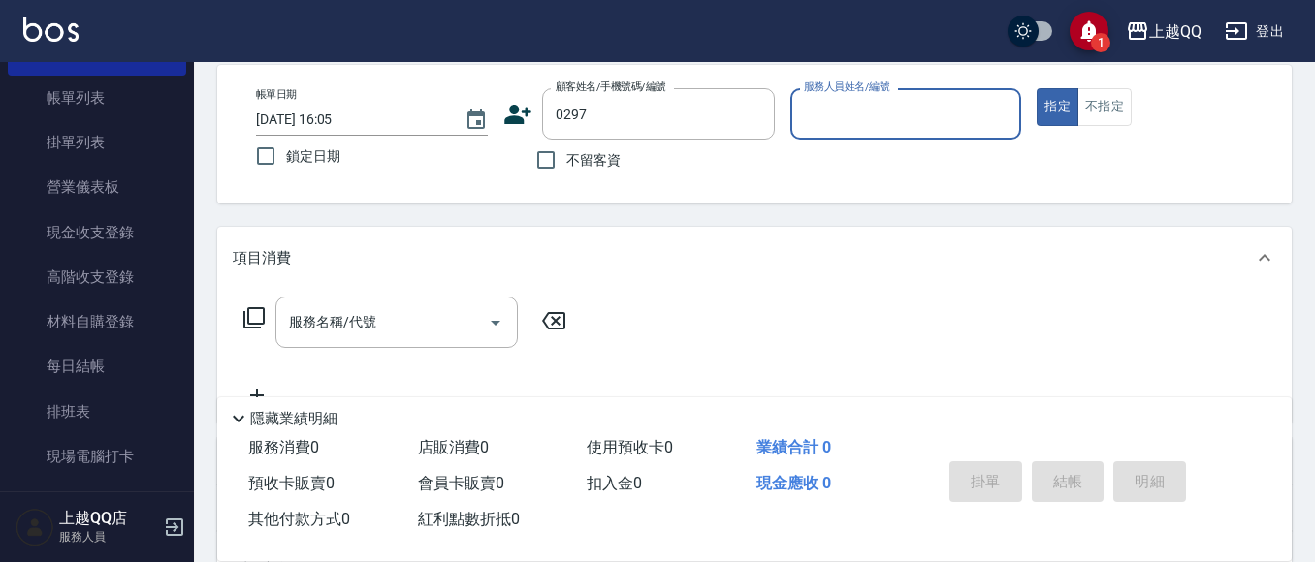
click at [1037, 88] on button "指定" at bounding box center [1058, 107] width 42 height 38
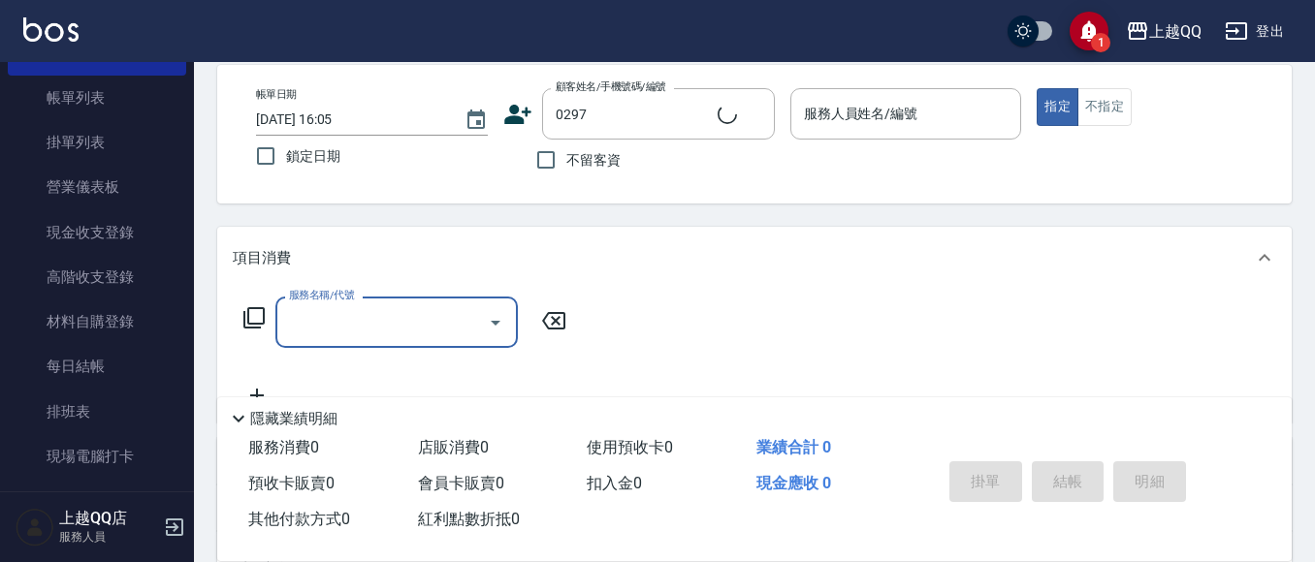
type input "[PERSON_NAME]/0918555015/0297"
type input "[PERSON_NAME]-8"
click at [755, 114] on icon "Clear" at bounding box center [755, 115] width 12 height 12
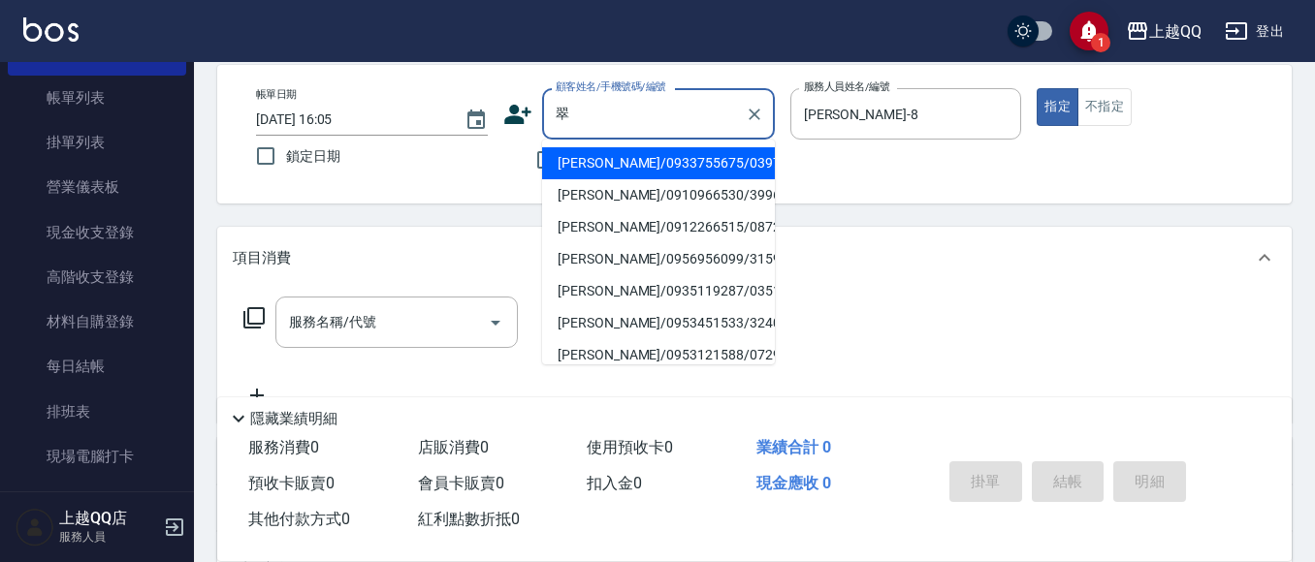
click at [641, 170] on li "[PERSON_NAME]/0933755675/0397" at bounding box center [658, 163] width 233 height 32
type input "[PERSON_NAME]/0933755675/0397"
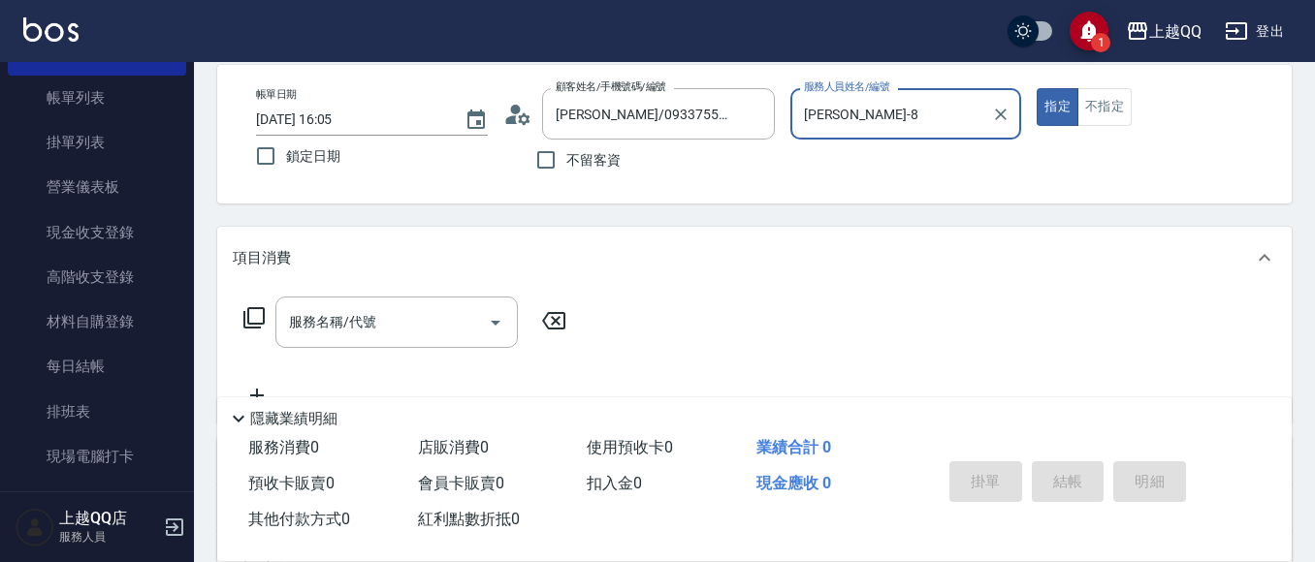
type input "欣樺-6"
click at [462, 318] on input "服務名稱/代號" at bounding box center [382, 322] width 196 height 34
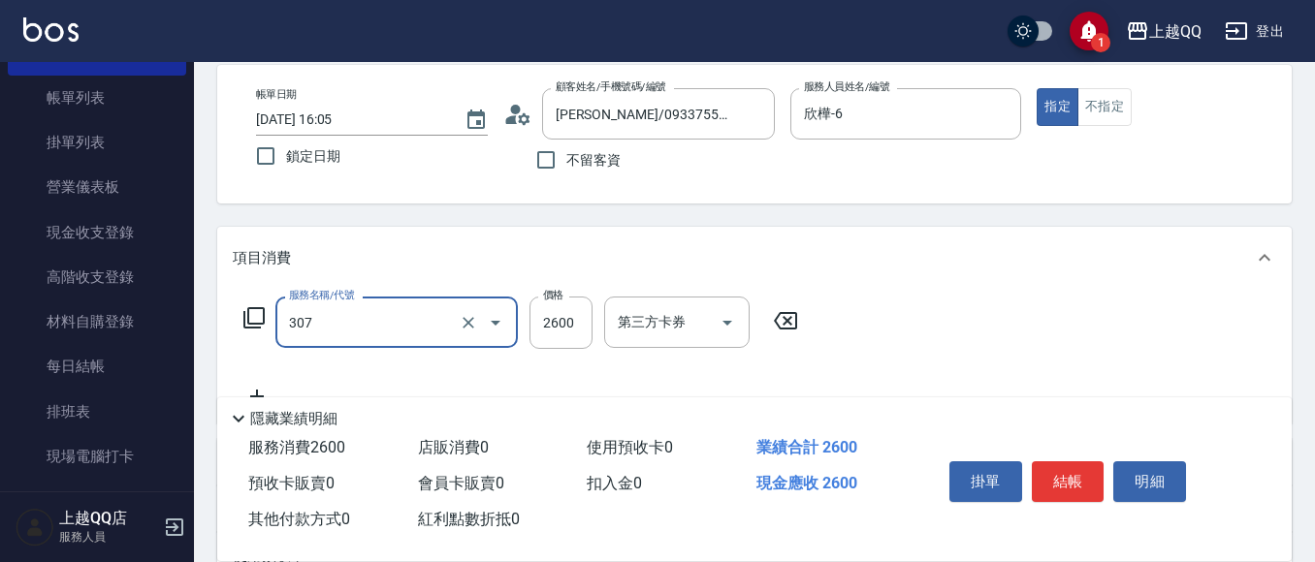
type input "設計燙髮2600(307)"
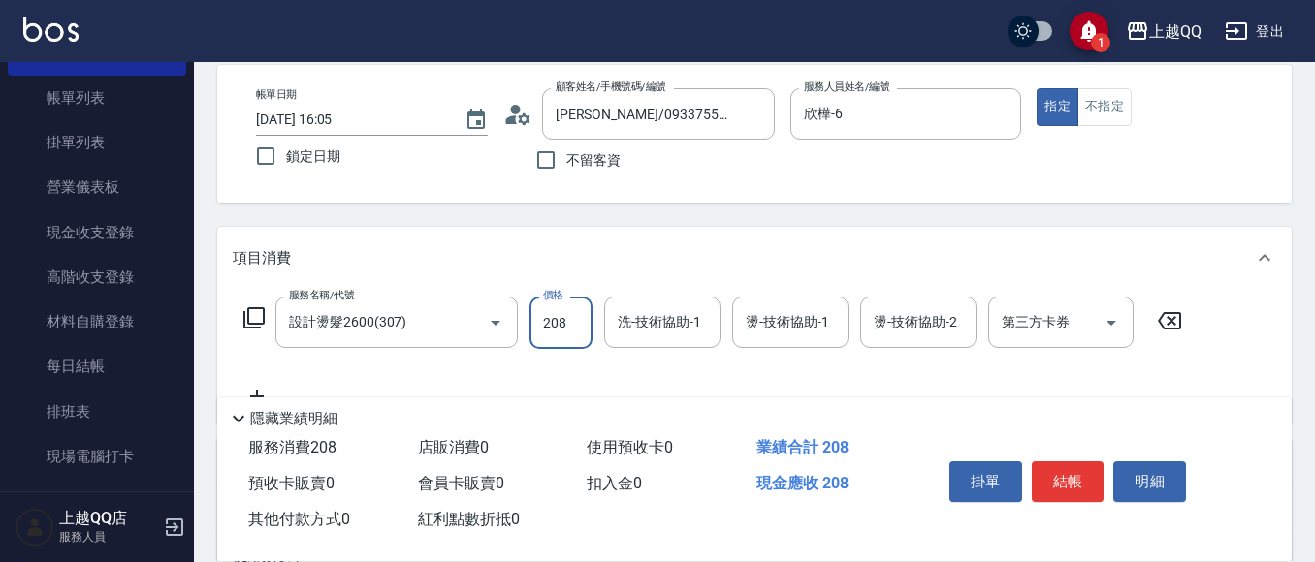
type input "2080"
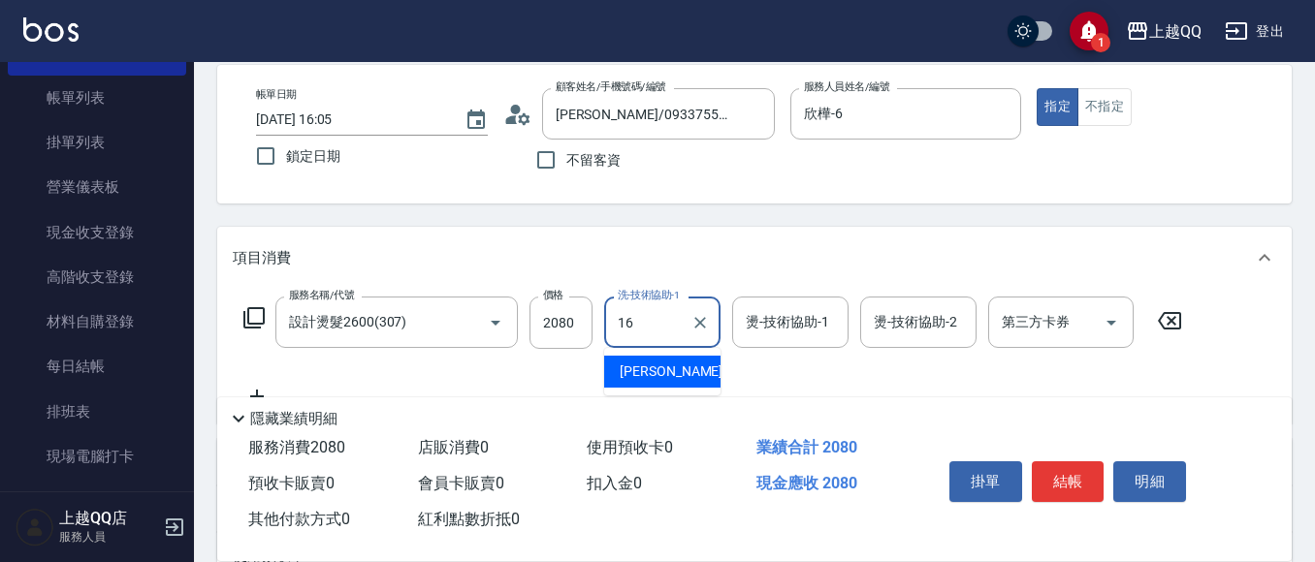
type input "[PERSON_NAME]-16"
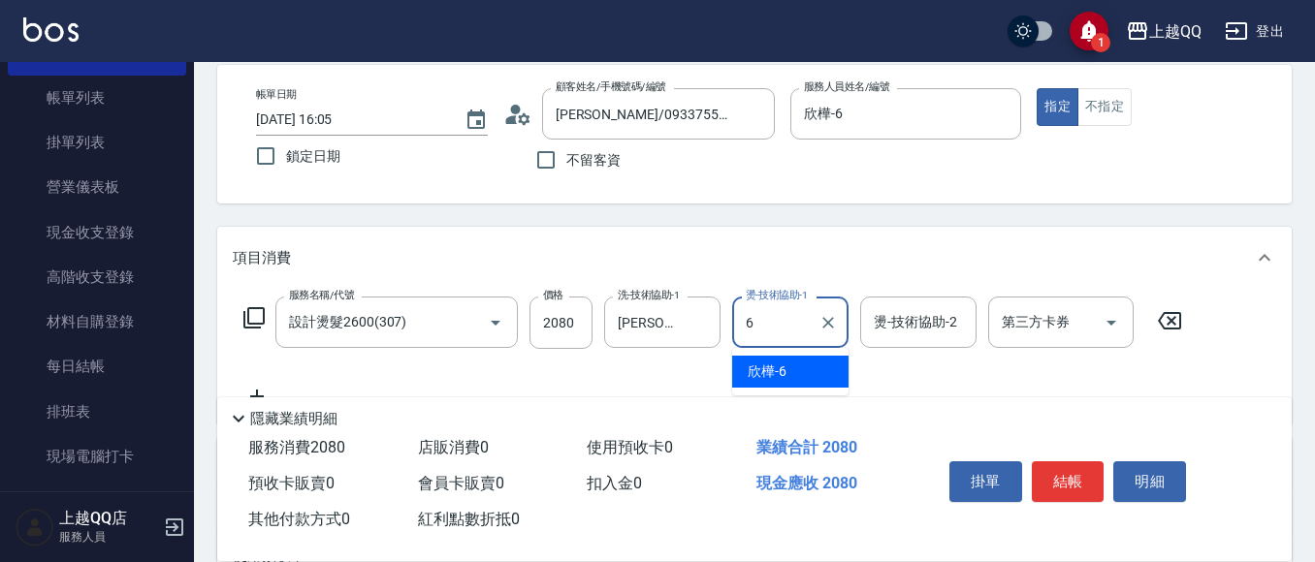
type input "欣樺-6"
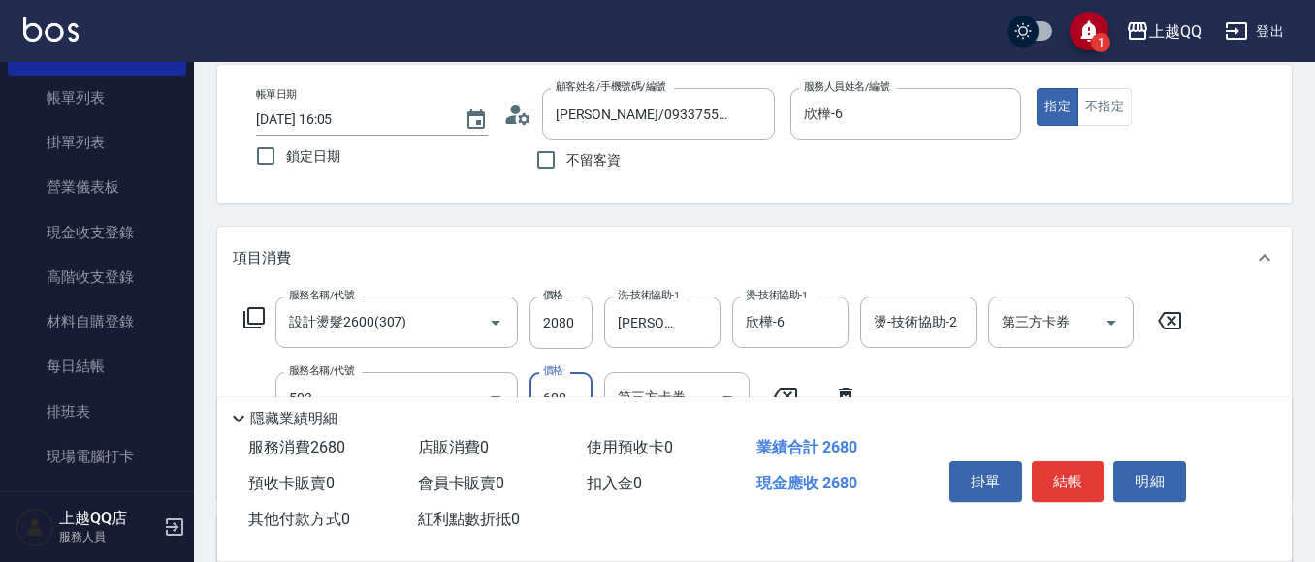
type input "小麥蛋白護髮(503)"
type input "300"
type input "2"
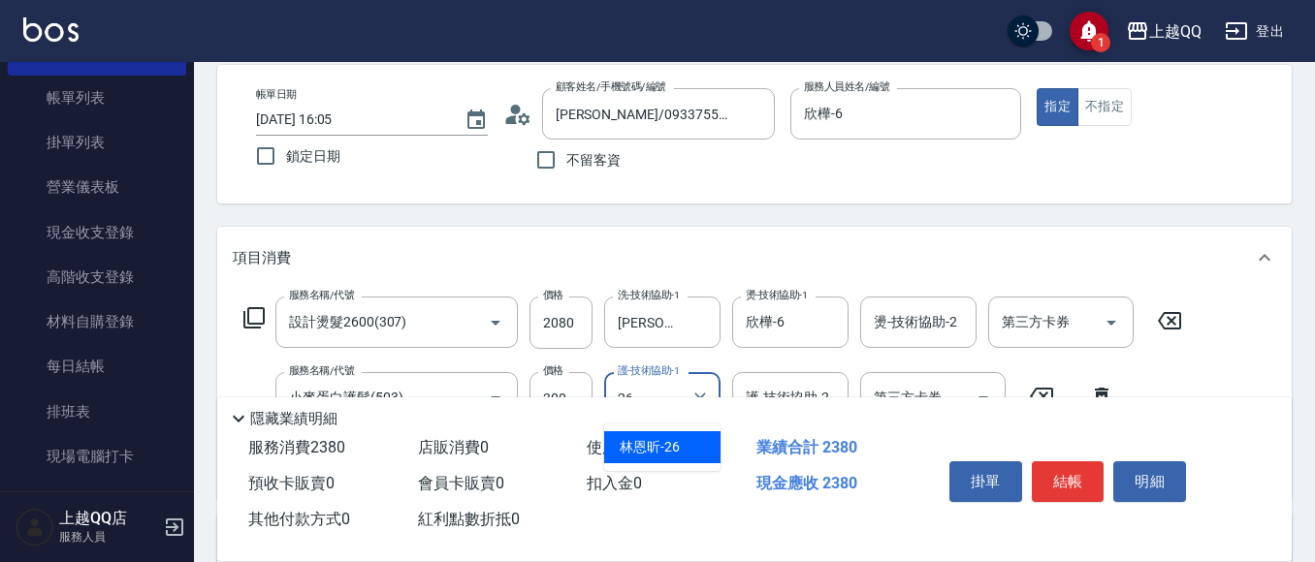
type input "林恩昕-26"
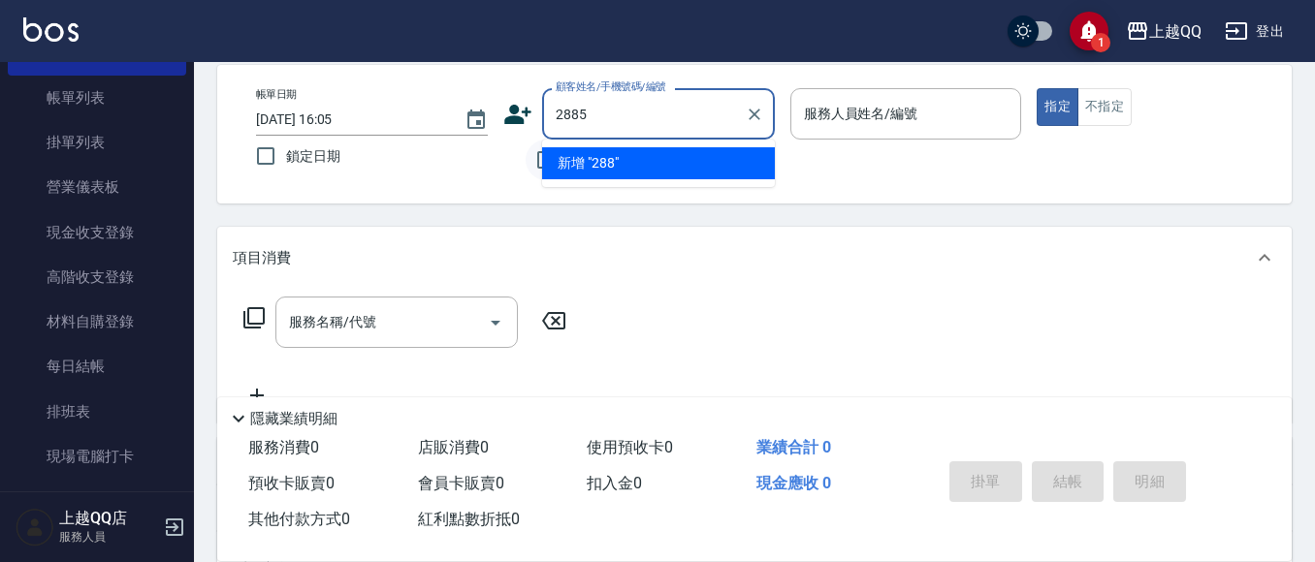
type input "2885"
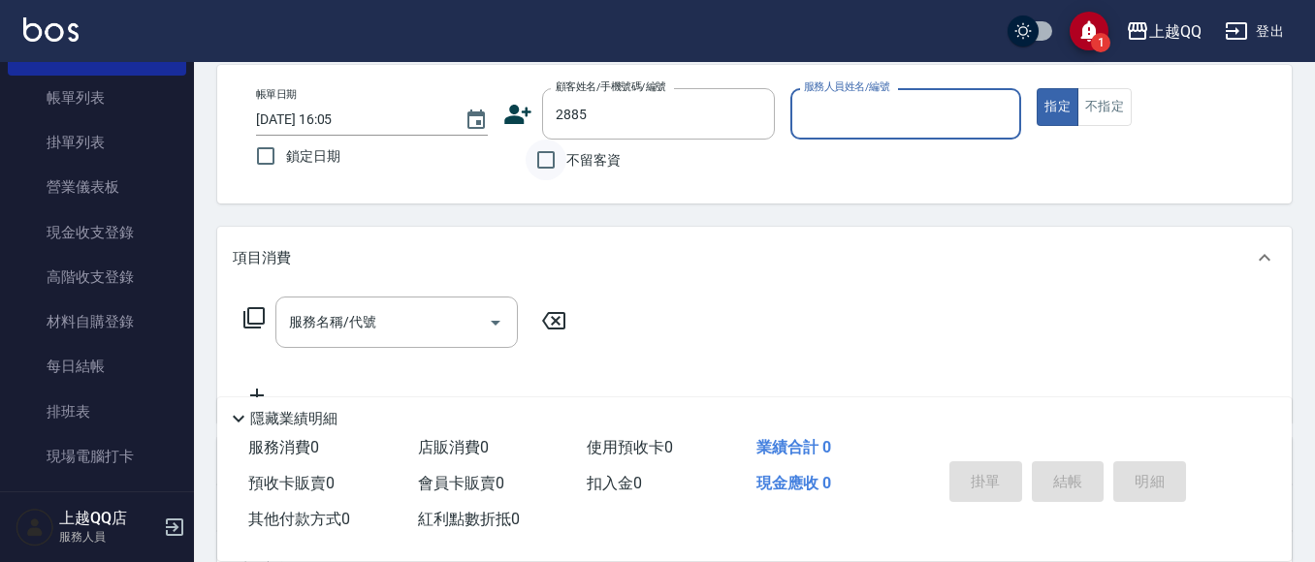
click at [1037, 88] on button "指定" at bounding box center [1058, 107] width 42 height 38
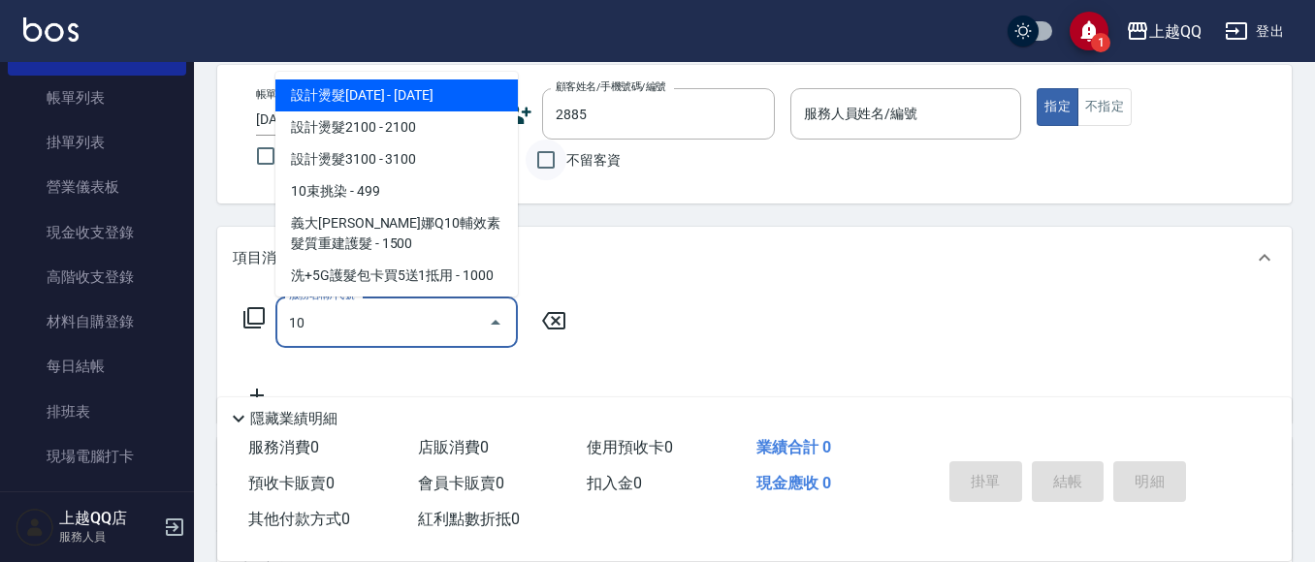
type input "101"
type input "[PERSON_NAME]/0921908890/2885"
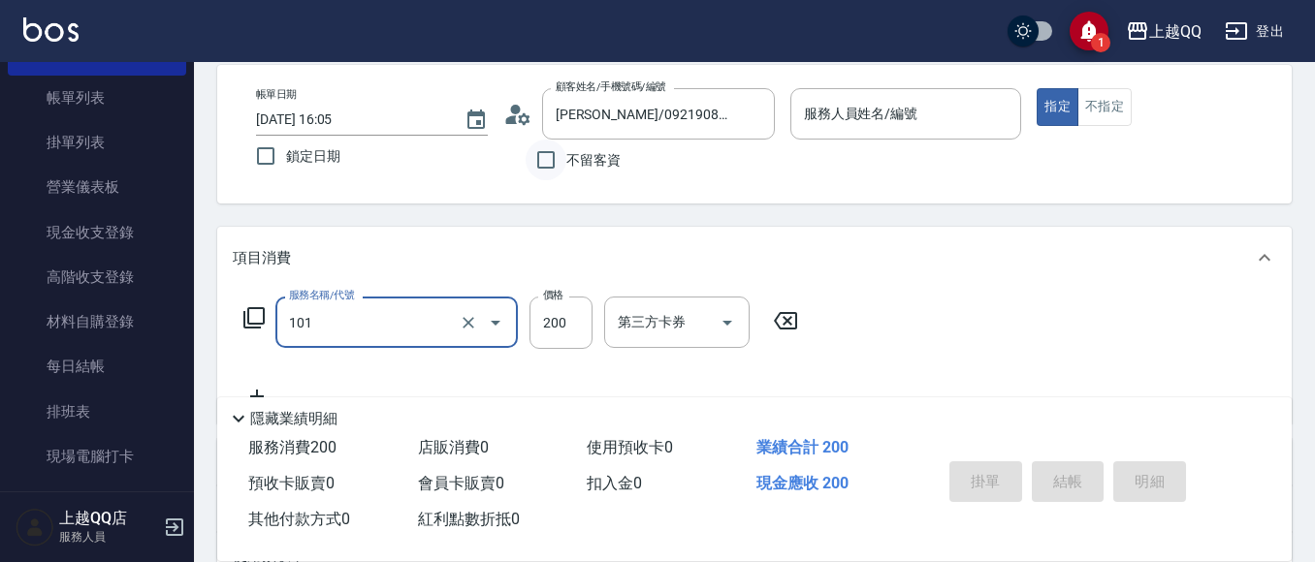
type input "101"
type input "欣樺-6"
type input "洗髮(101)"
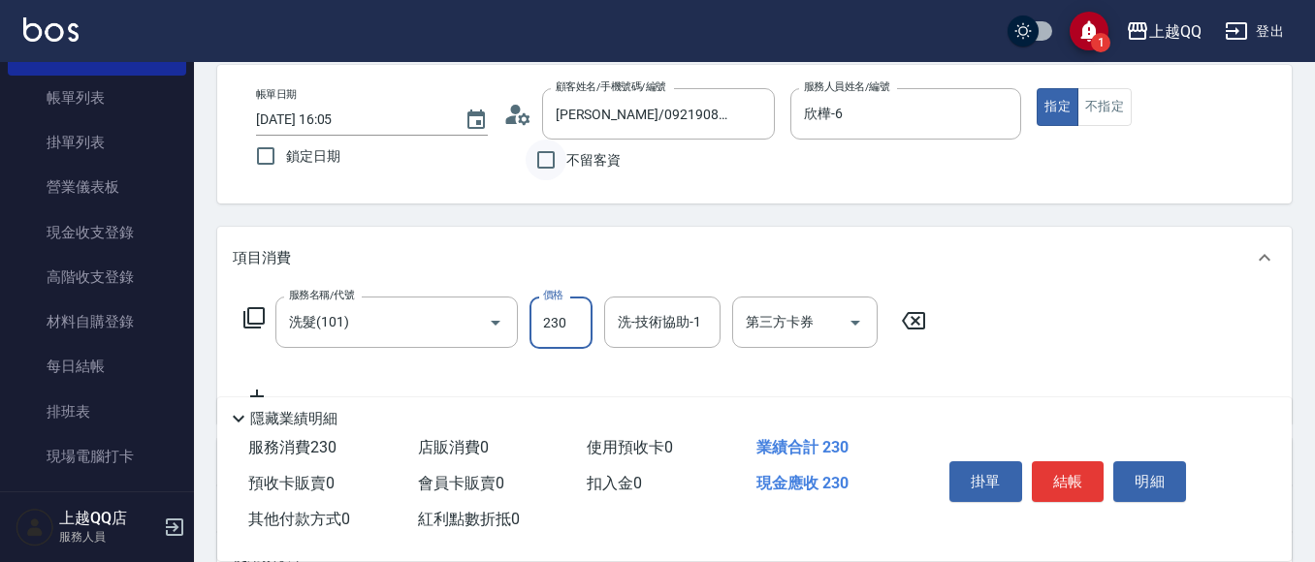
type input "230"
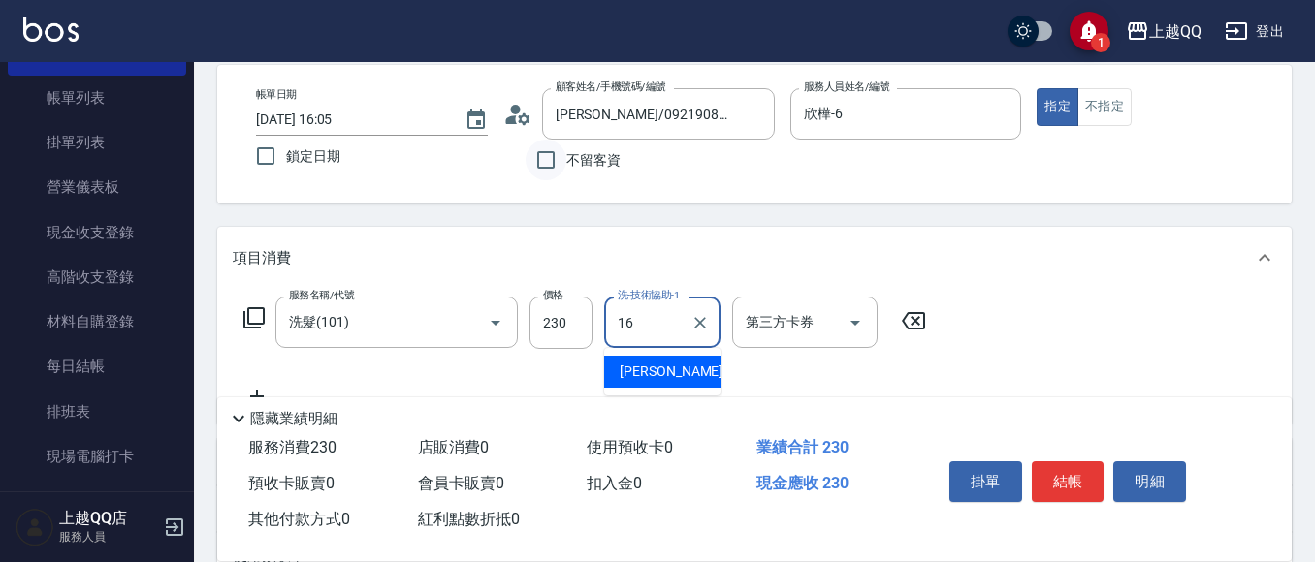
type input "[PERSON_NAME]-16"
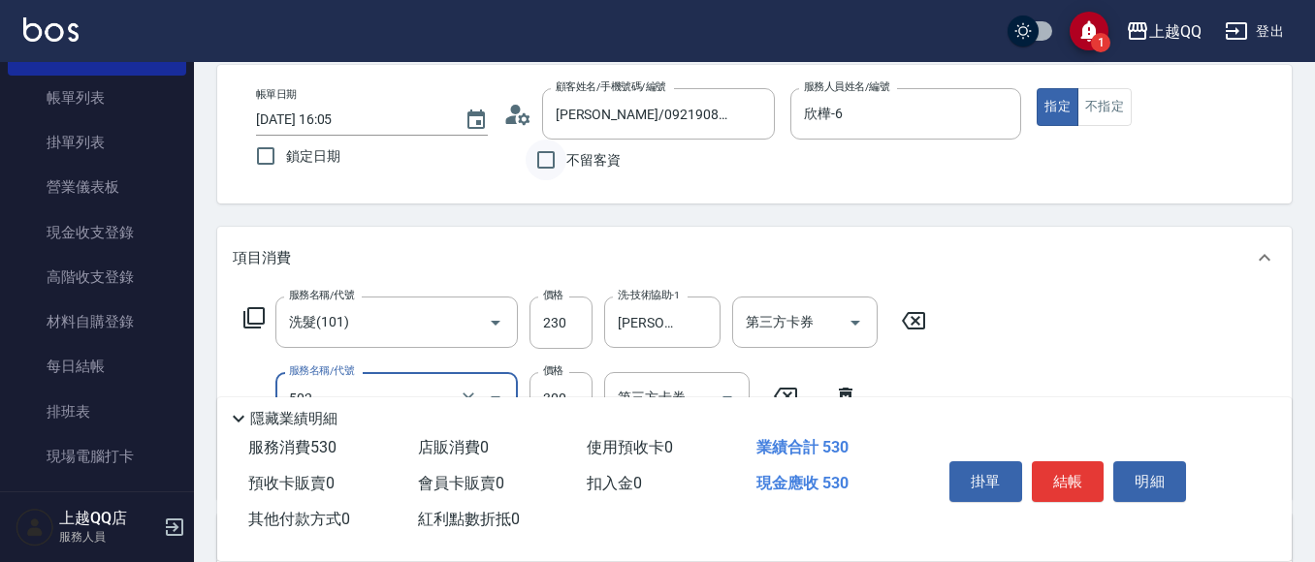
type input "自備護髮(502)"
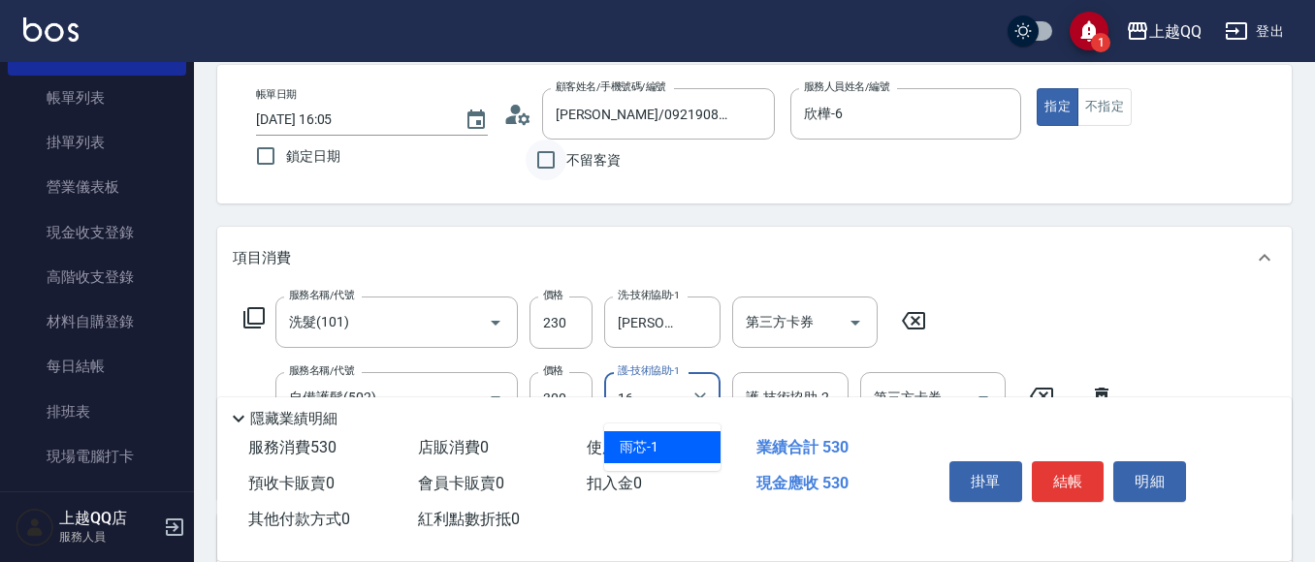
type input "[PERSON_NAME]-16"
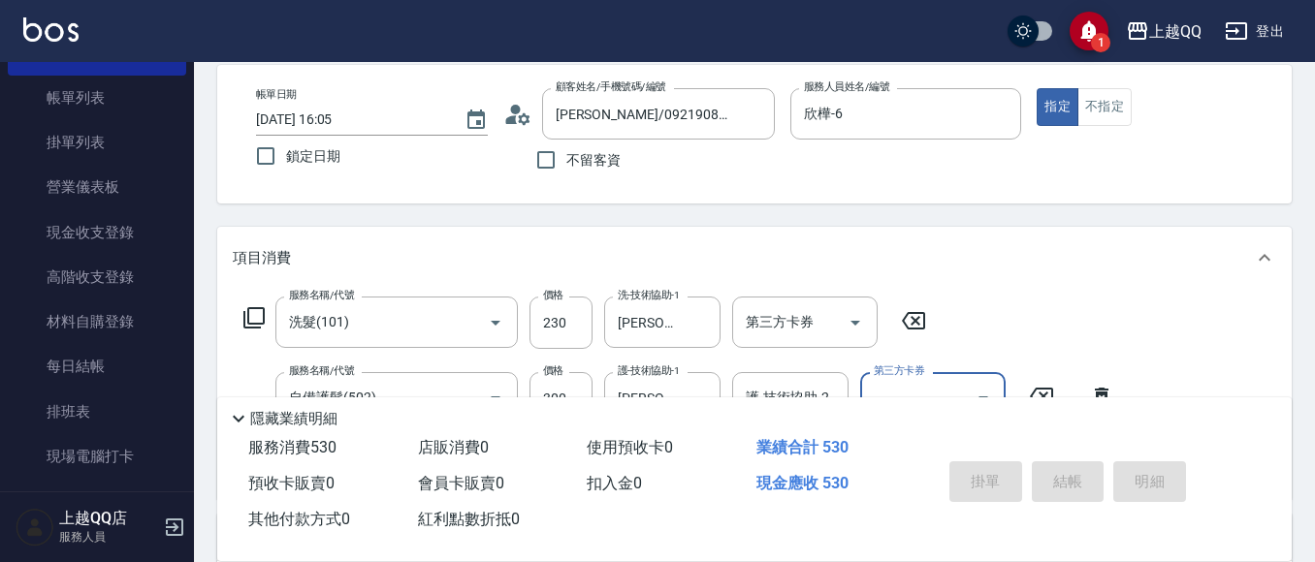
type input "[DATE] 16:06"
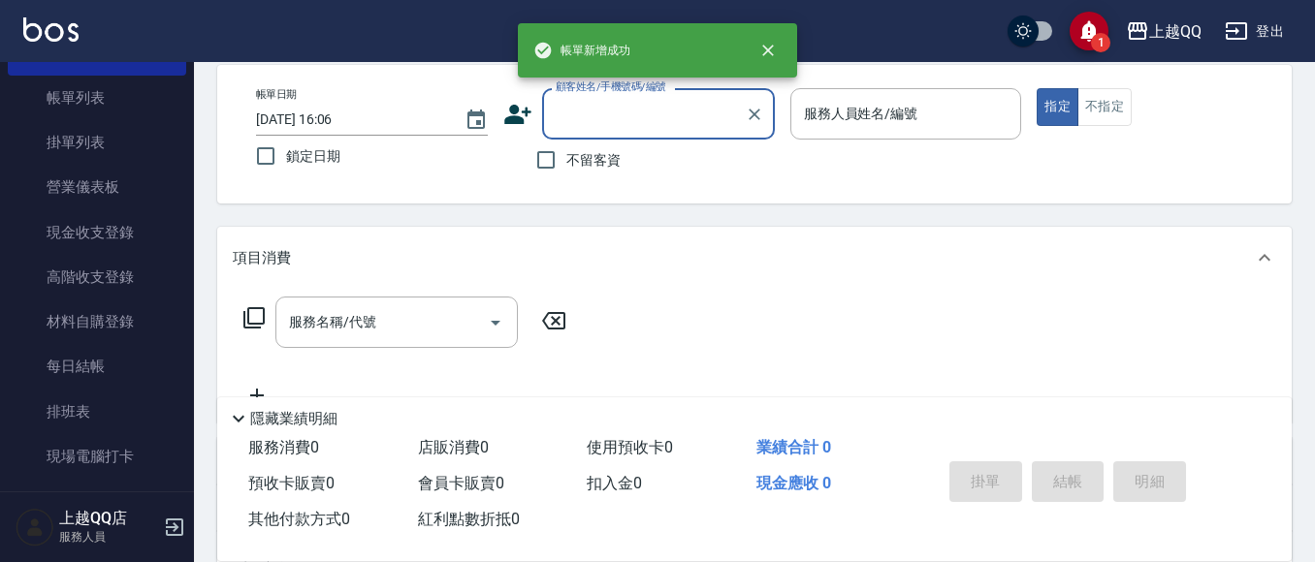
drag, startPoint x: 564, startPoint y: 153, endPoint x: 631, endPoint y: 133, distance: 69.9
click at [565, 153] on input "不留客資" at bounding box center [546, 160] width 41 height 41
checkbox input "true"
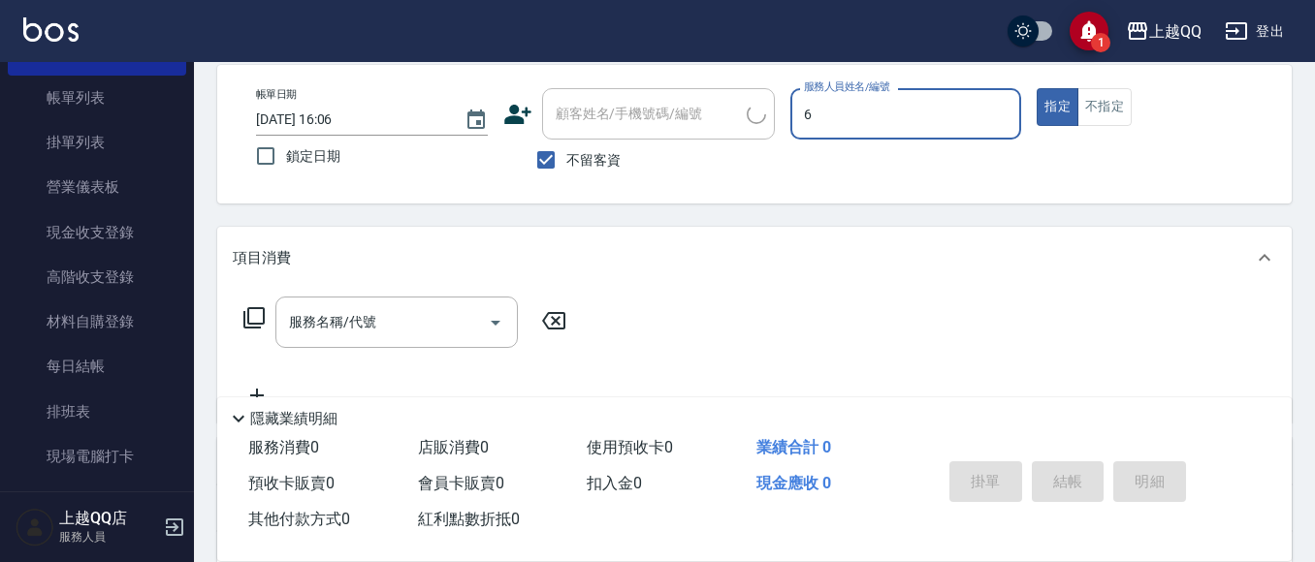
type input "欣樺-6"
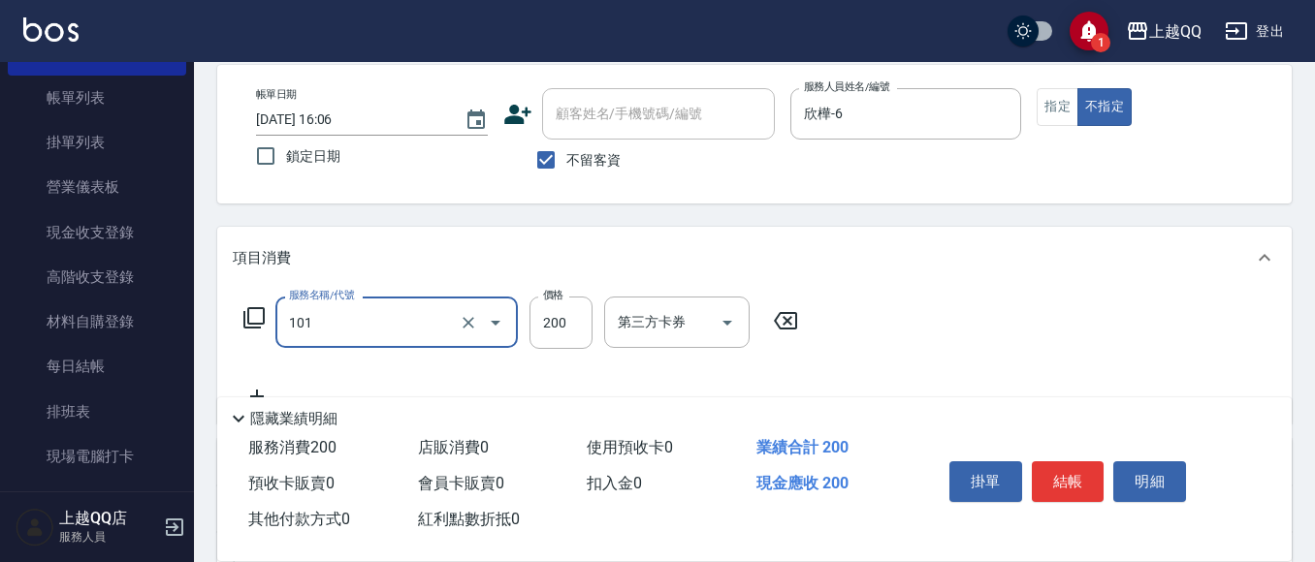
type input "洗髮(101)"
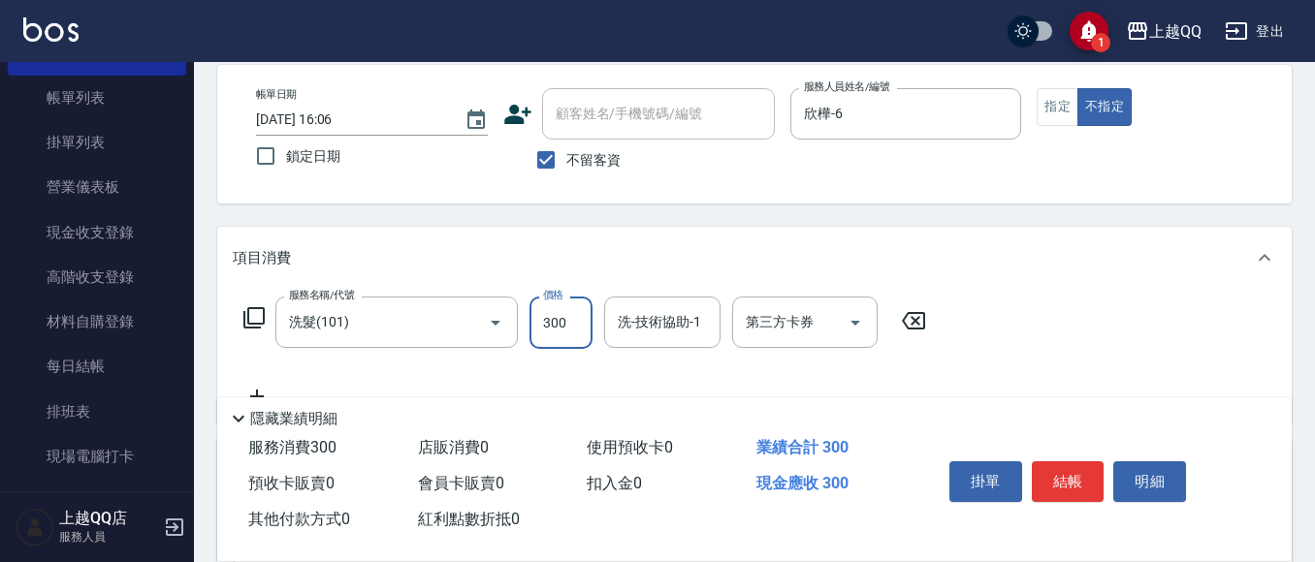
type input "300"
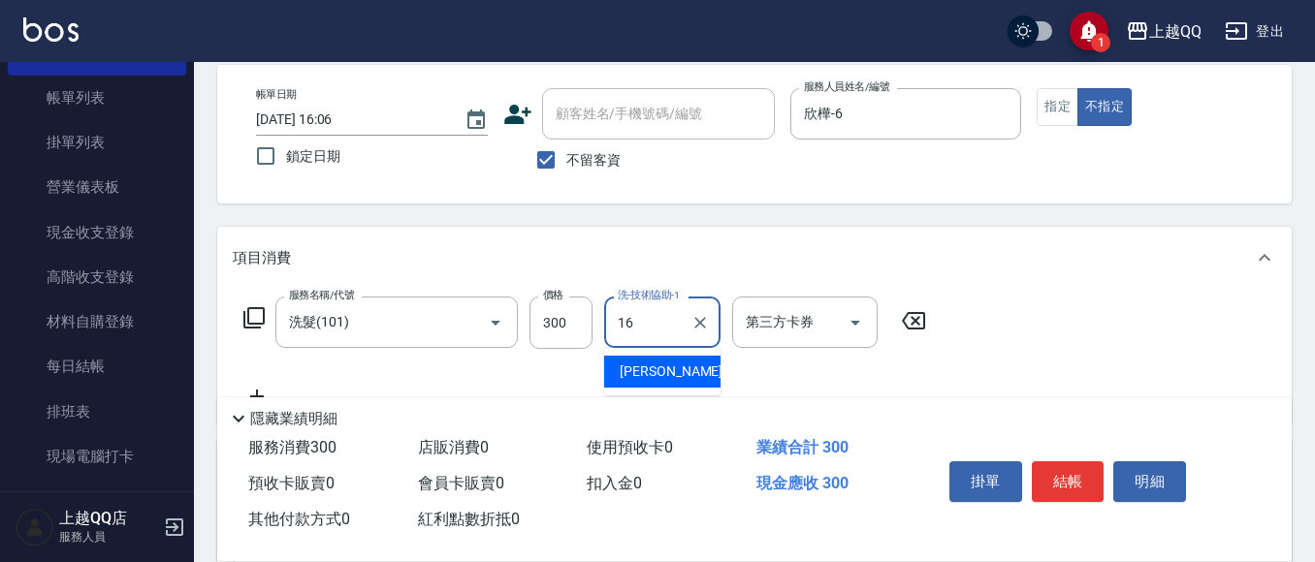
type input "[PERSON_NAME]-16"
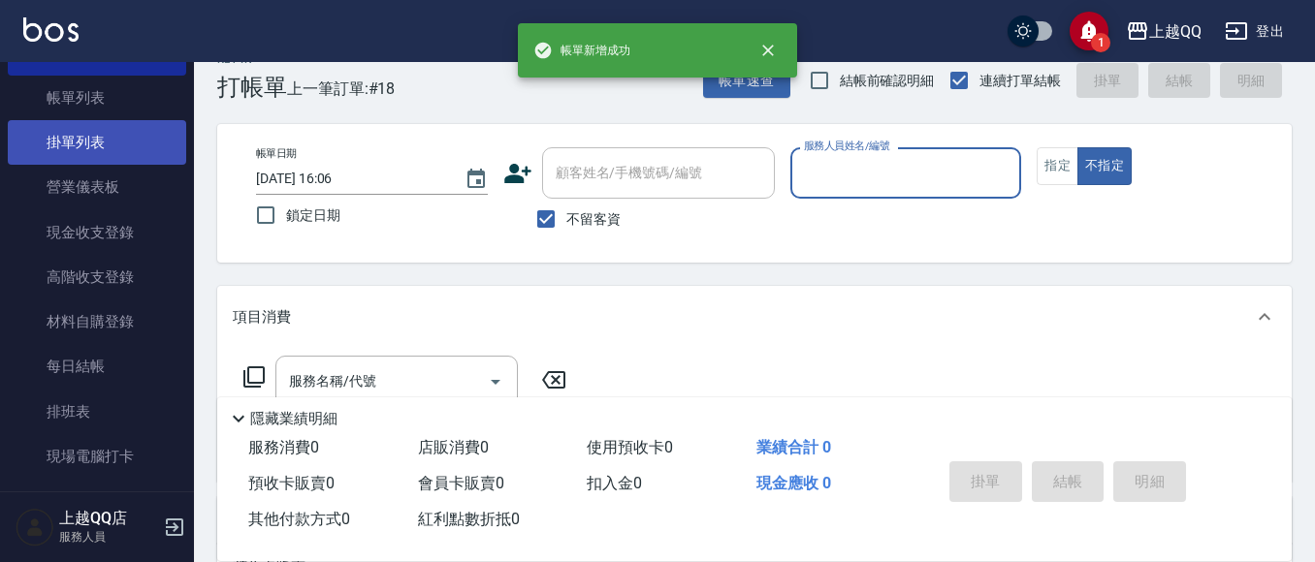
scroll to position [0, 0]
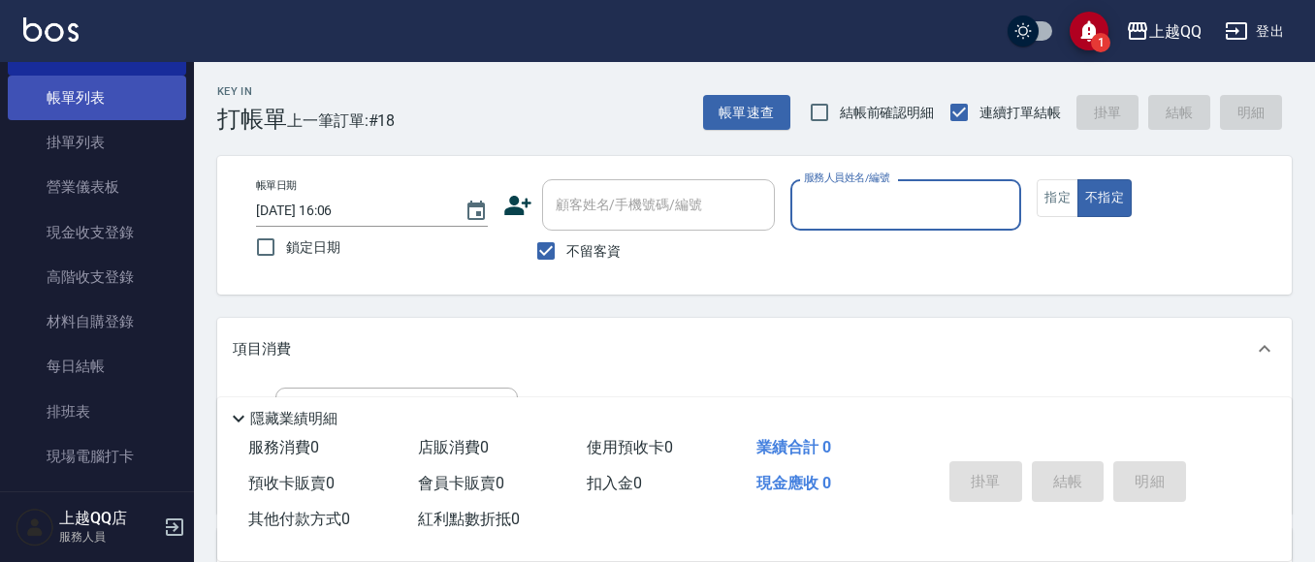
click at [116, 99] on link "帳單列表" at bounding box center [97, 98] width 178 height 45
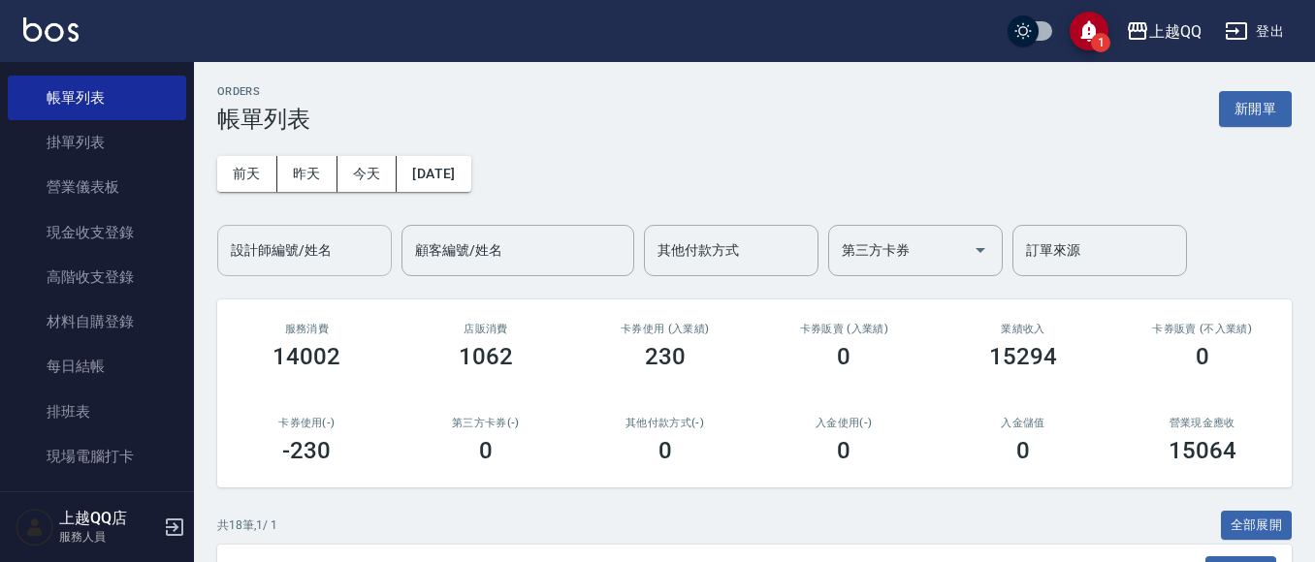
click at [342, 241] on input "設計師編號/姓名" at bounding box center [304, 251] width 157 height 34
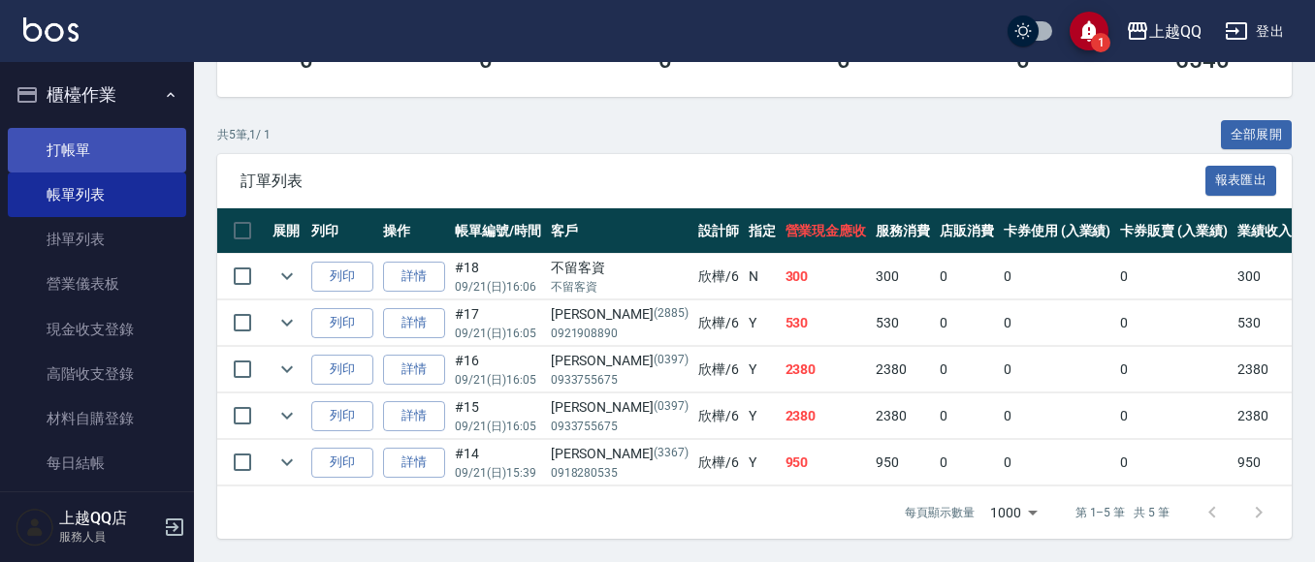
type input "欣樺-6"
click at [108, 138] on link "打帳單" at bounding box center [97, 150] width 178 height 45
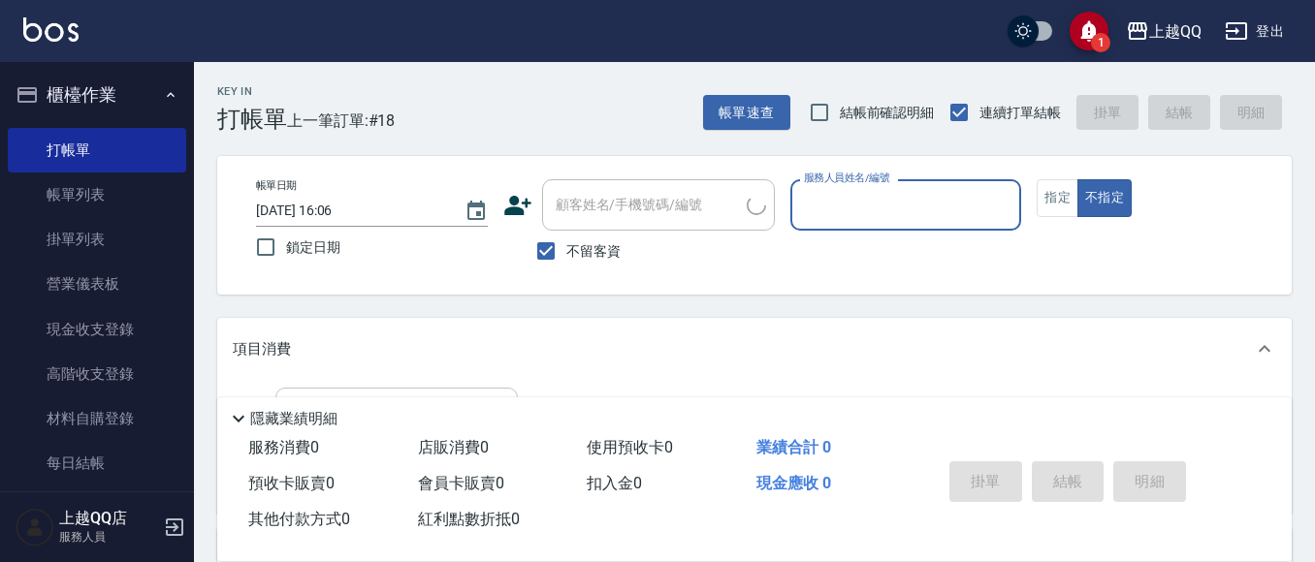
scroll to position [97, 0]
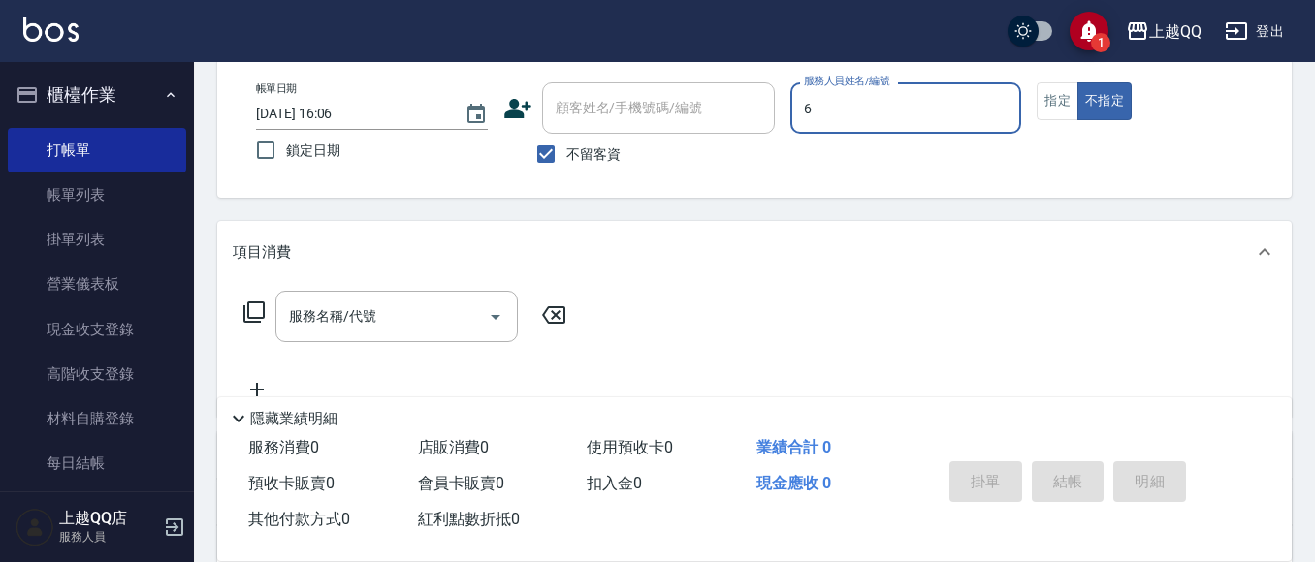
type input "6"
type button "false"
type input "欣樺-6"
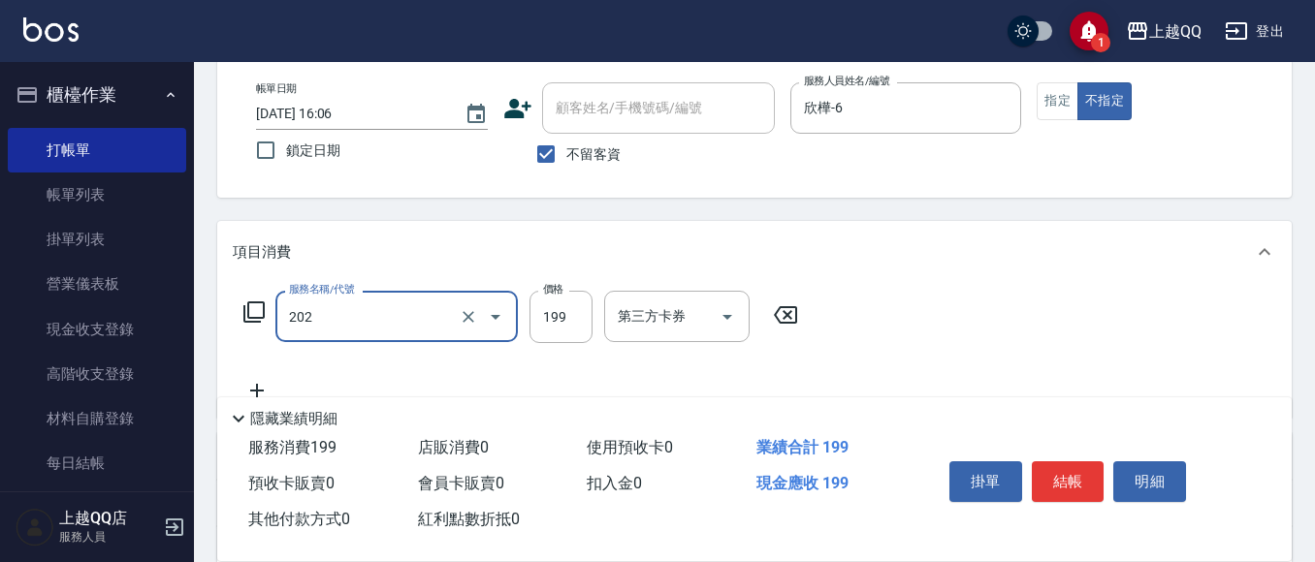
type input "不指定單剪(202)"
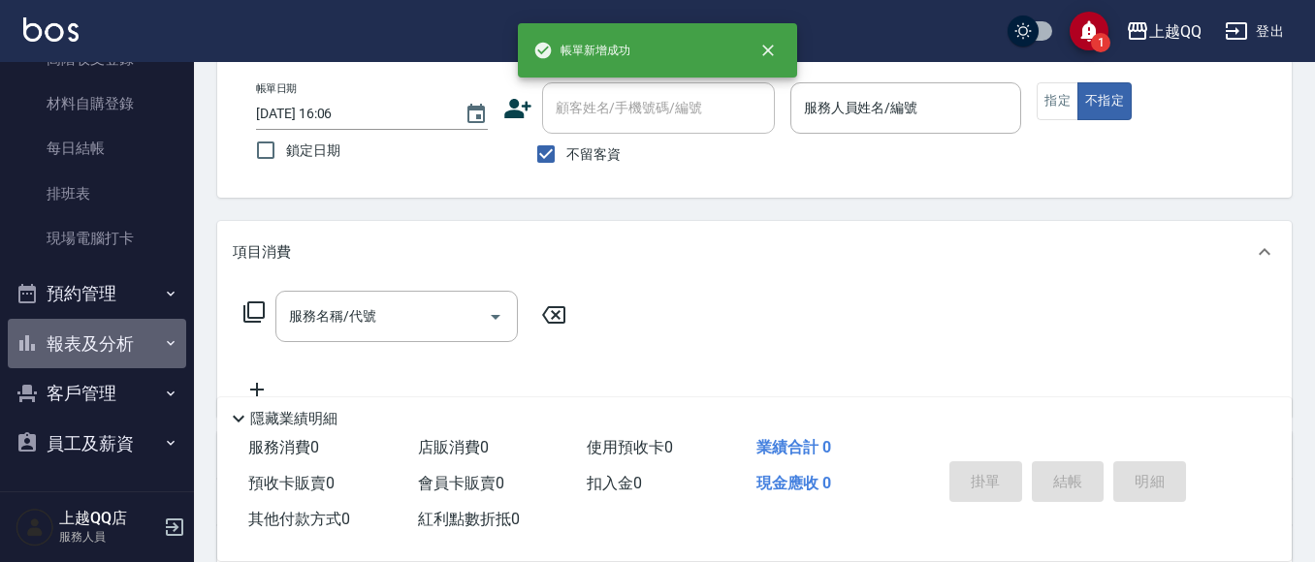
click at [109, 357] on button "報表及分析" at bounding box center [97, 344] width 178 height 50
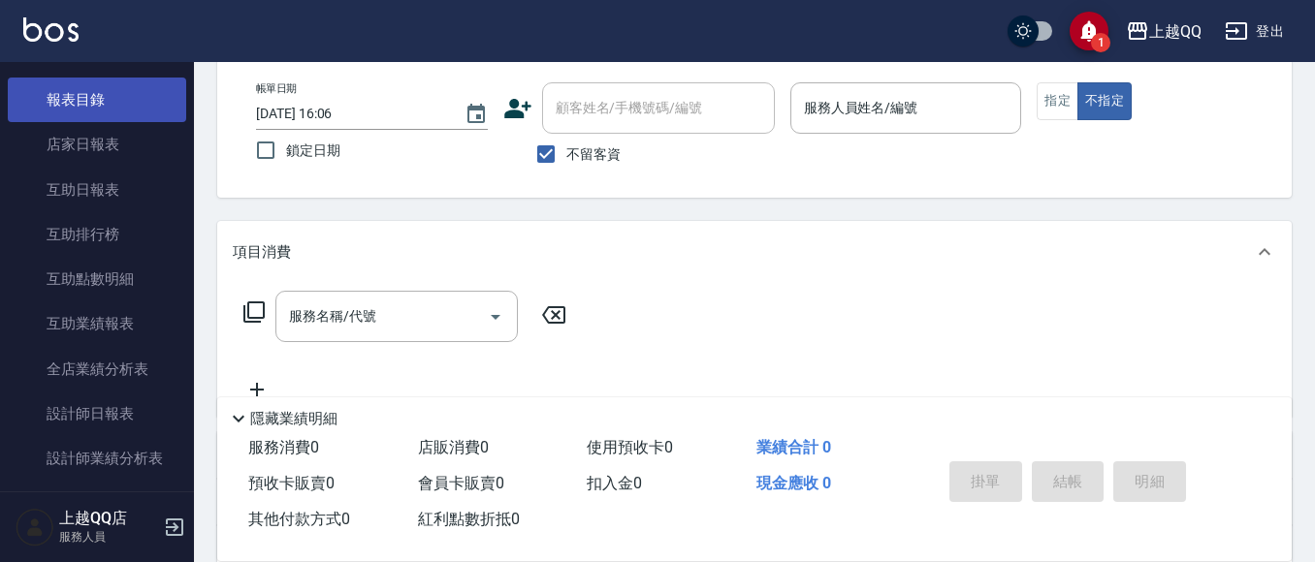
scroll to position [703, 0]
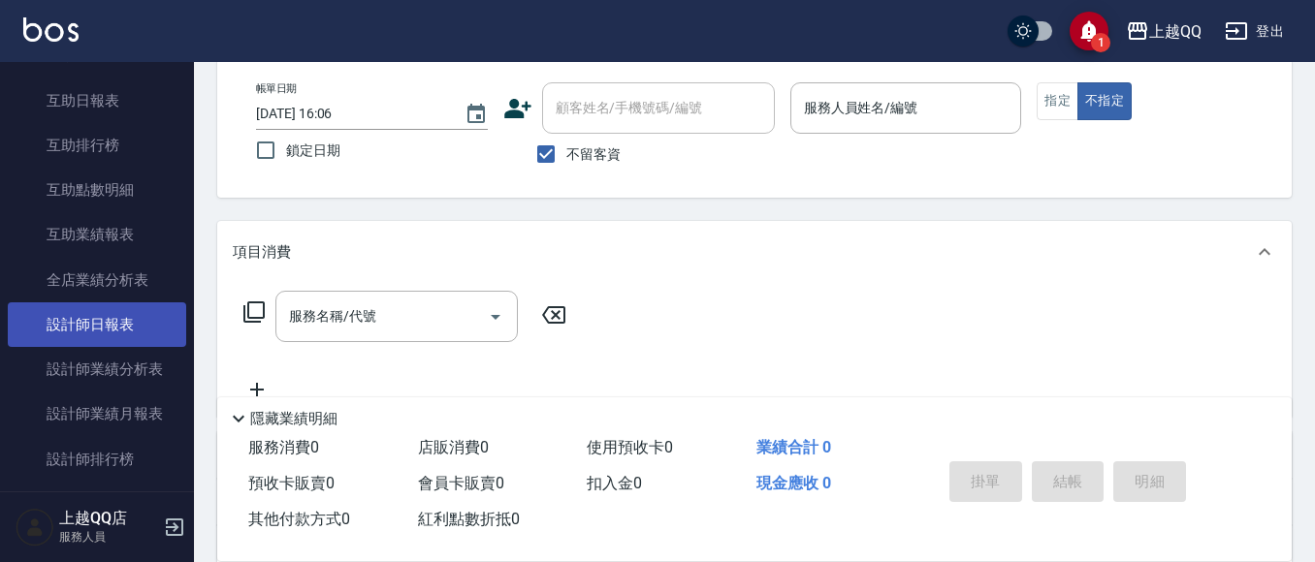
click at [103, 320] on link "設計師日報表" at bounding box center [97, 325] width 178 height 45
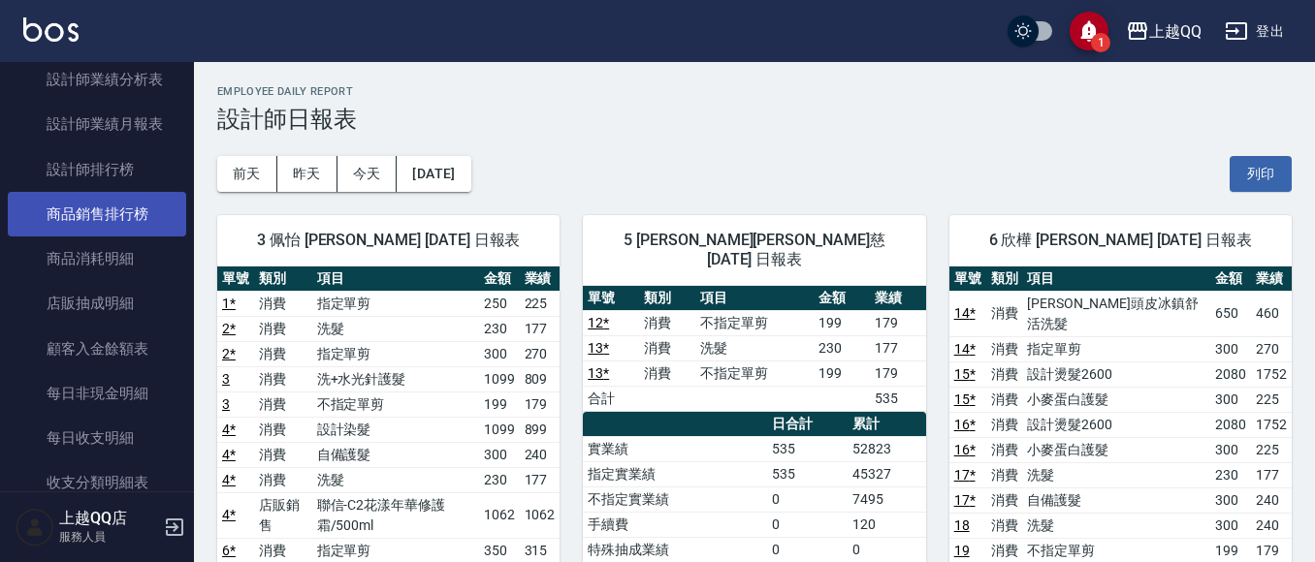
scroll to position [994, 0]
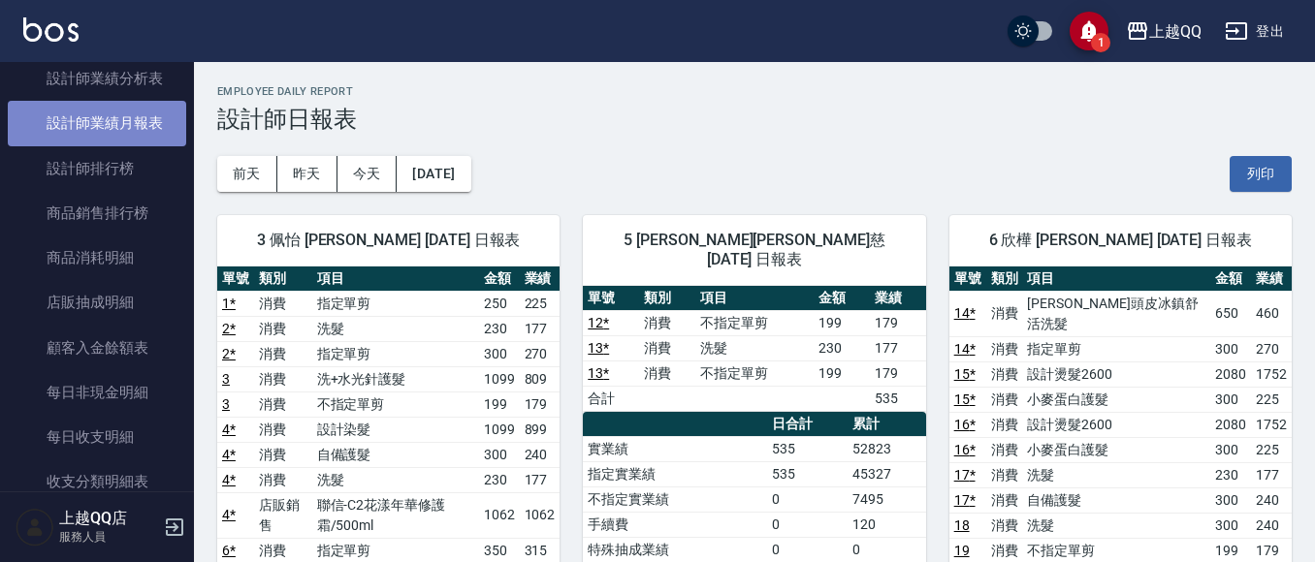
click at [114, 132] on link "設計師業績月報表" at bounding box center [97, 123] width 178 height 45
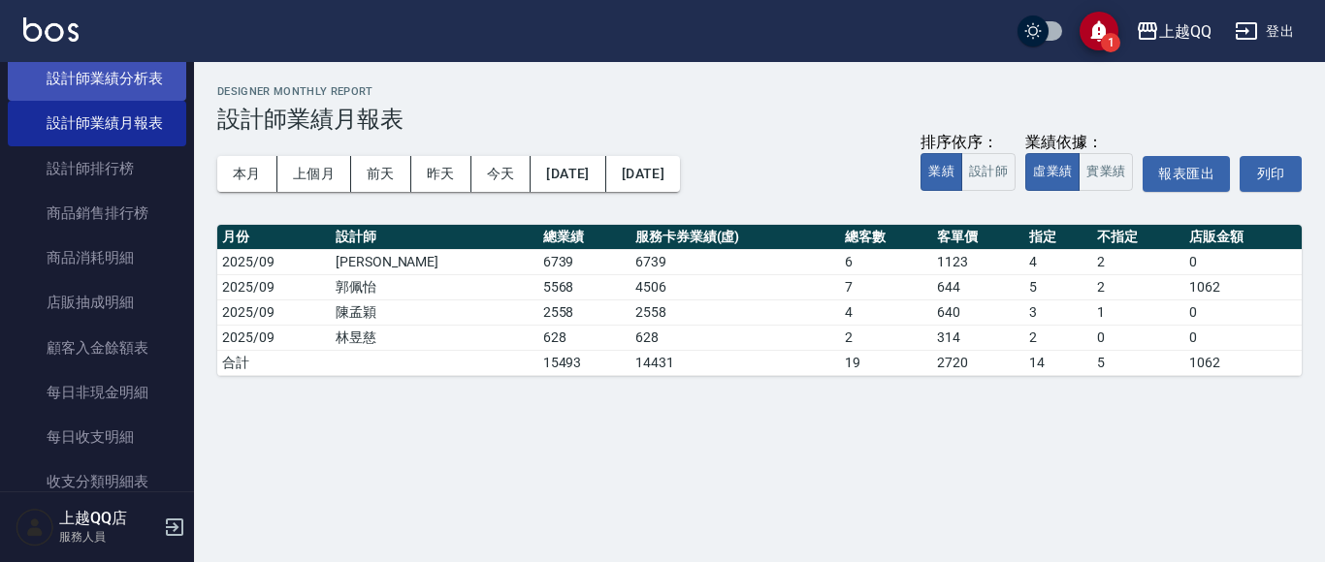
click at [124, 91] on link "設計師業績分析表" at bounding box center [97, 78] width 178 height 45
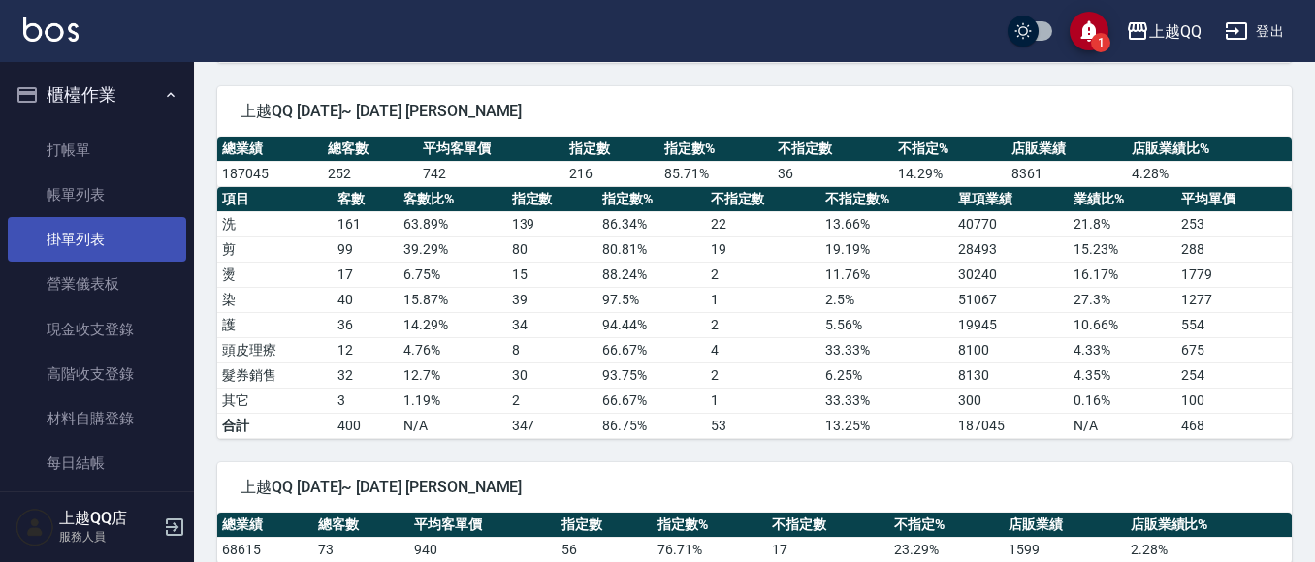
scroll to position [358, 0]
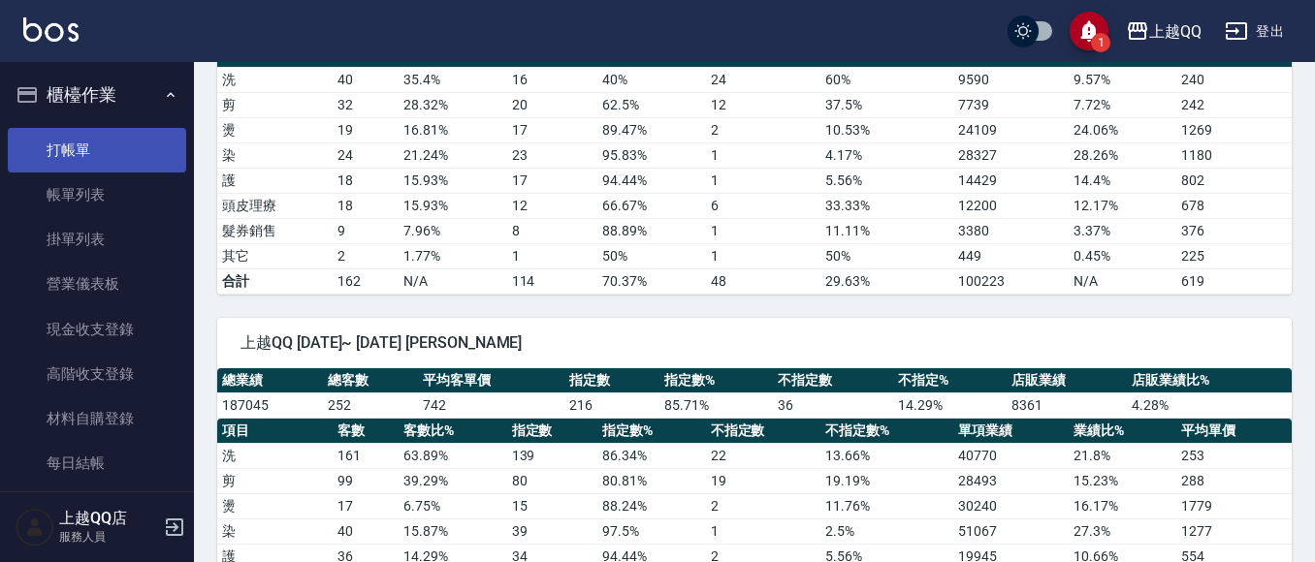
click at [85, 155] on link "打帳單" at bounding box center [97, 150] width 178 height 45
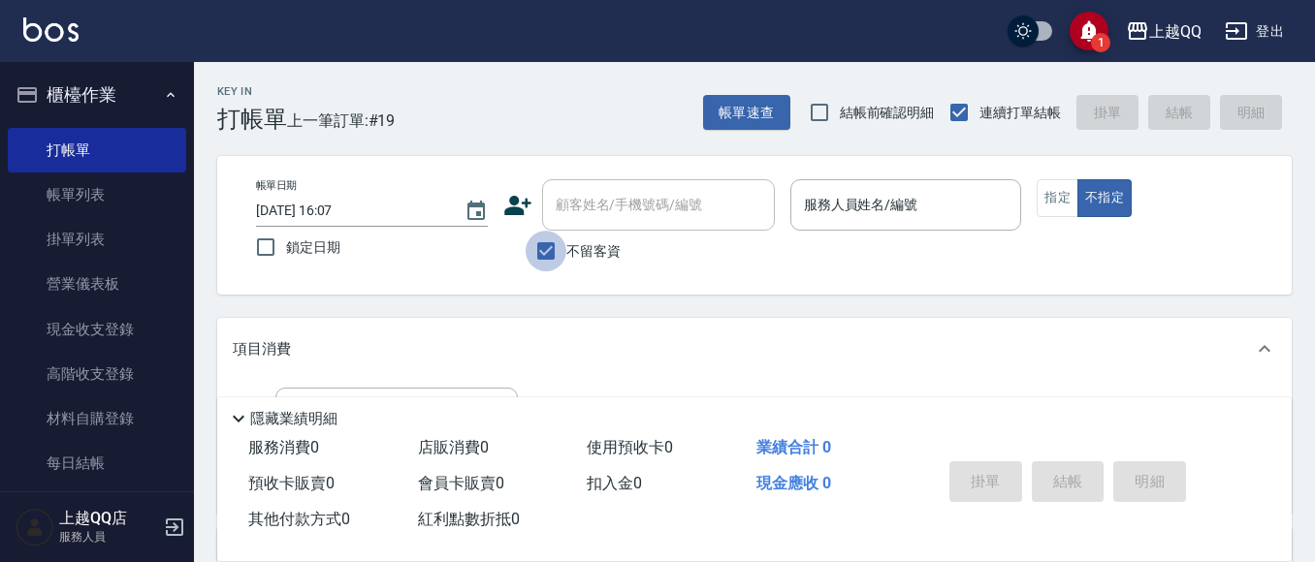
click at [548, 240] on input "不留客資" at bounding box center [546, 251] width 41 height 41
checkbox input "false"
click at [588, 212] on div "顧客姓名/手機號碼/編號 顧客姓名/手機號碼/編號" at bounding box center [658, 204] width 233 height 51
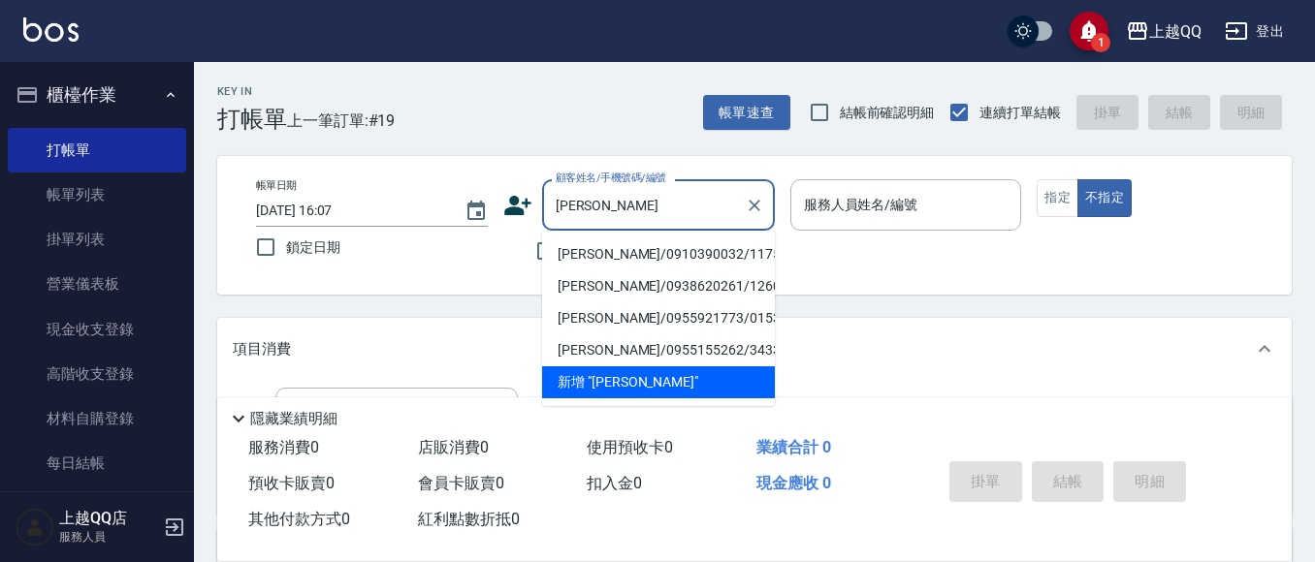
click at [652, 247] on li "[PERSON_NAME]/0910390032/1175" at bounding box center [658, 255] width 233 height 32
type input "[PERSON_NAME]/0910390032/1175"
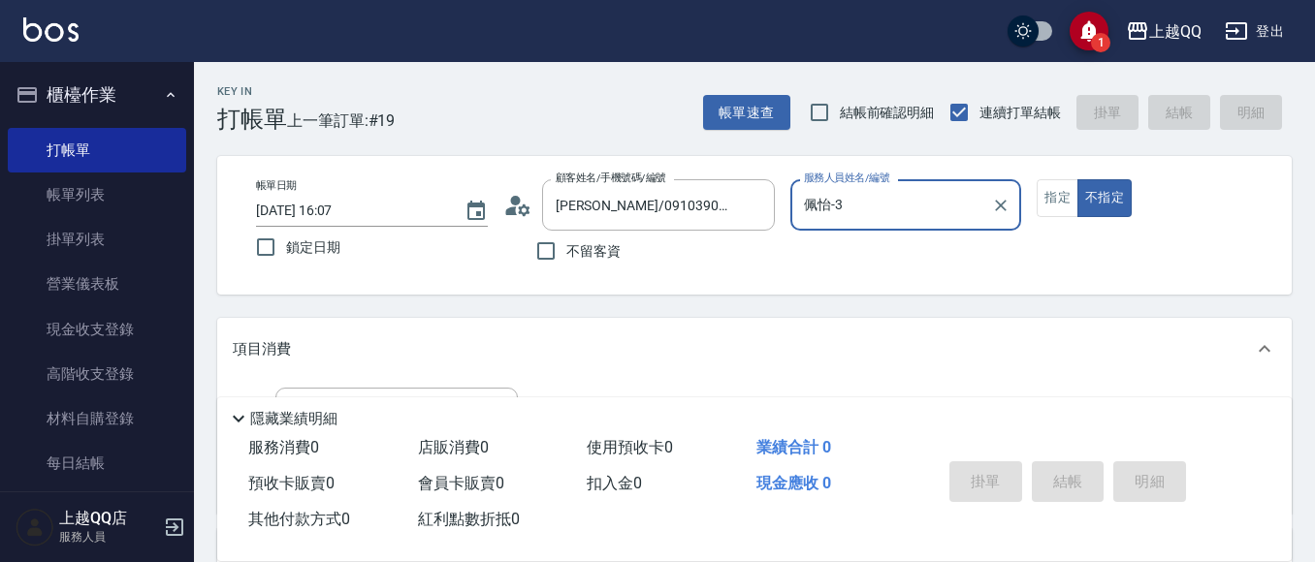
type input "佩怡-3"
click at [1058, 190] on button "指定" at bounding box center [1058, 198] width 42 height 38
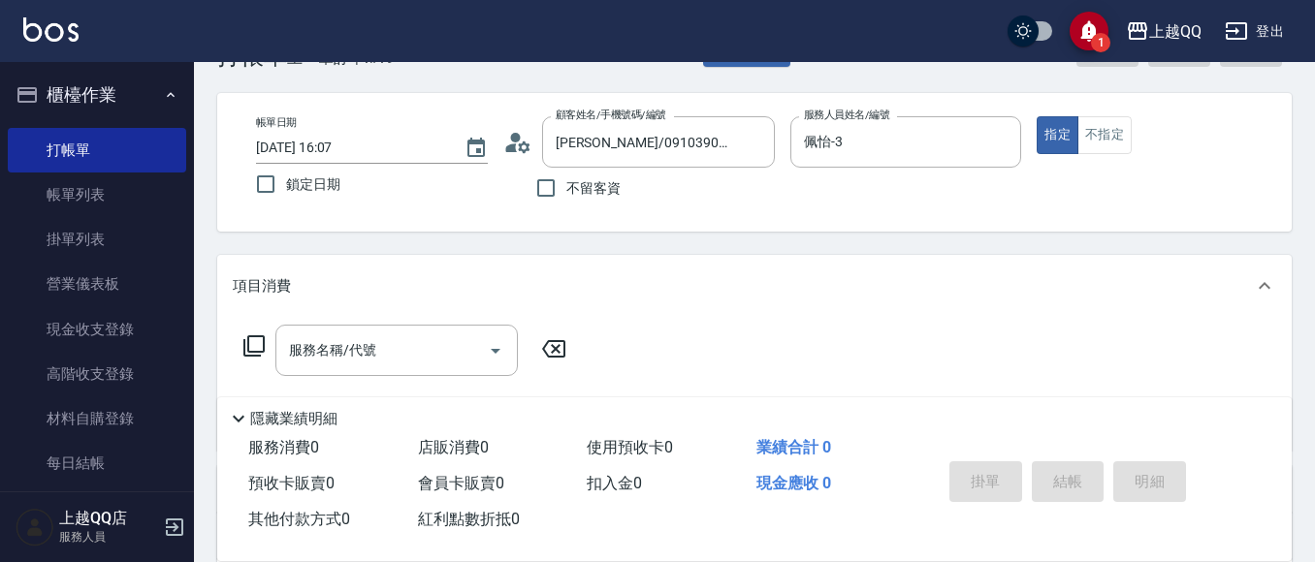
scroll to position [97, 0]
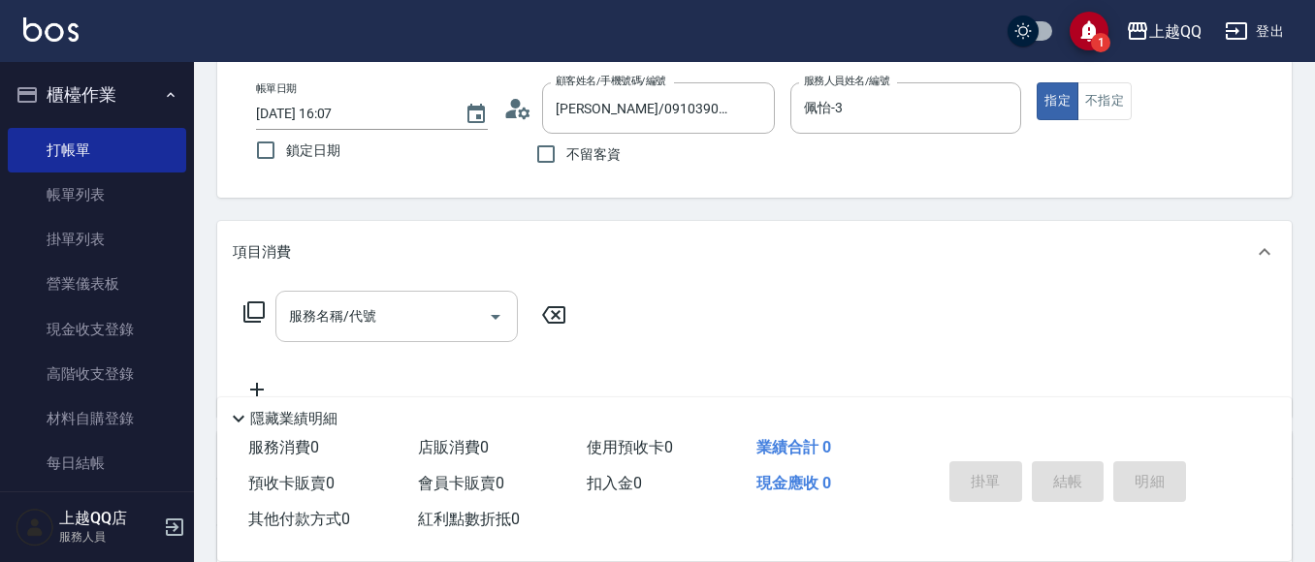
click at [447, 309] on input "服務名稱/代號" at bounding box center [382, 317] width 196 height 34
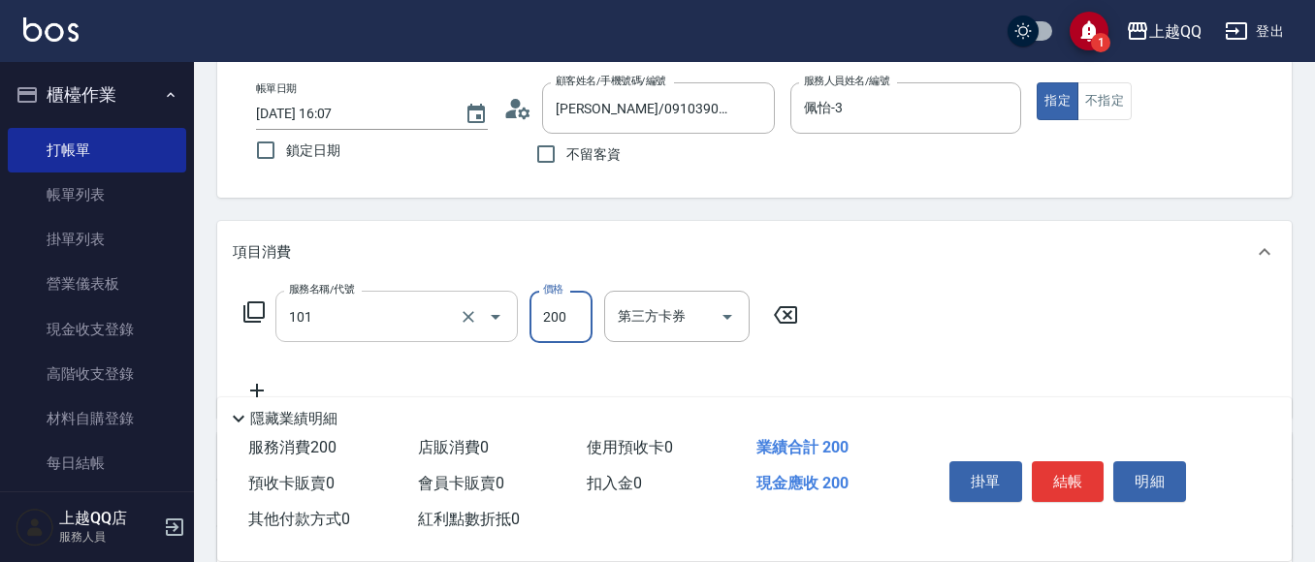
type input "洗髮(101)"
type input "230"
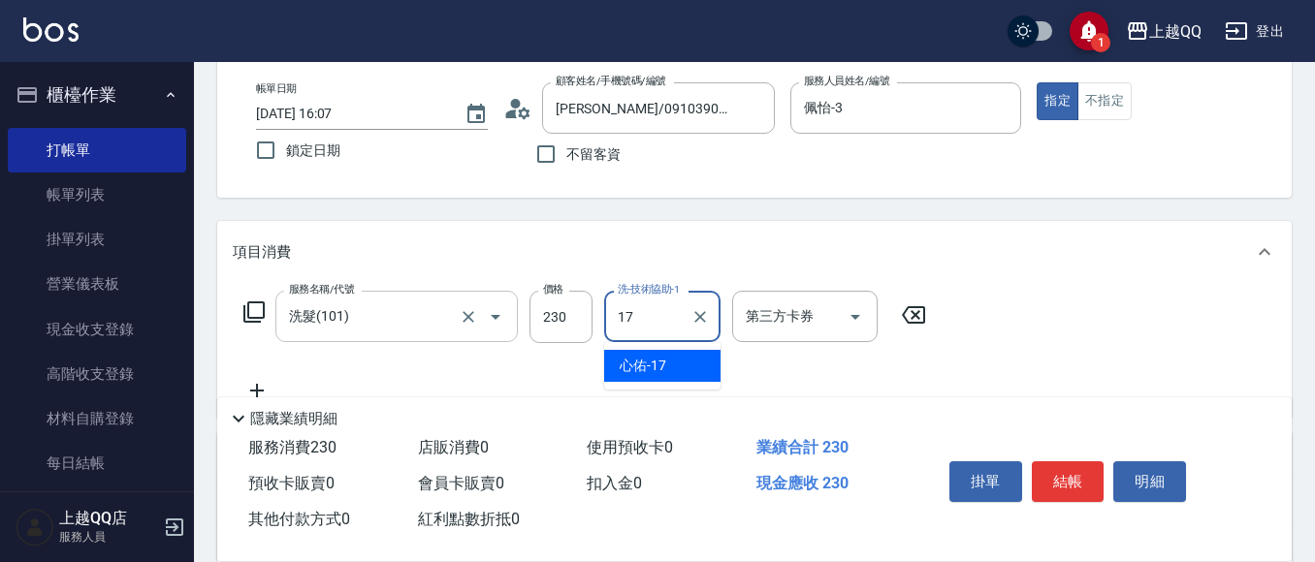
type input "心佑-17"
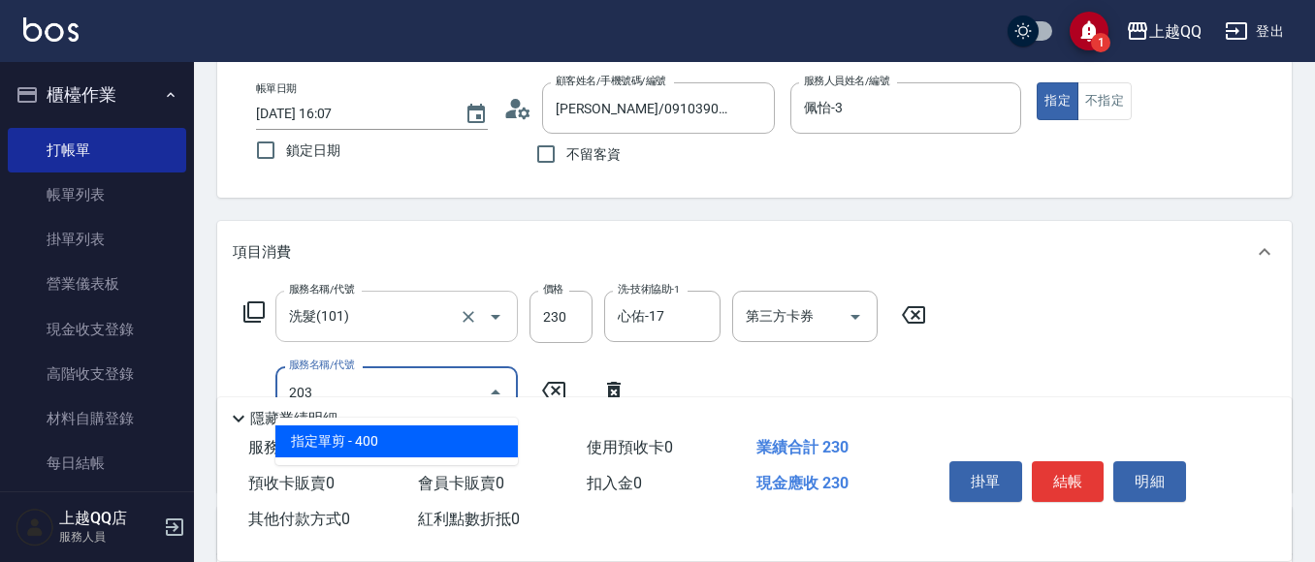
type input "指定單剪(203)"
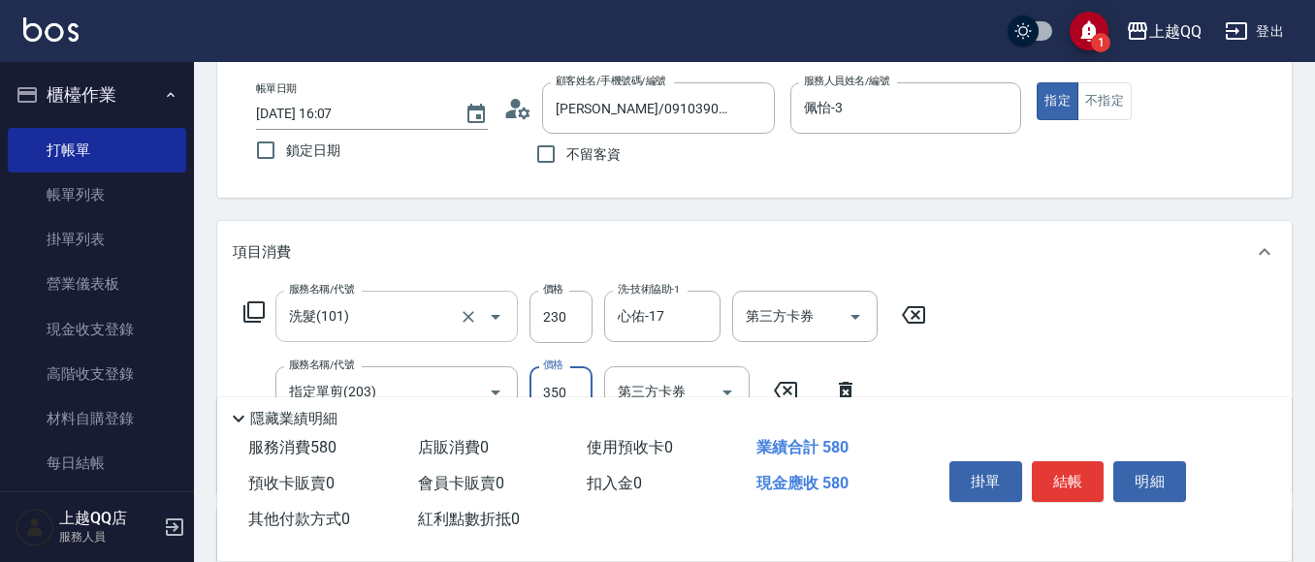
type input "350"
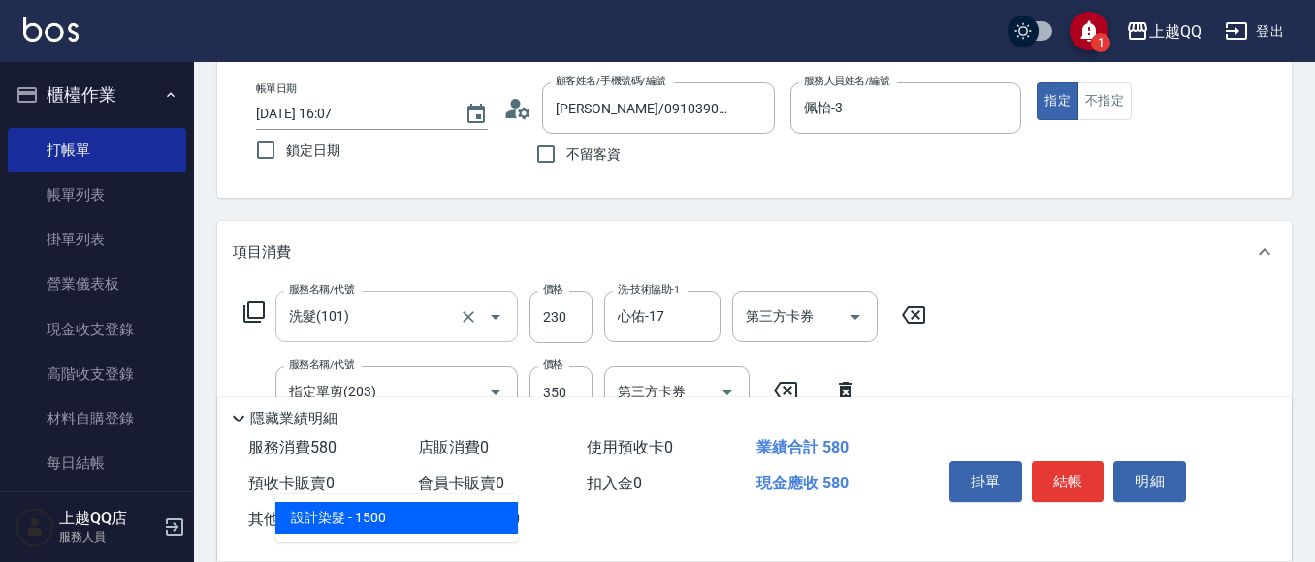
type input "設計染髮(404)"
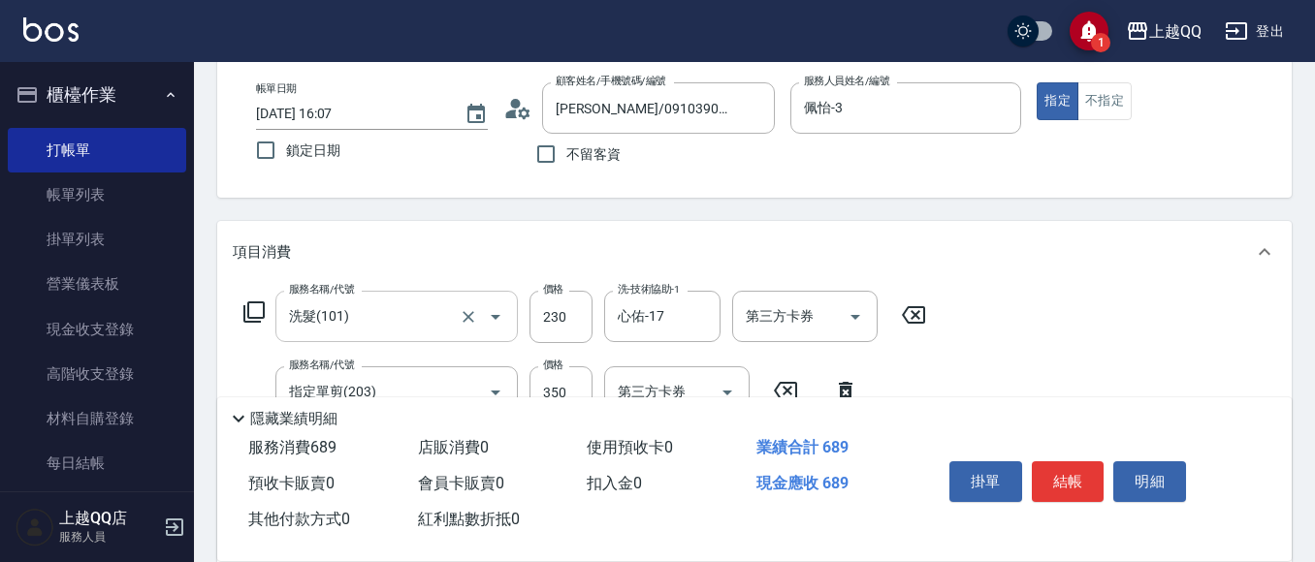
type input "1099"
type input "佩怡-3"
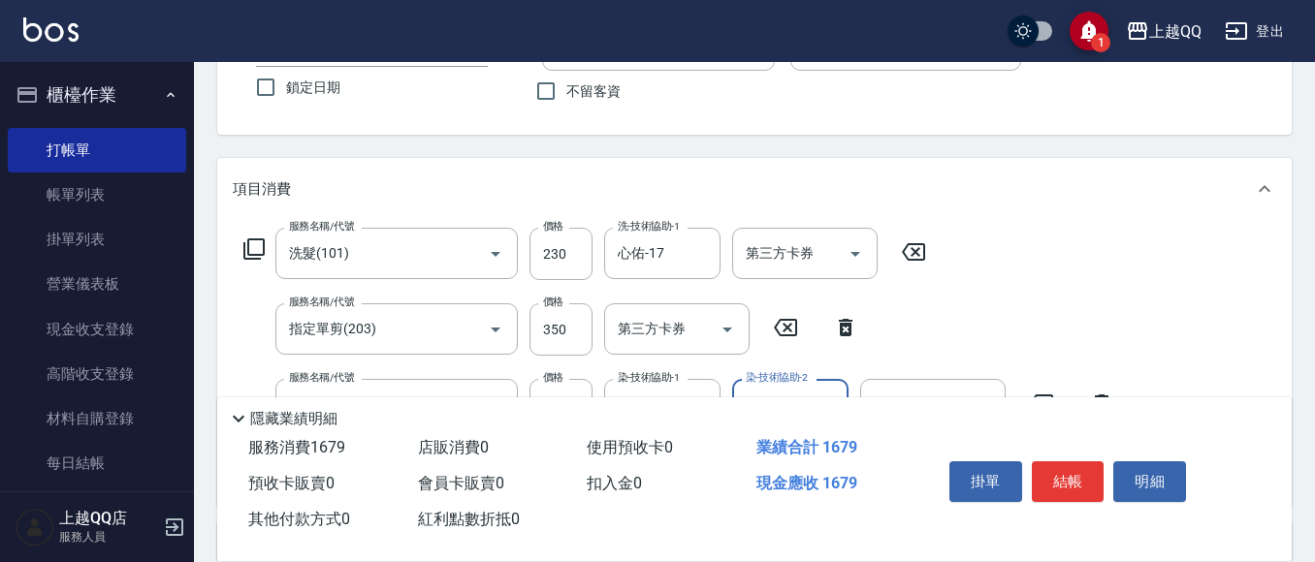
scroll to position [194, 0]
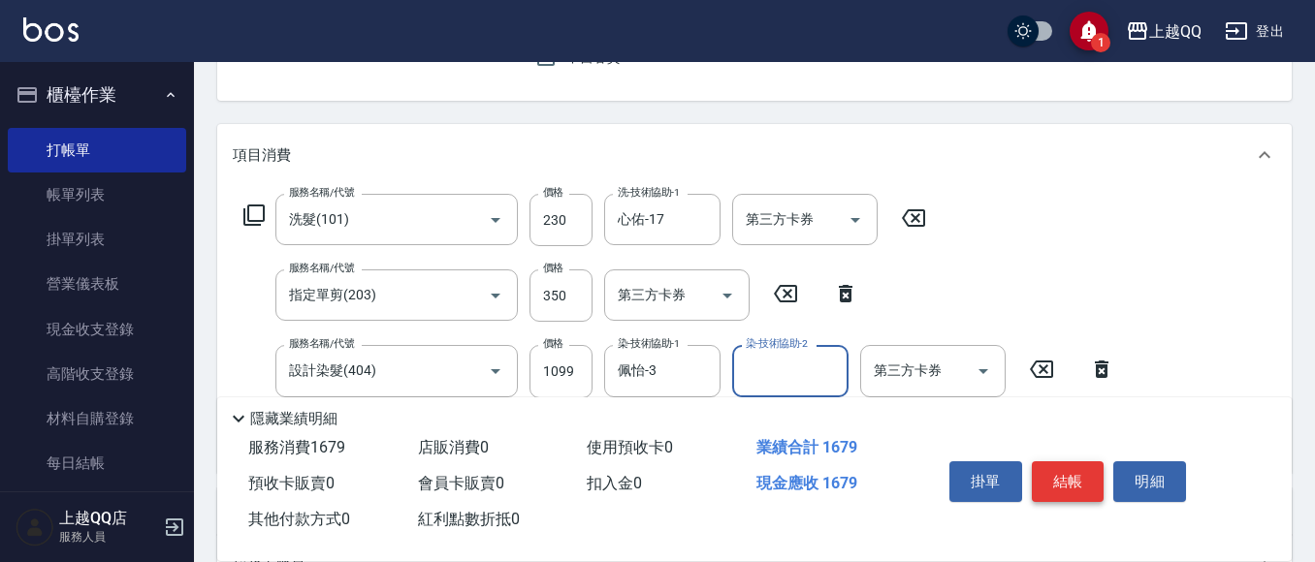
click at [1045, 469] on button "結帳" at bounding box center [1068, 482] width 73 height 41
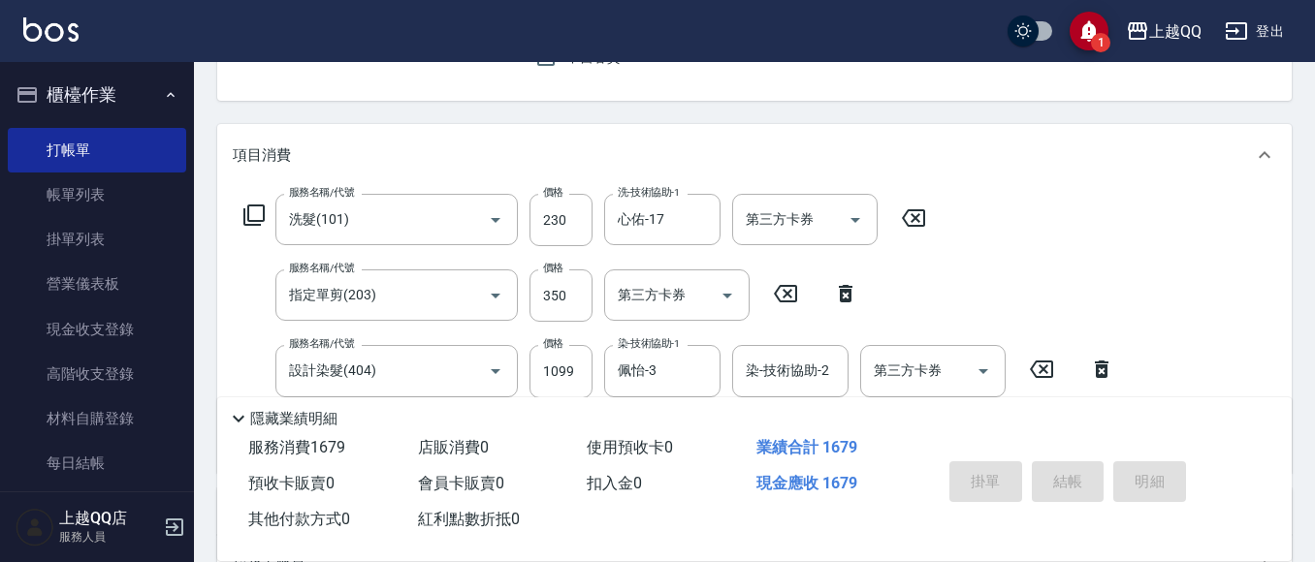
type input "[DATE] 16:23"
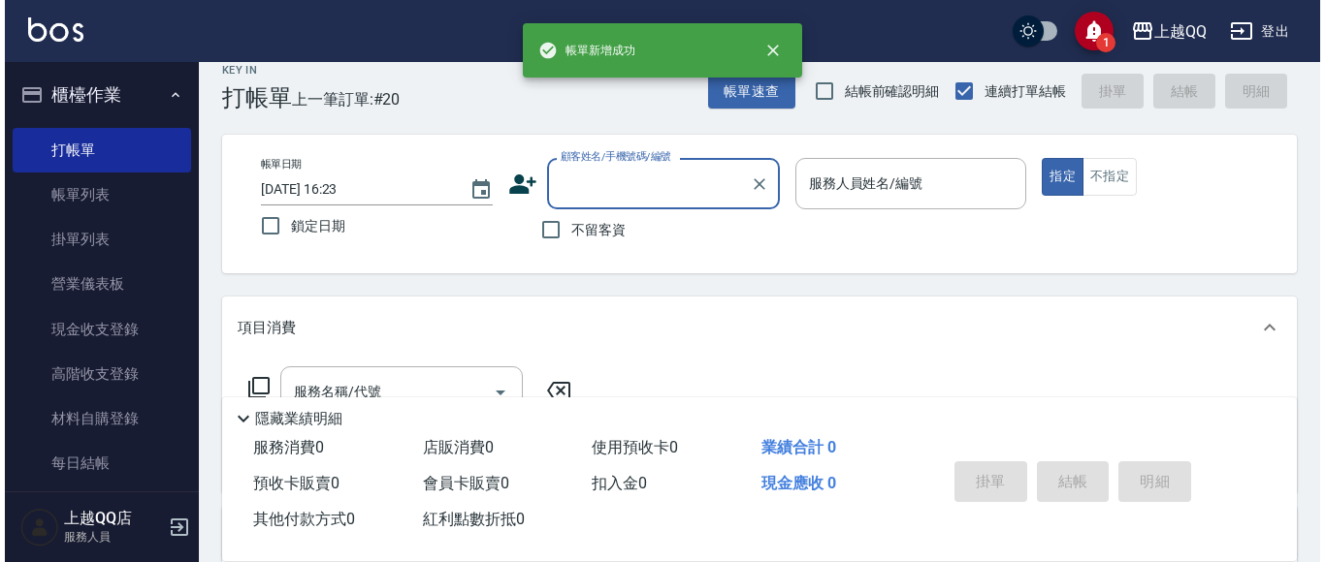
scroll to position [0, 0]
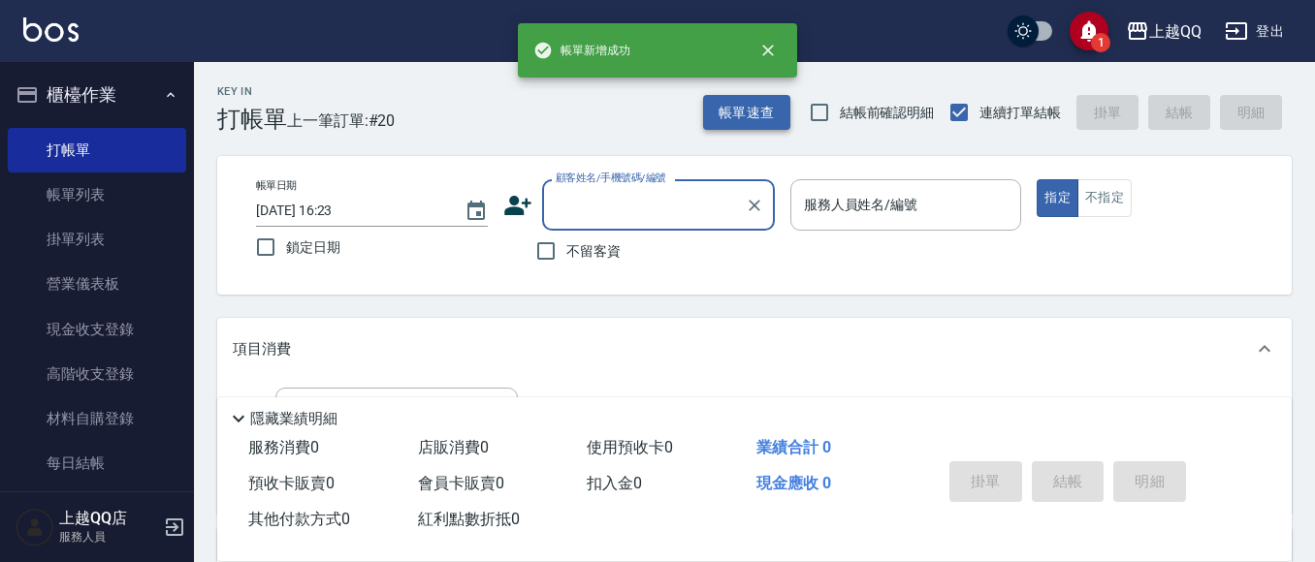
click at [765, 124] on button "帳單速查" at bounding box center [746, 113] width 87 height 36
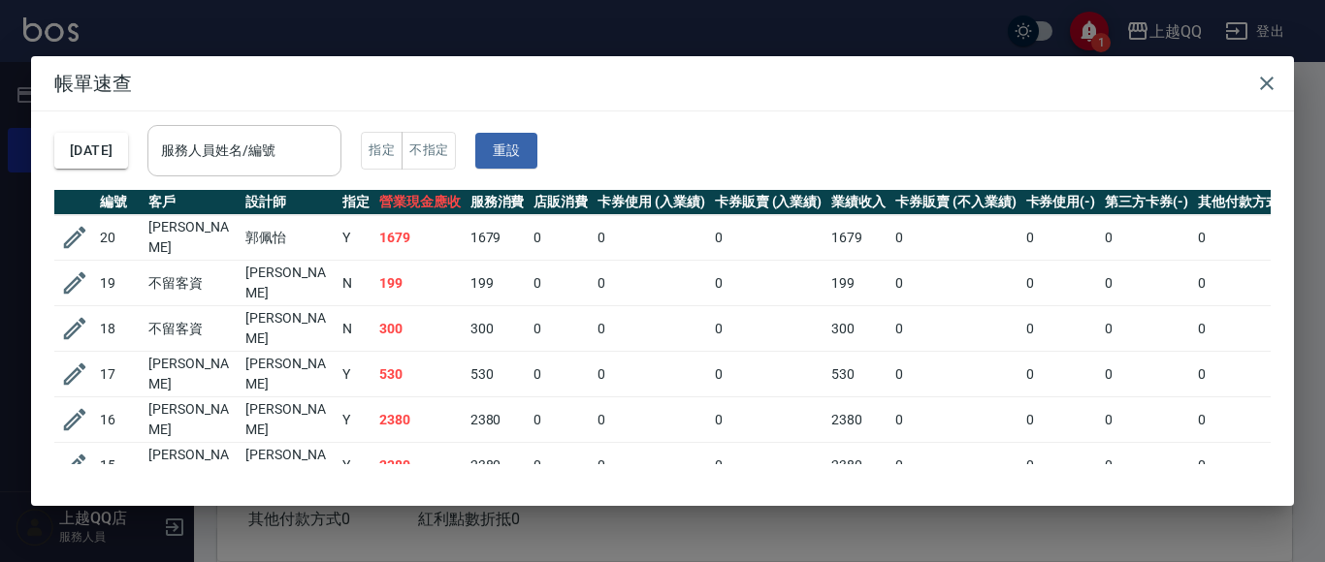
click at [340, 133] on div "服務人員姓名/編號" at bounding box center [244, 150] width 194 height 51
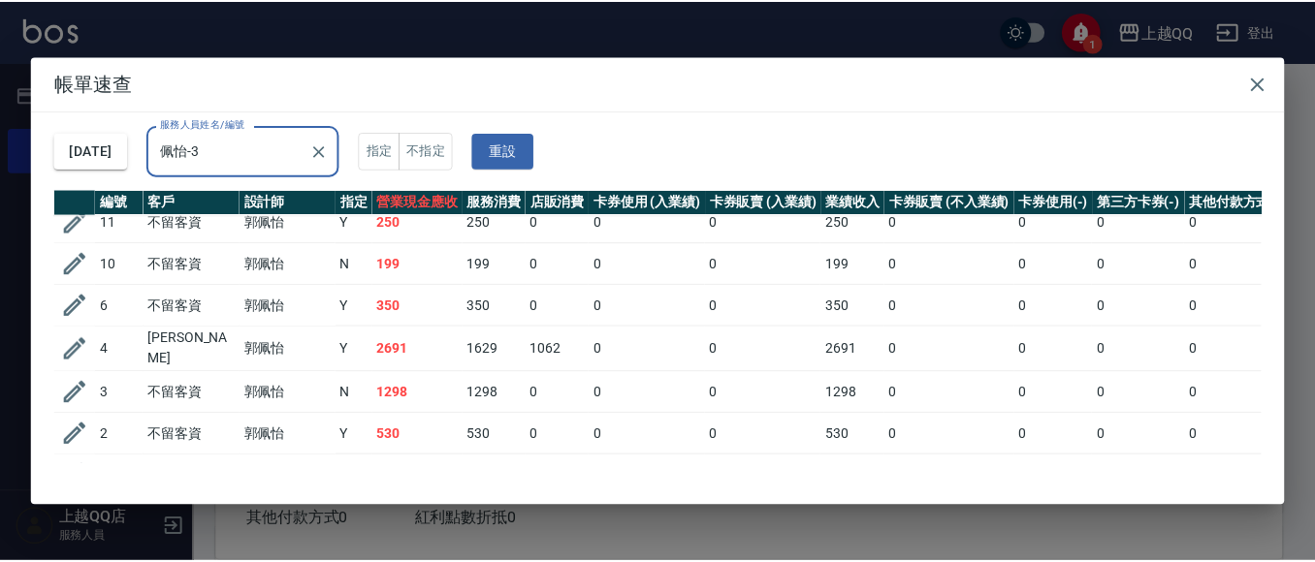
scroll to position [126, 0]
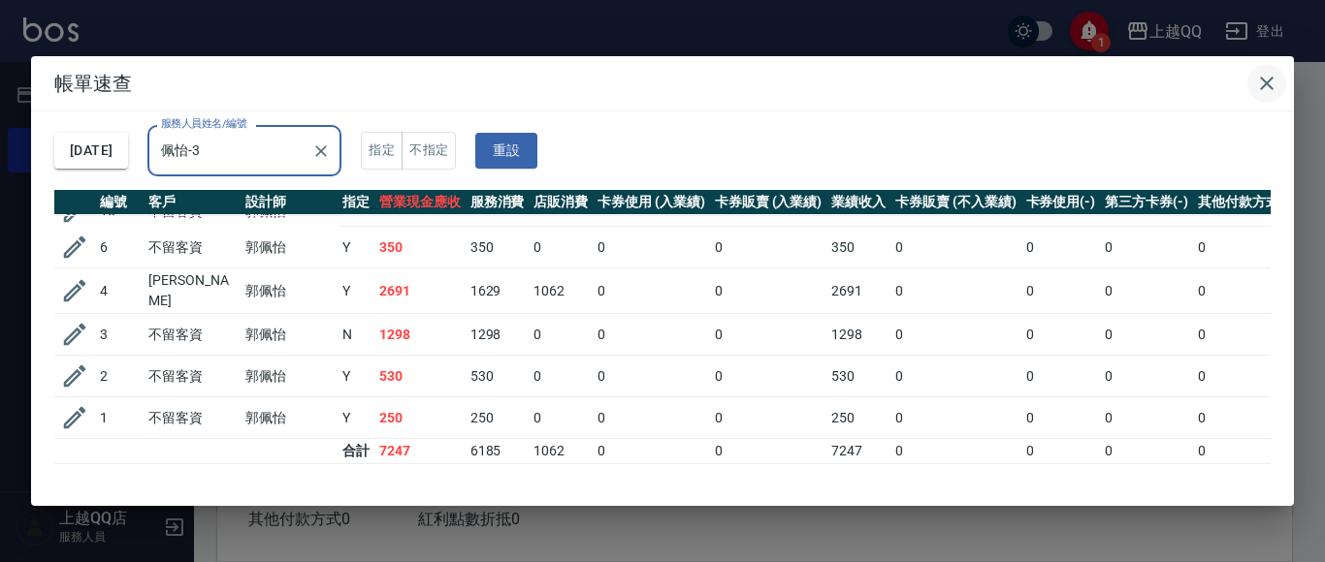
type input "佩怡-3"
click at [1280, 76] on button "button" at bounding box center [1266, 83] width 39 height 39
